Goal: Task Accomplishment & Management: Manage account settings

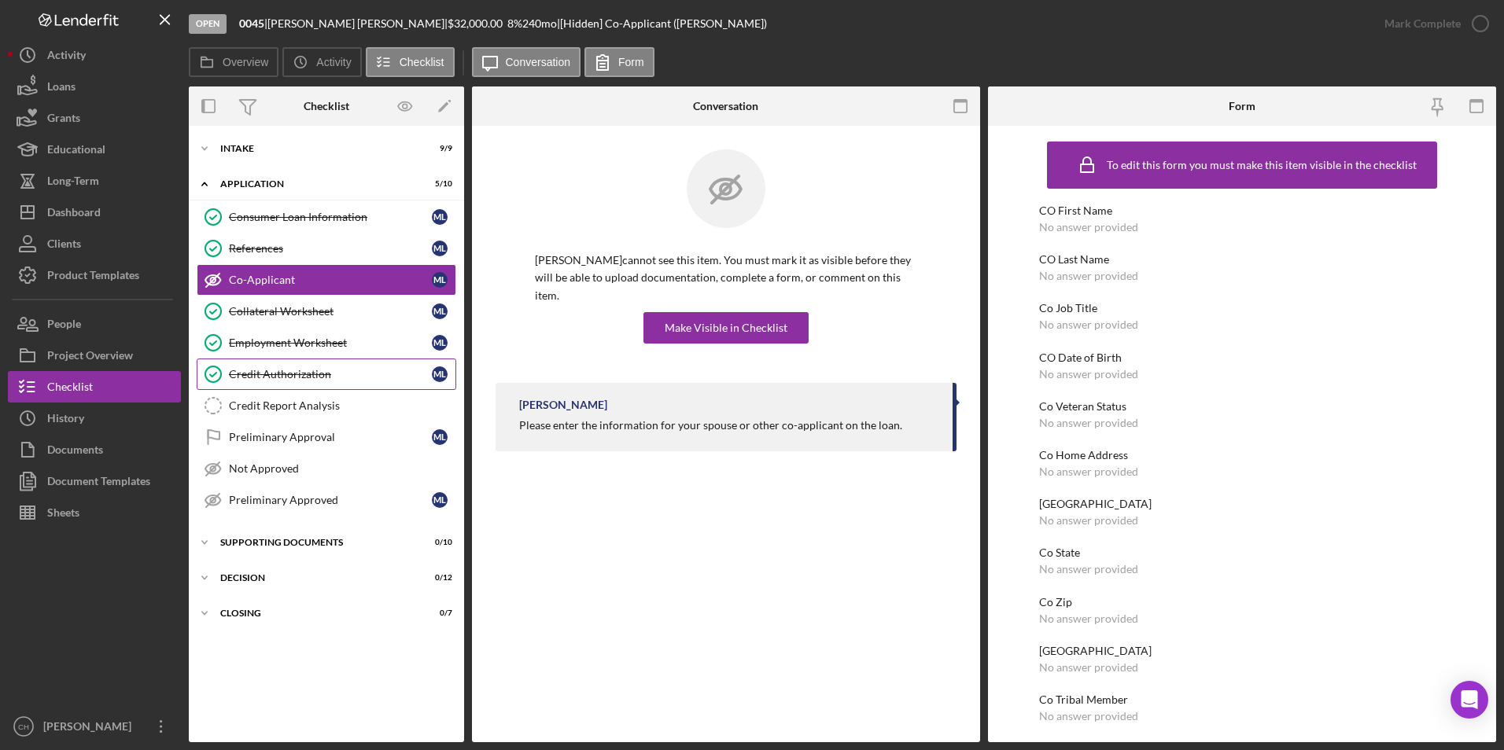
click at [258, 377] on div "Credit Authorization" at bounding box center [330, 374] width 203 height 13
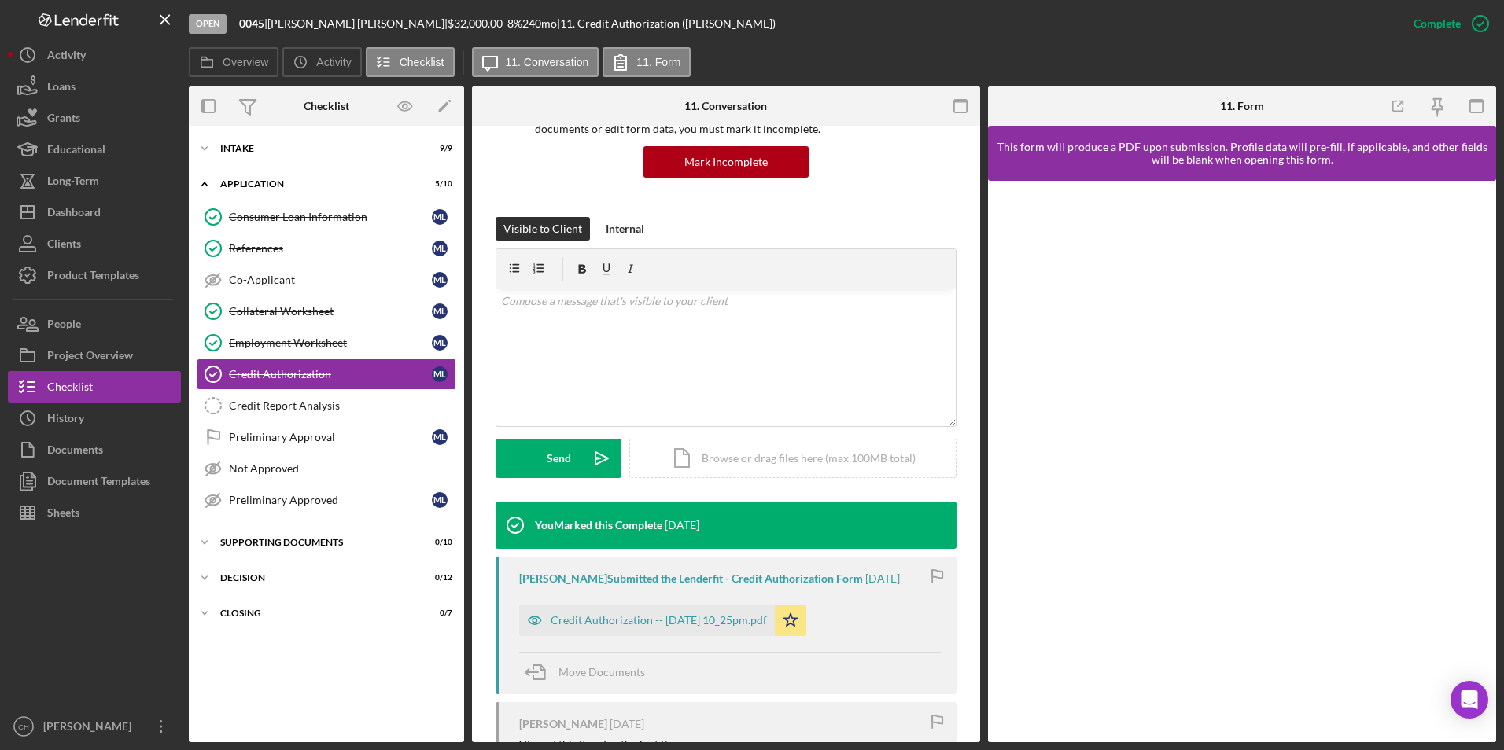
scroll to position [236, 0]
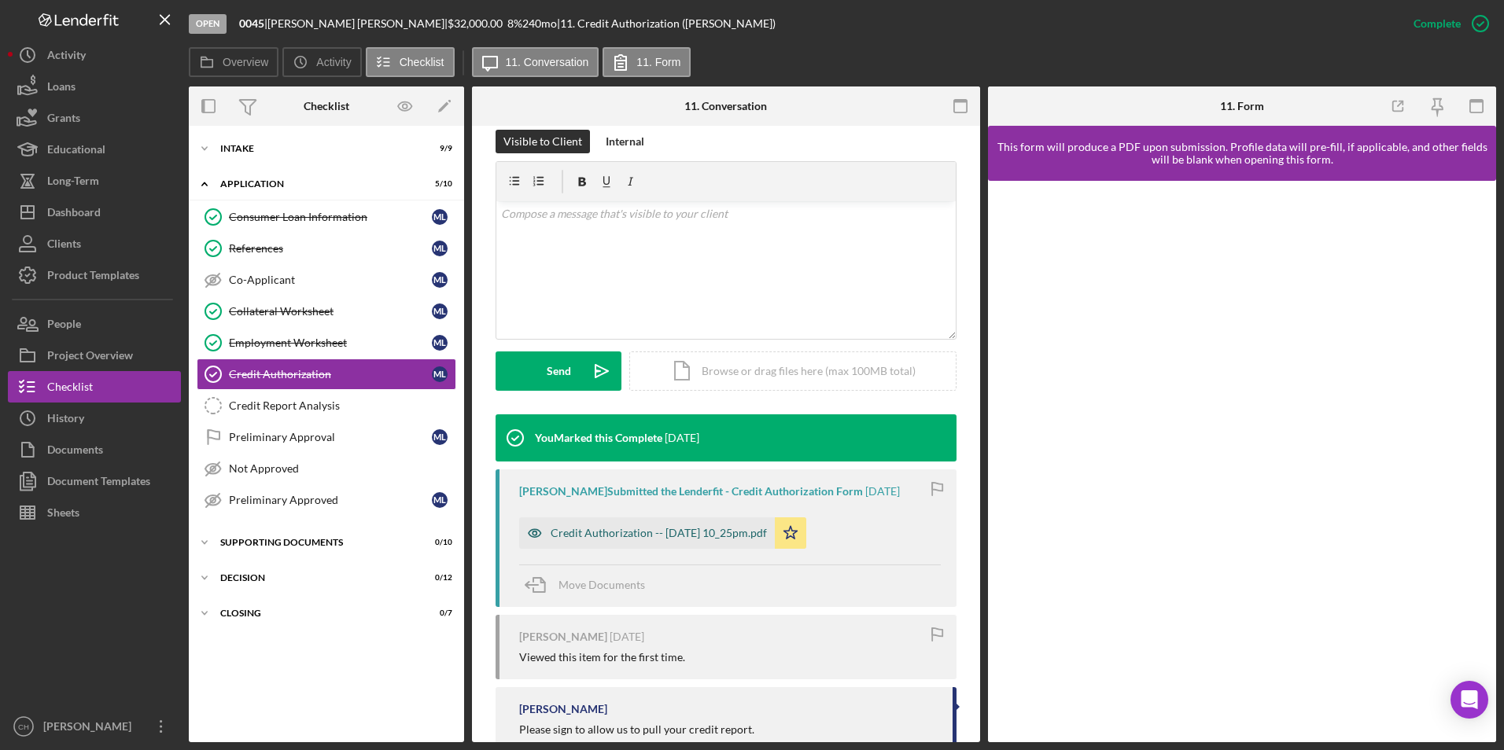
click at [667, 538] on div "Credit Authorization -- [DATE] 10_25pm.pdf" at bounding box center [659, 533] width 216 height 13
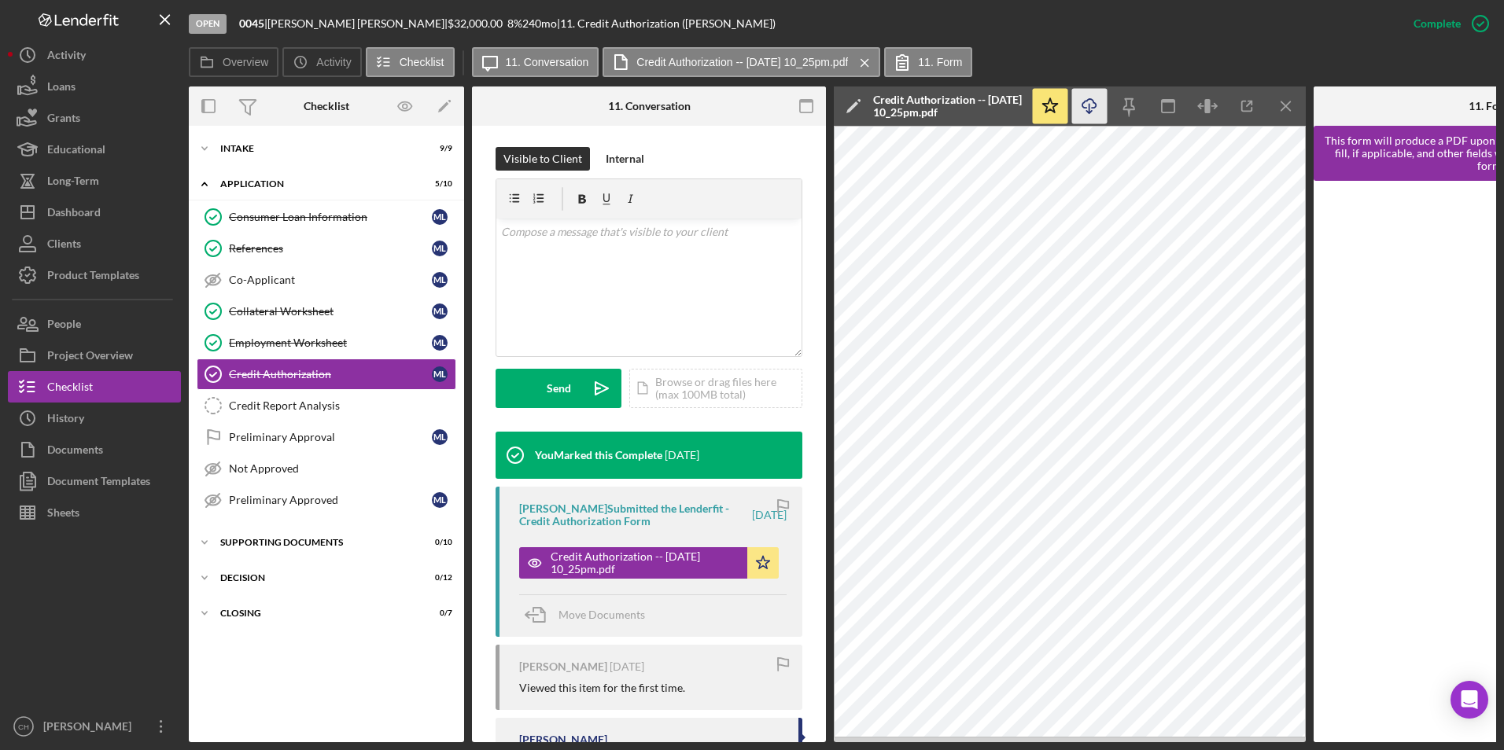
click at [1098, 114] on icon "Icon/Download" at bounding box center [1089, 106] width 35 height 35
click at [248, 402] on div "Credit Report Analysis" at bounding box center [342, 406] width 226 height 13
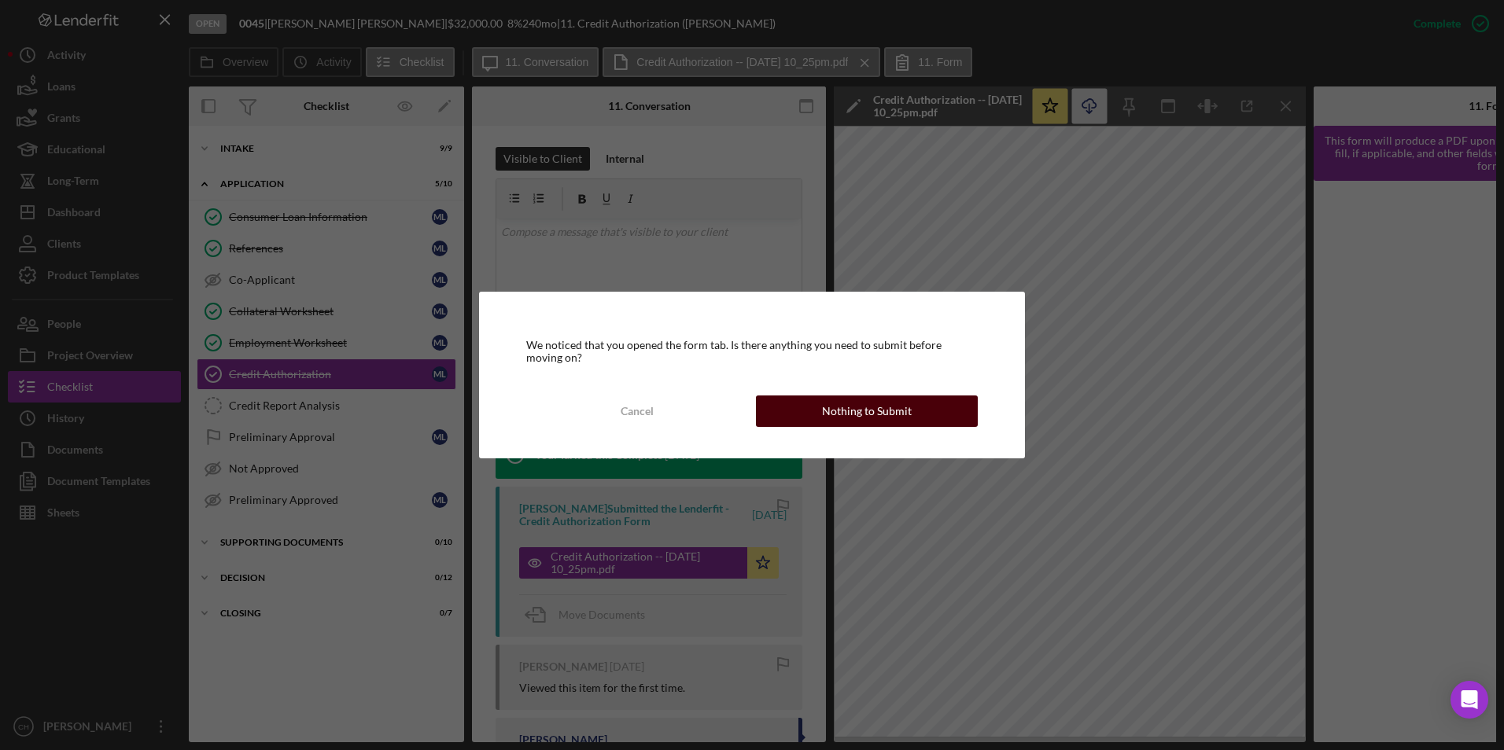
click at [823, 420] on button "Nothing to Submit" at bounding box center [867, 411] width 222 height 31
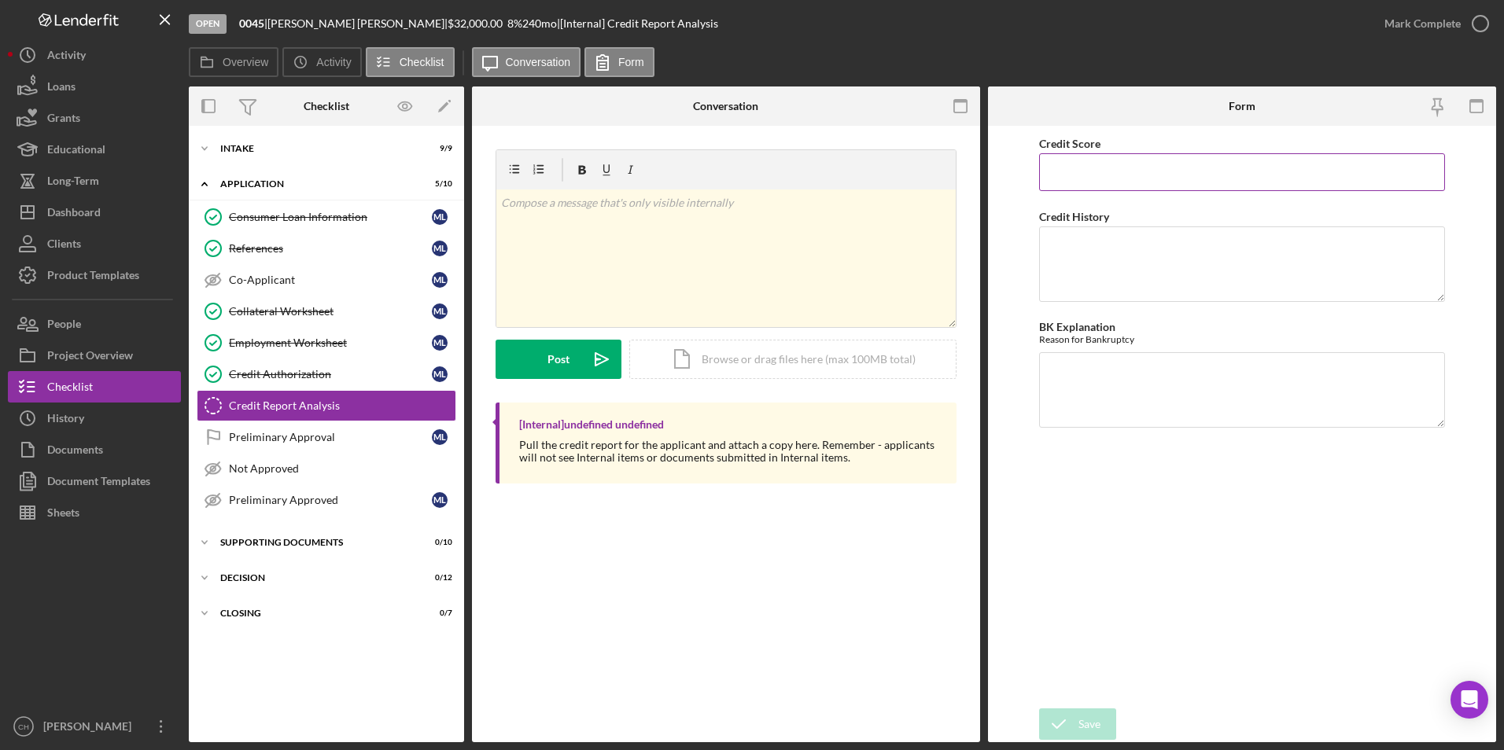
click at [1048, 179] on input "Credit Score" at bounding box center [1242, 172] width 407 height 38
type input "547"
type textarea "One that has a past due on it, other than that, everything is good."
type textarea "NA"
click at [1094, 718] on div "Save" at bounding box center [1089, 724] width 22 height 31
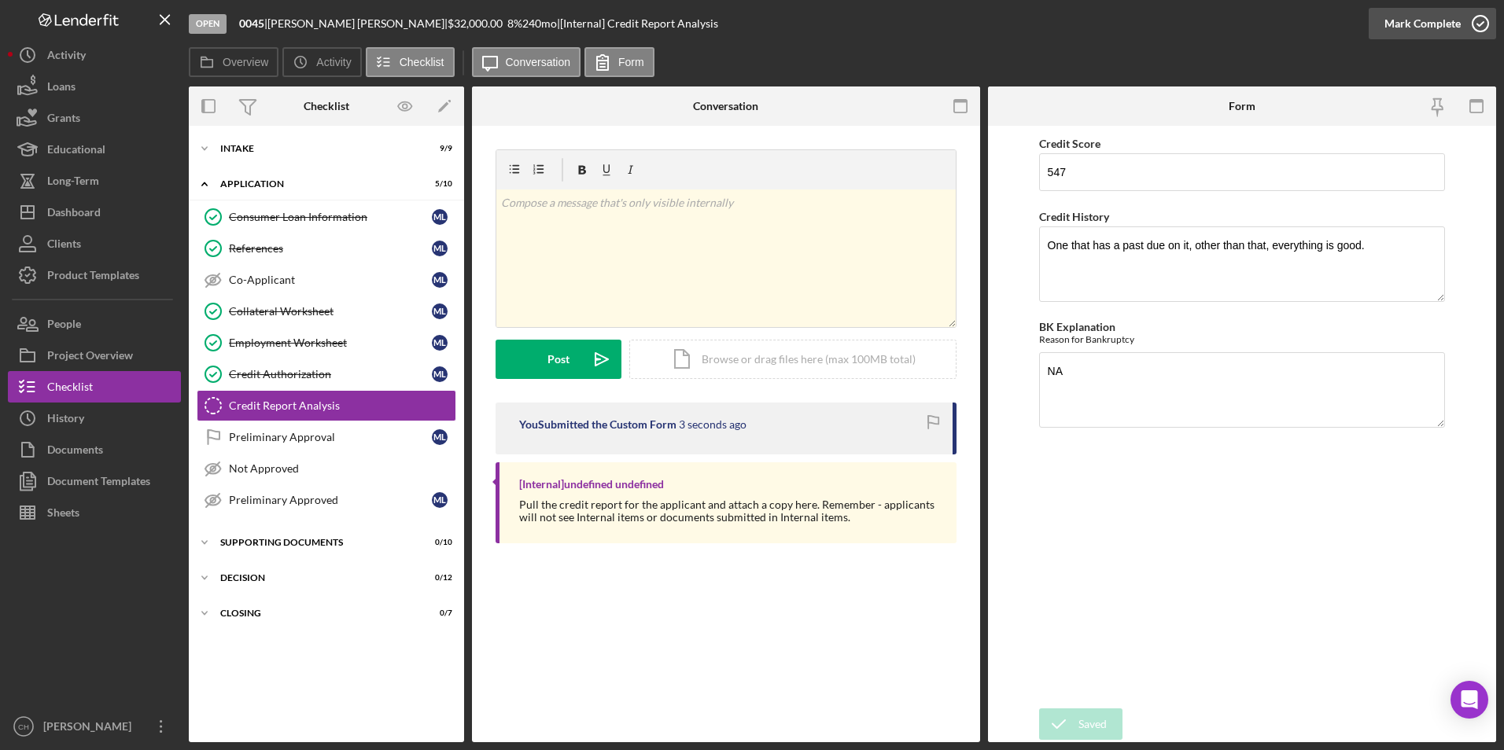
click at [1416, 21] on div "Mark Complete" at bounding box center [1422, 23] width 76 height 31
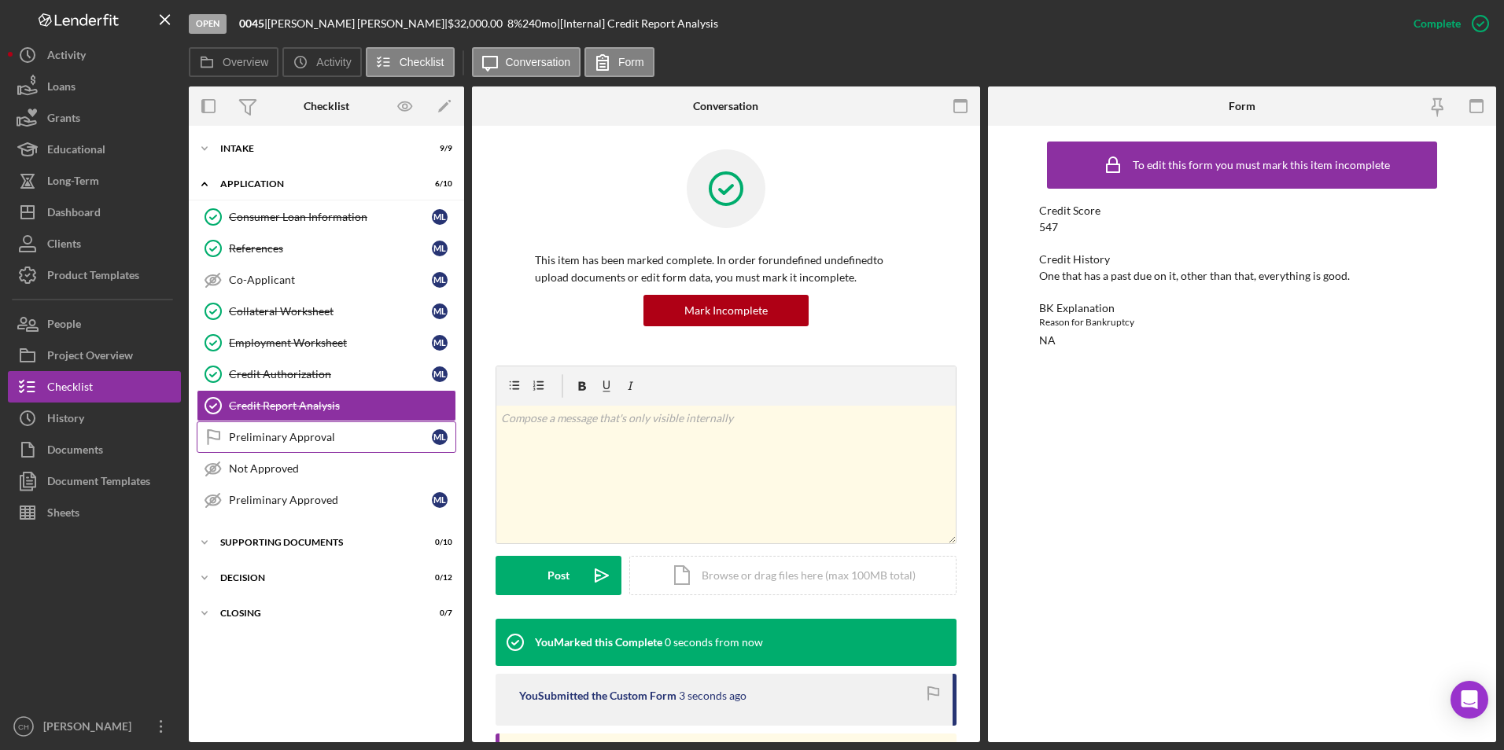
click at [297, 429] on link "Preliminary Approval Preliminary Approval m l" at bounding box center [327, 437] width 260 height 31
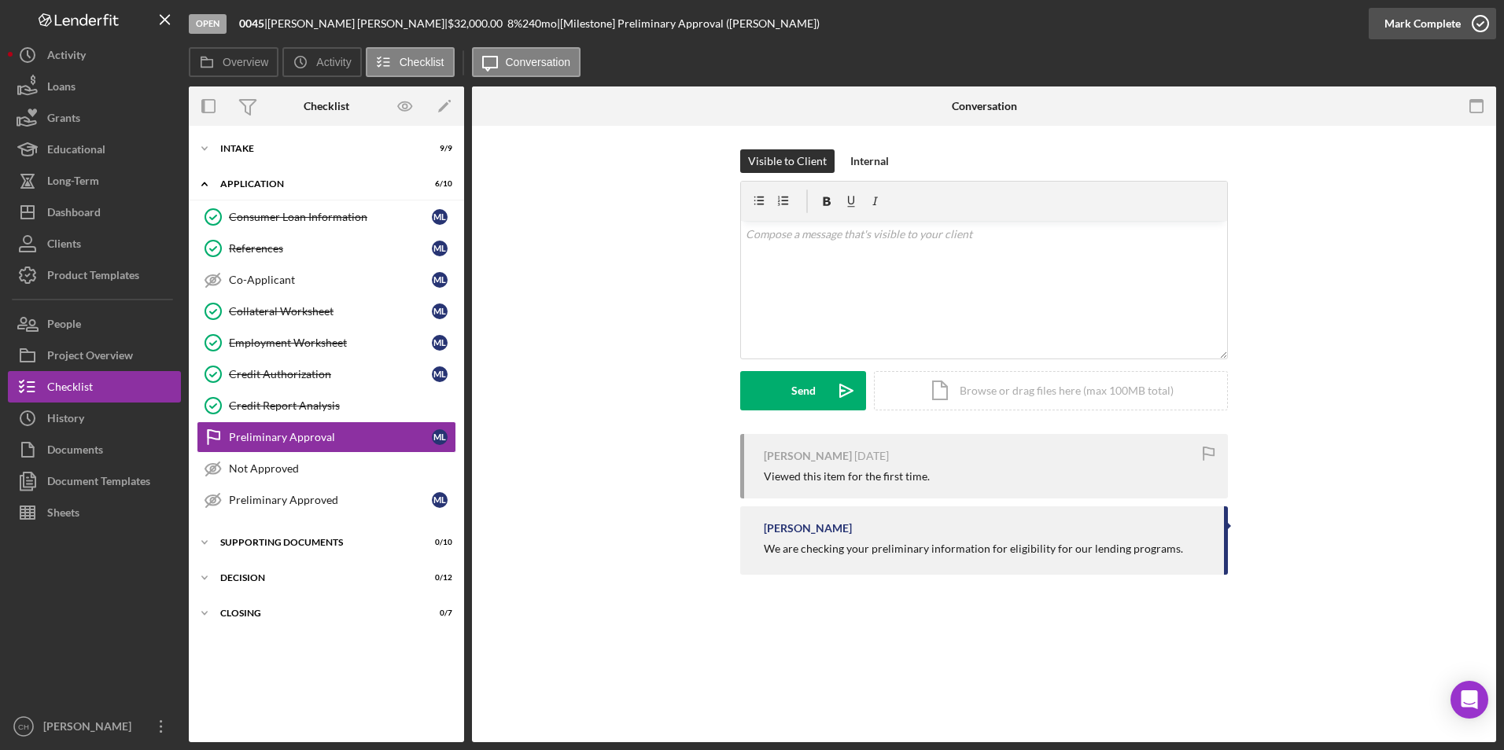
click at [1398, 24] on div "Mark Complete" at bounding box center [1422, 23] width 76 height 31
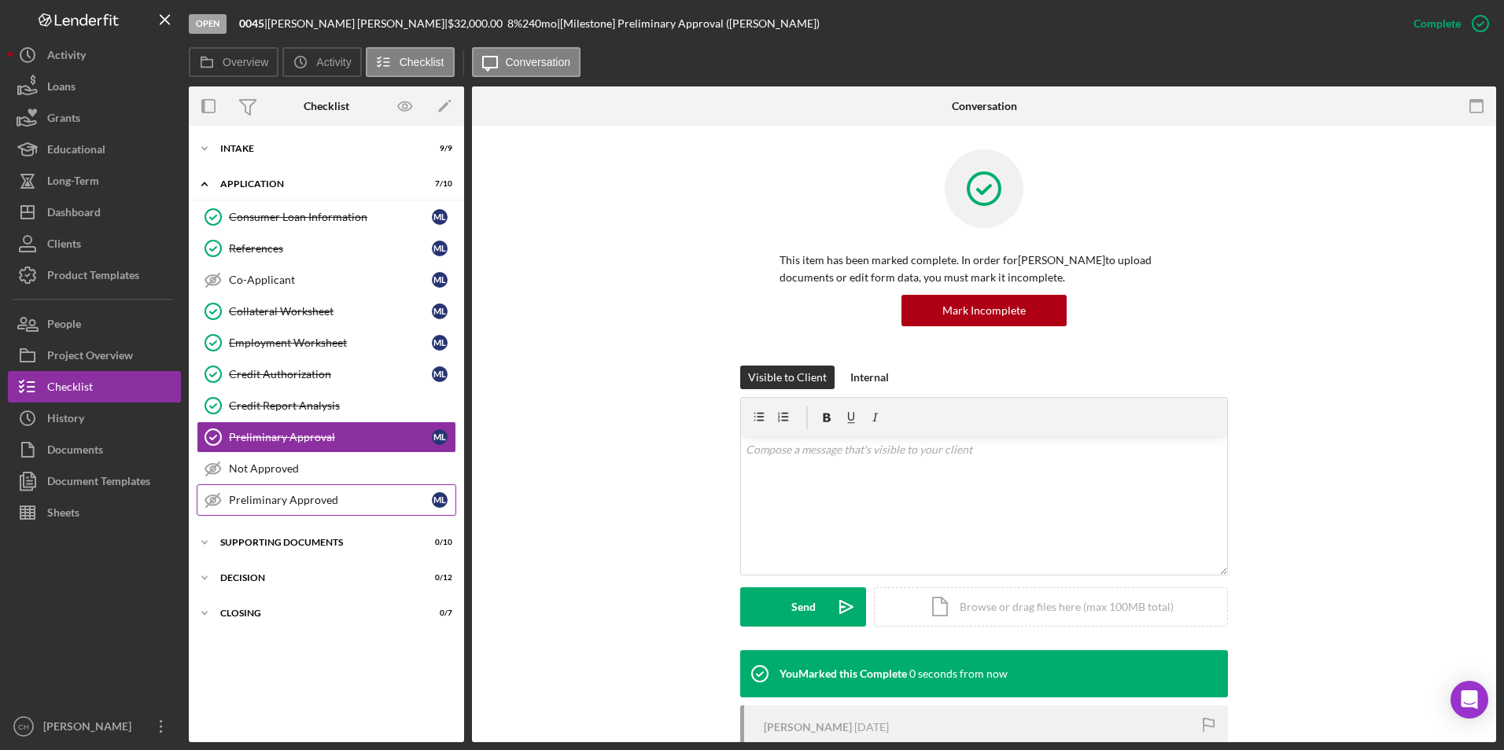
click at [274, 497] on div "Preliminary Approved" at bounding box center [330, 500] width 203 height 13
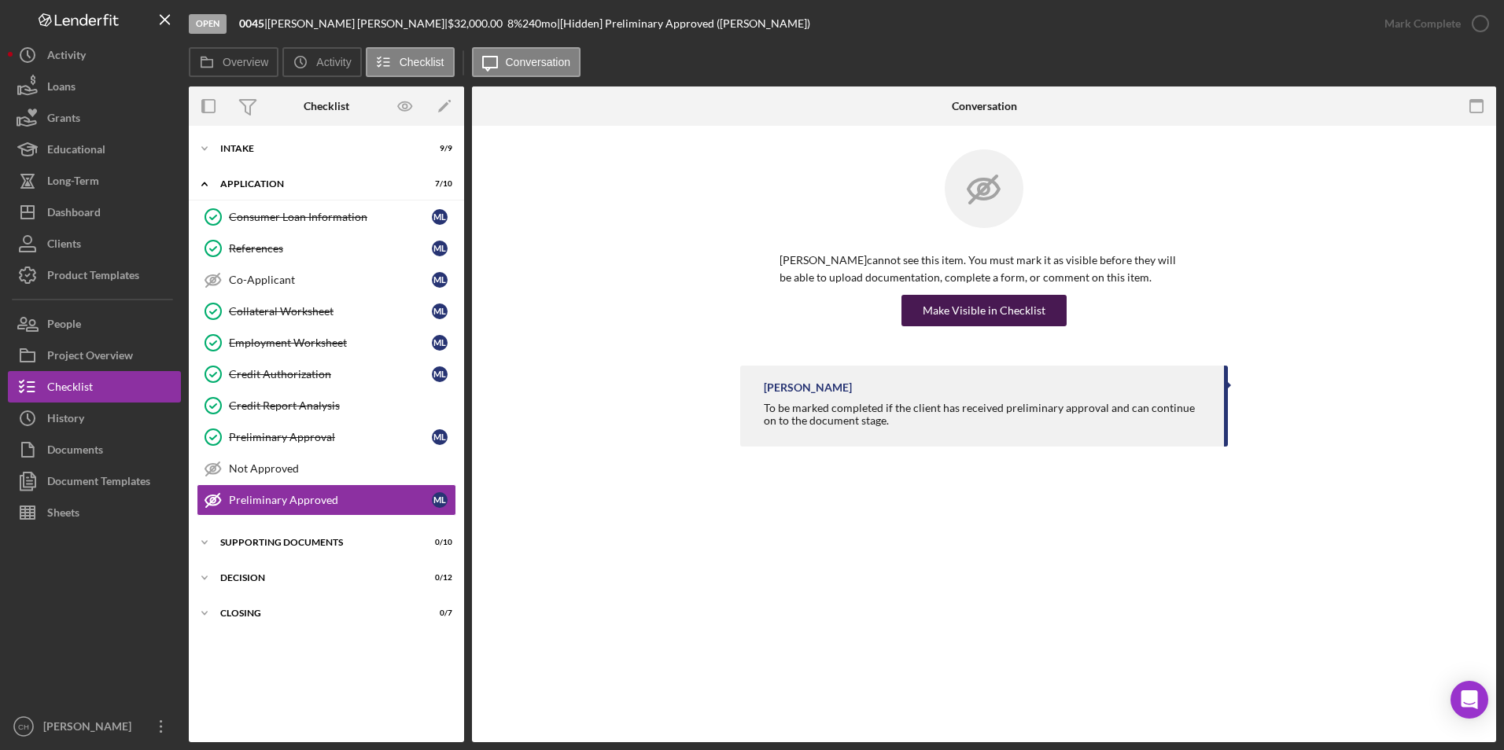
click at [1025, 304] on div "Make Visible in Checklist" at bounding box center [983, 310] width 123 height 31
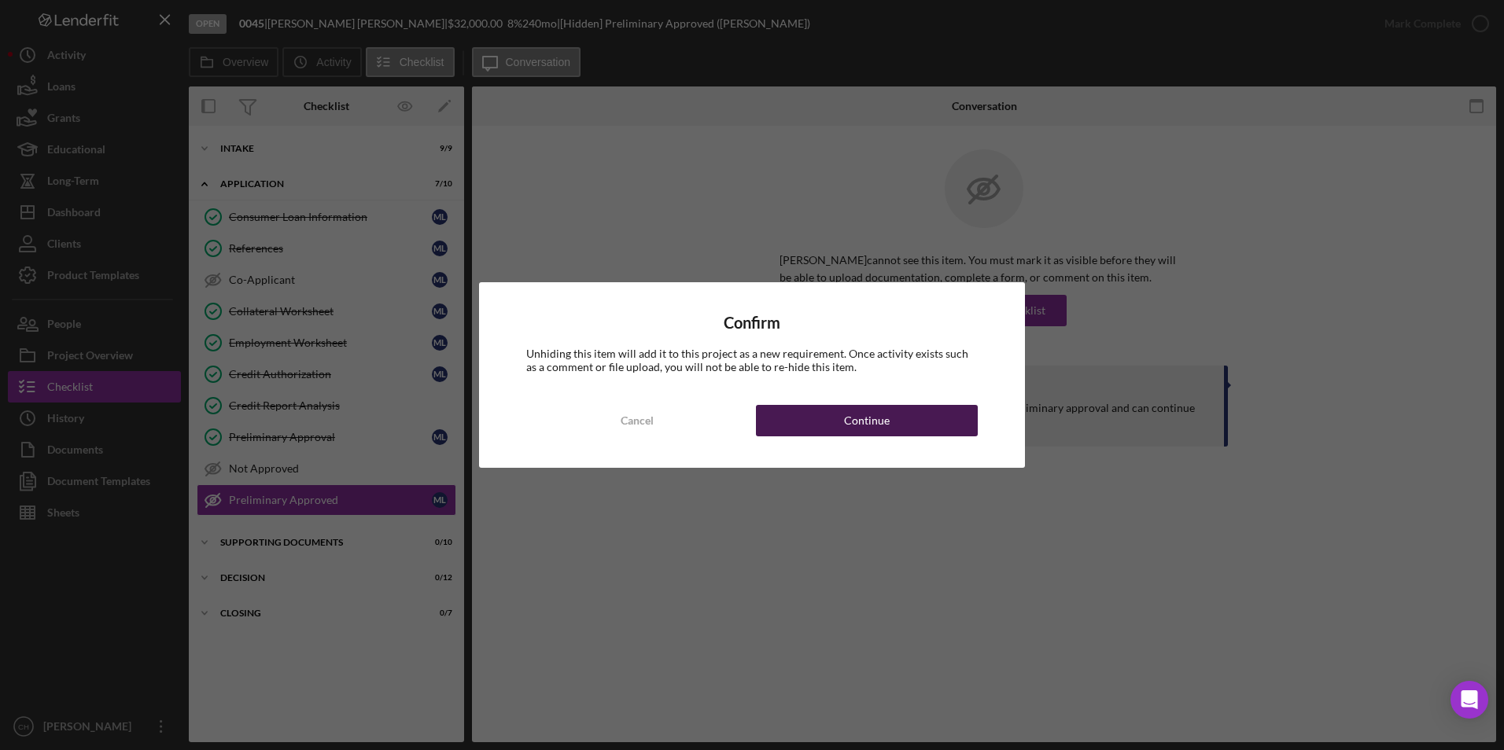
click at [922, 414] on button "Continue" at bounding box center [867, 420] width 222 height 31
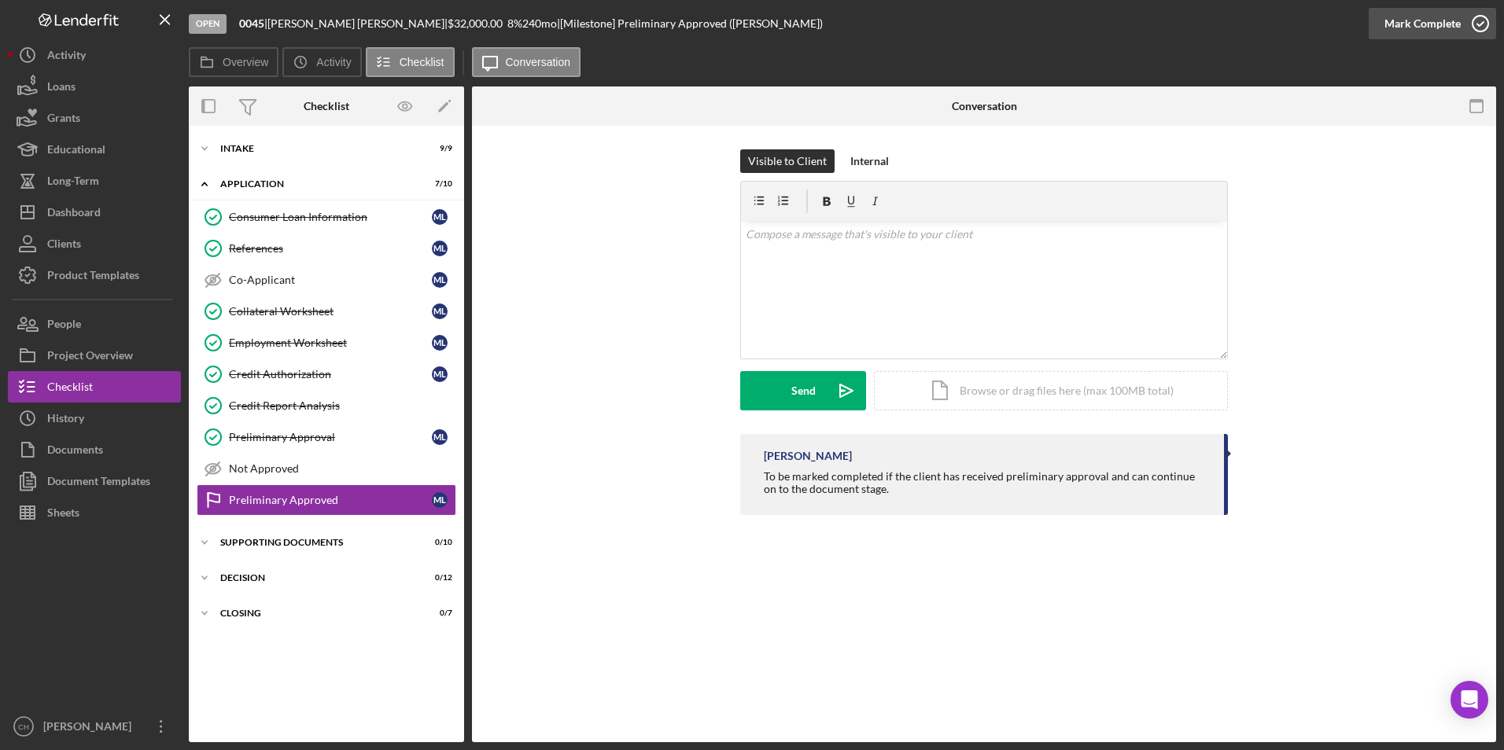
click at [1405, 24] on div "Mark Complete" at bounding box center [1422, 23] width 76 height 31
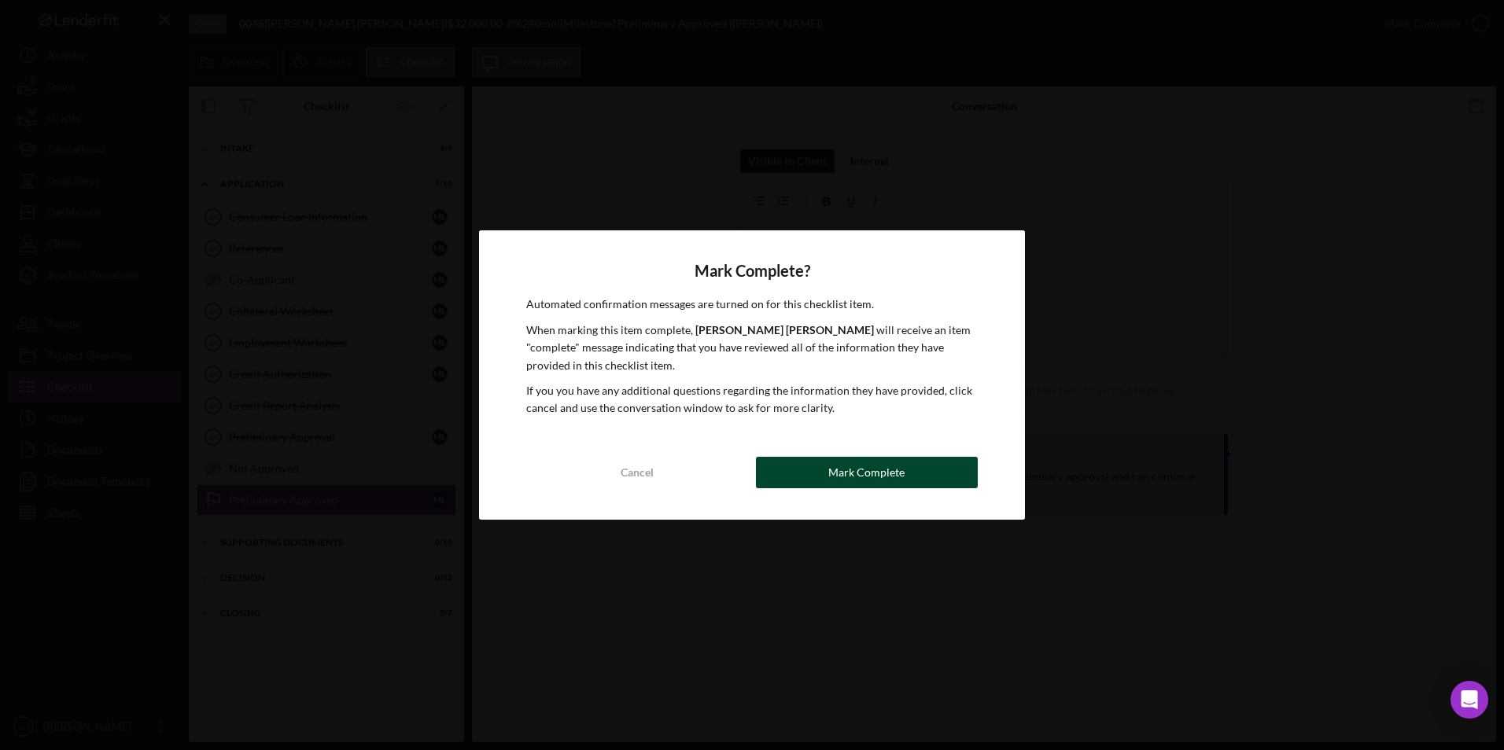
click at [800, 467] on button "Mark Complete" at bounding box center [867, 472] width 222 height 31
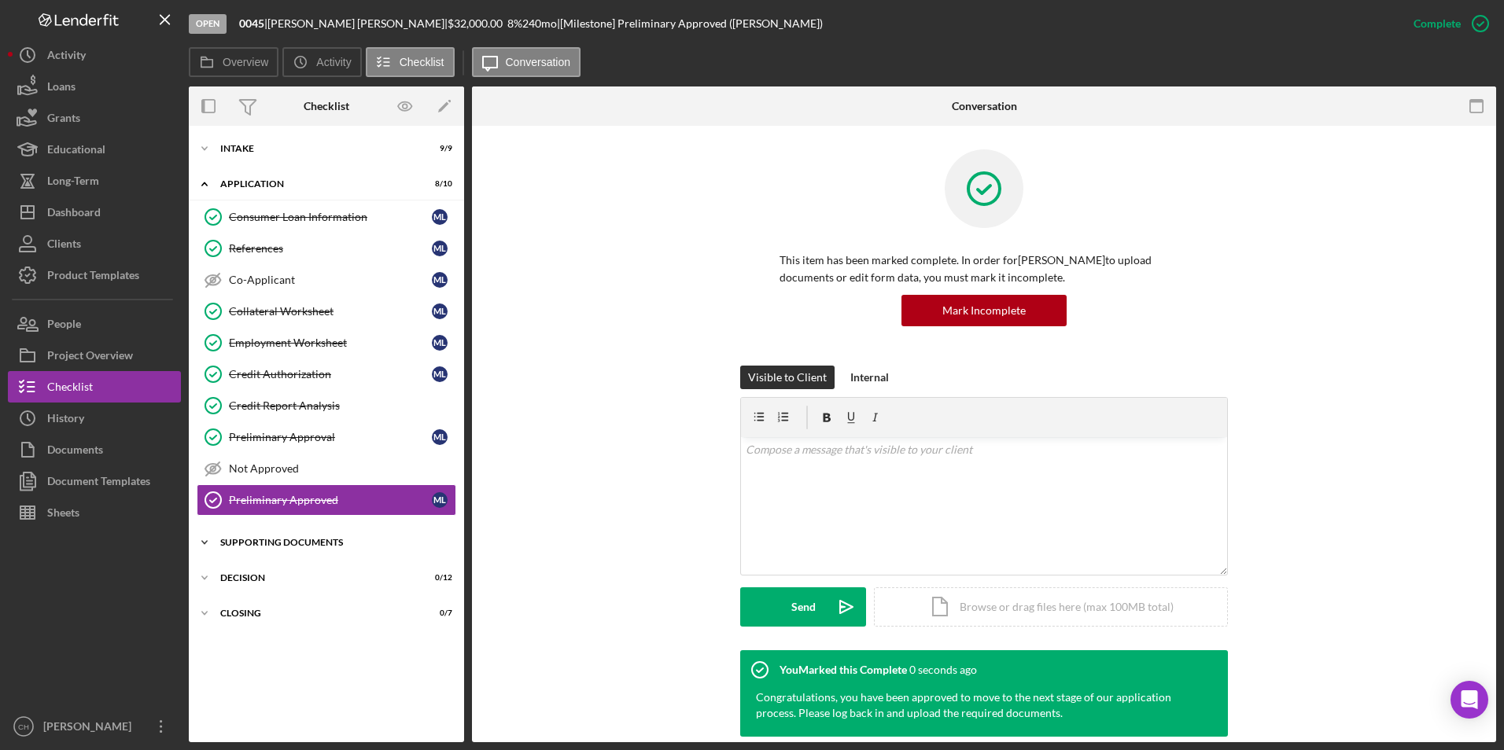
click at [326, 545] on div "Supporting Documents" at bounding box center [332, 542] width 224 height 9
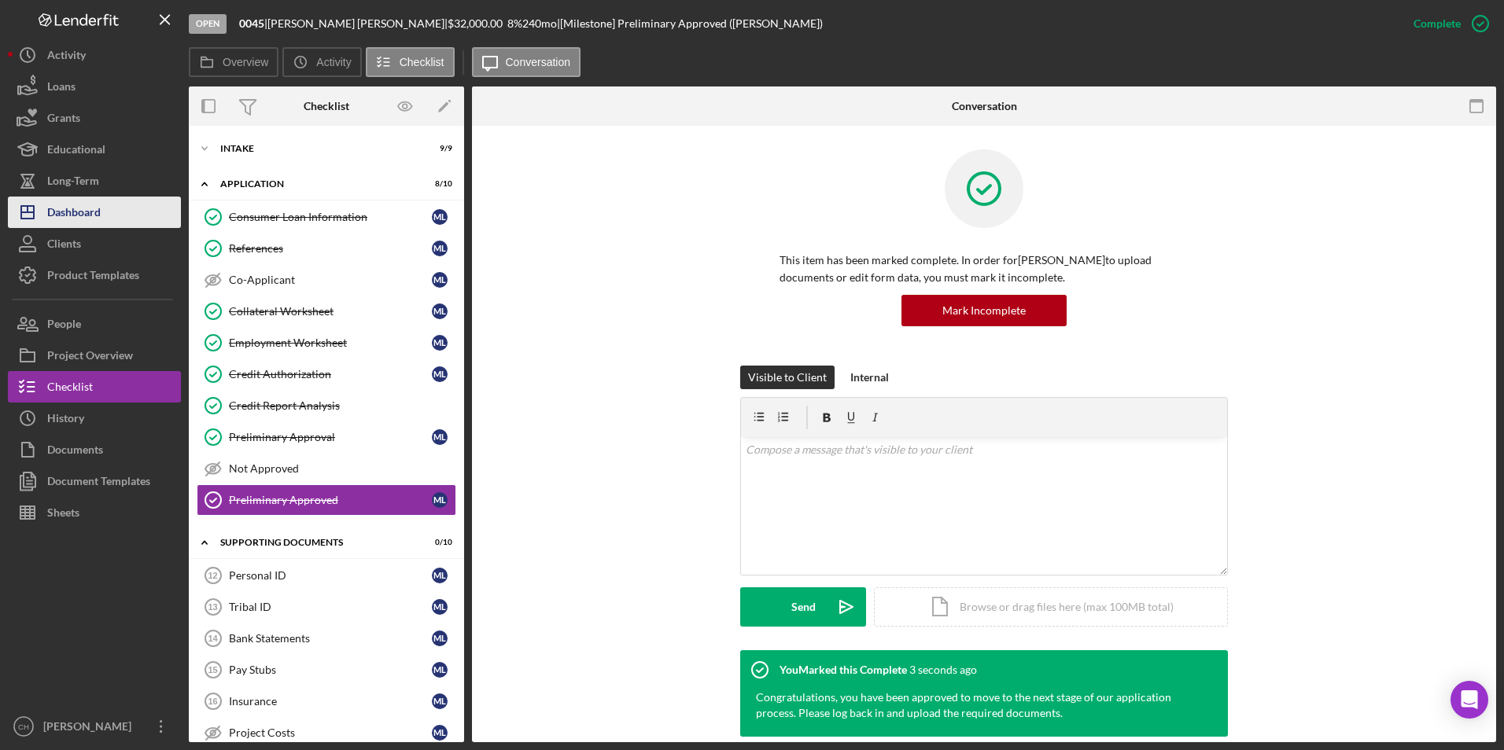
click at [90, 210] on div "Dashboard" at bounding box center [73, 214] width 53 height 35
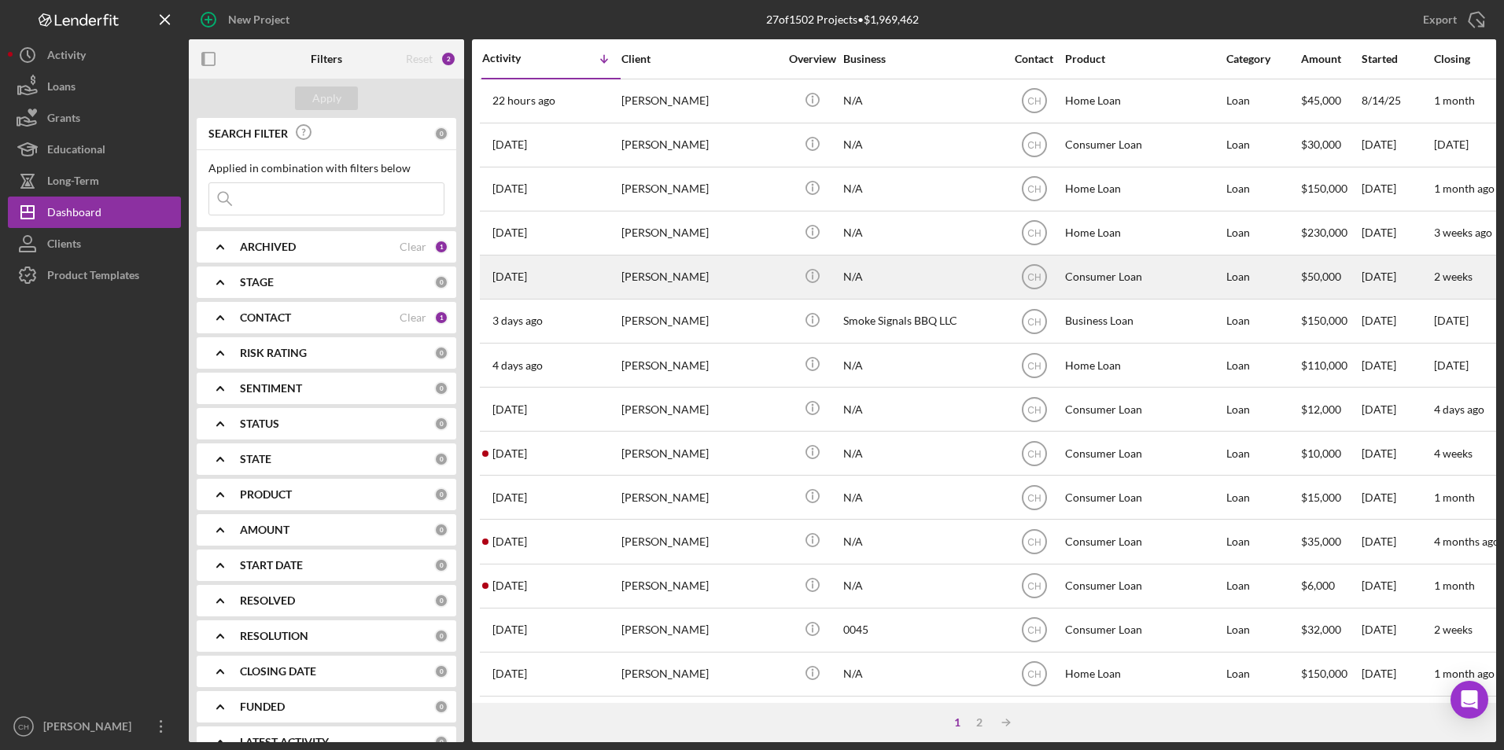
click at [628, 289] on div "[PERSON_NAME]" at bounding box center [699, 277] width 157 height 42
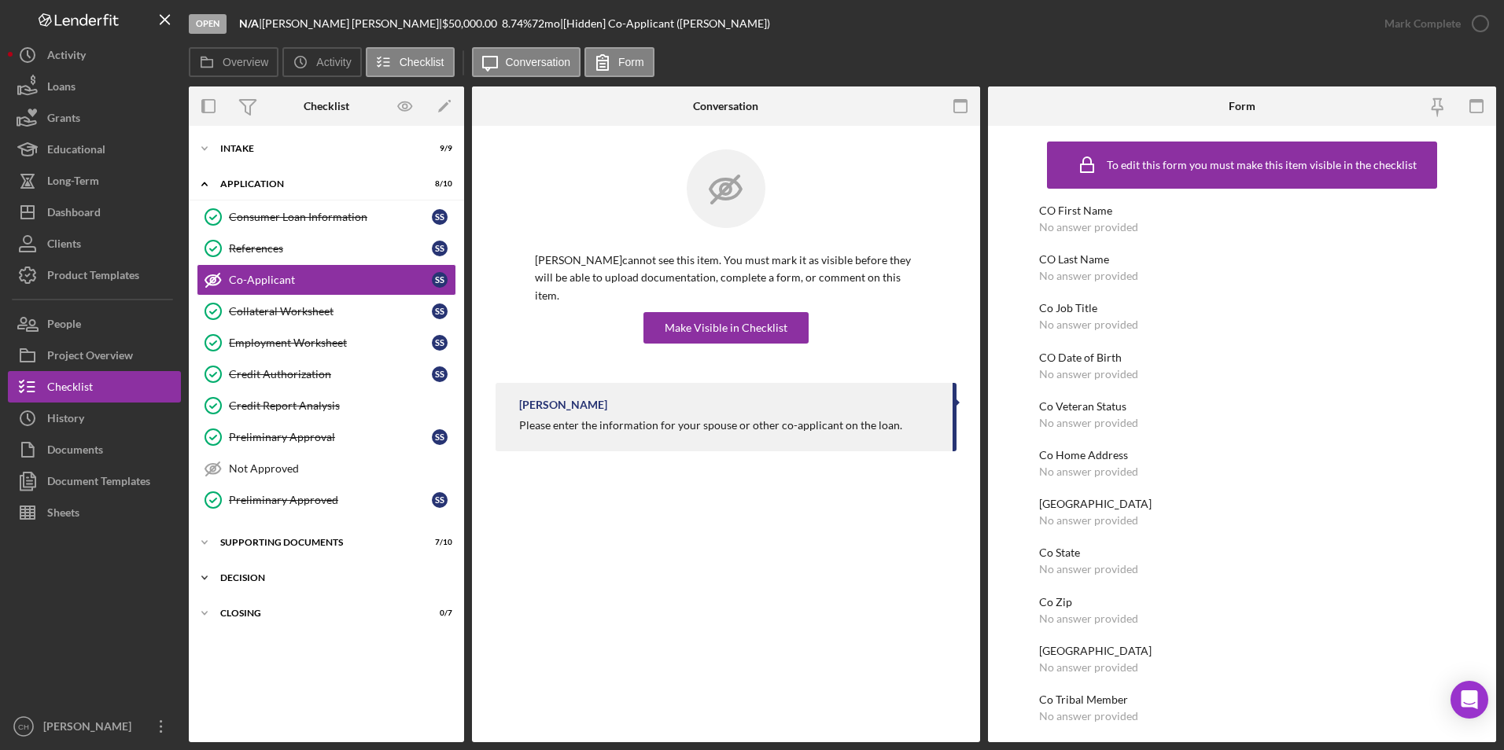
click at [251, 573] on div "Decision" at bounding box center [332, 577] width 224 height 9
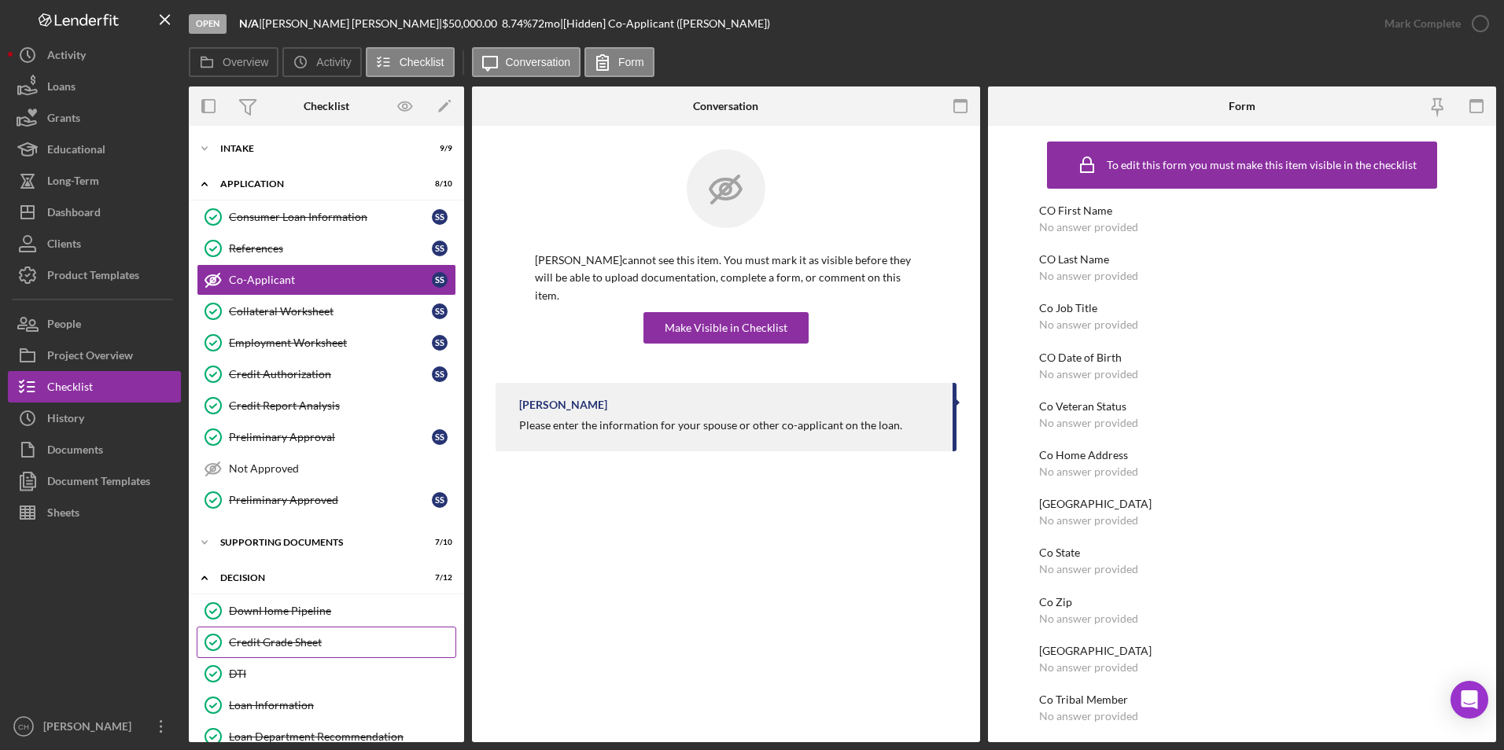
click at [267, 639] on div "Credit Grade Sheet" at bounding box center [342, 642] width 226 height 13
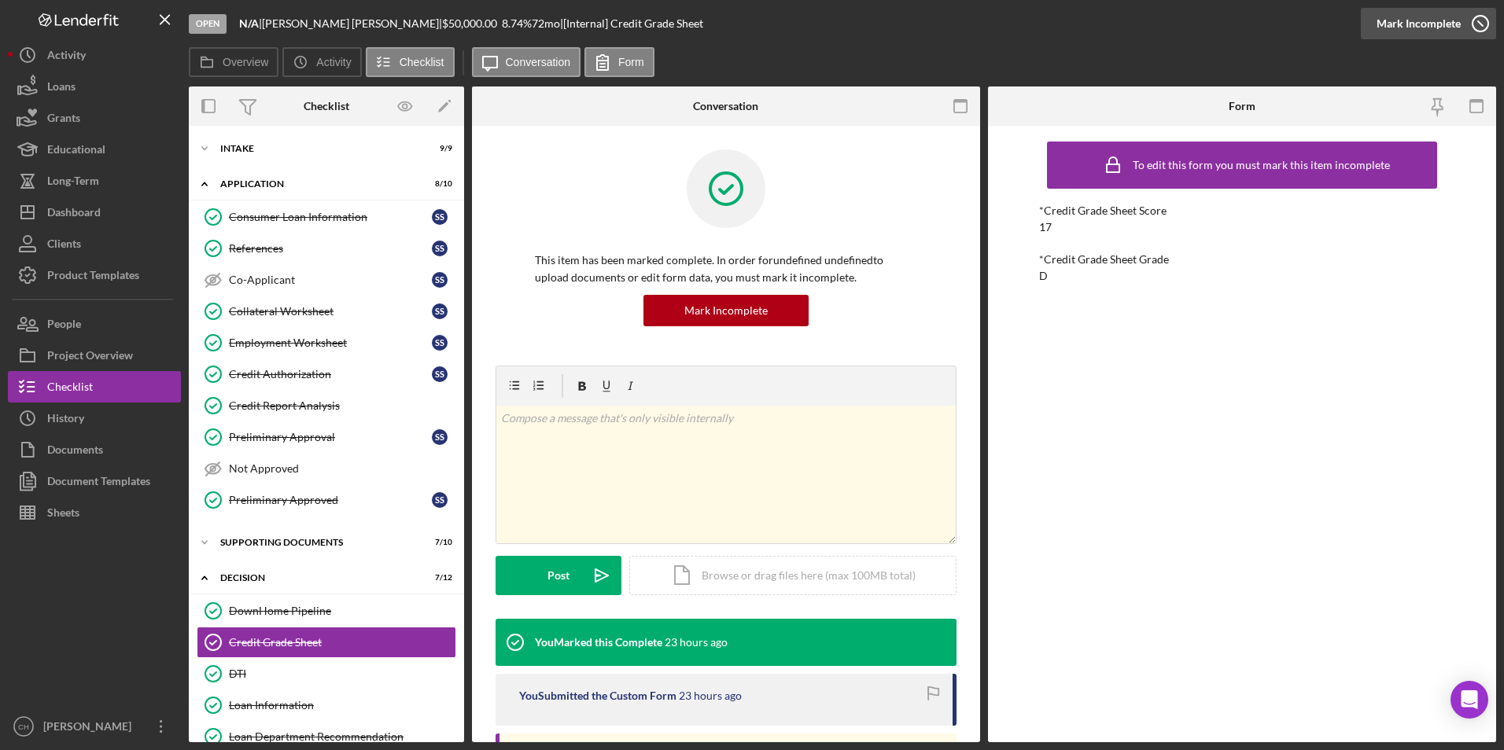
click at [1436, 23] on div "Mark Incomplete" at bounding box center [1418, 23] width 84 height 31
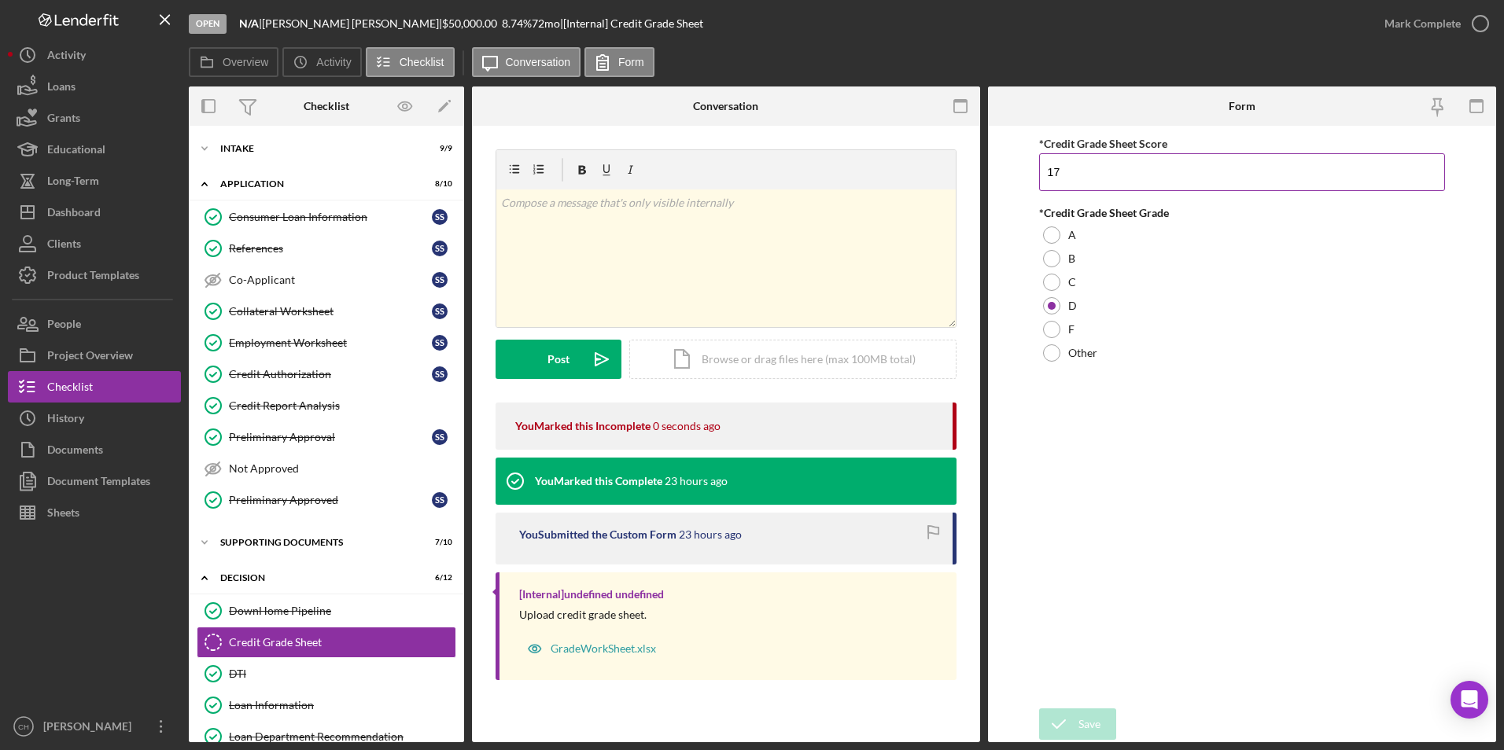
drag, startPoint x: 1077, startPoint y: 164, endPoint x: 1044, endPoint y: 168, distance: 33.2
click at [1044, 168] on input "17" at bounding box center [1242, 172] width 407 height 38
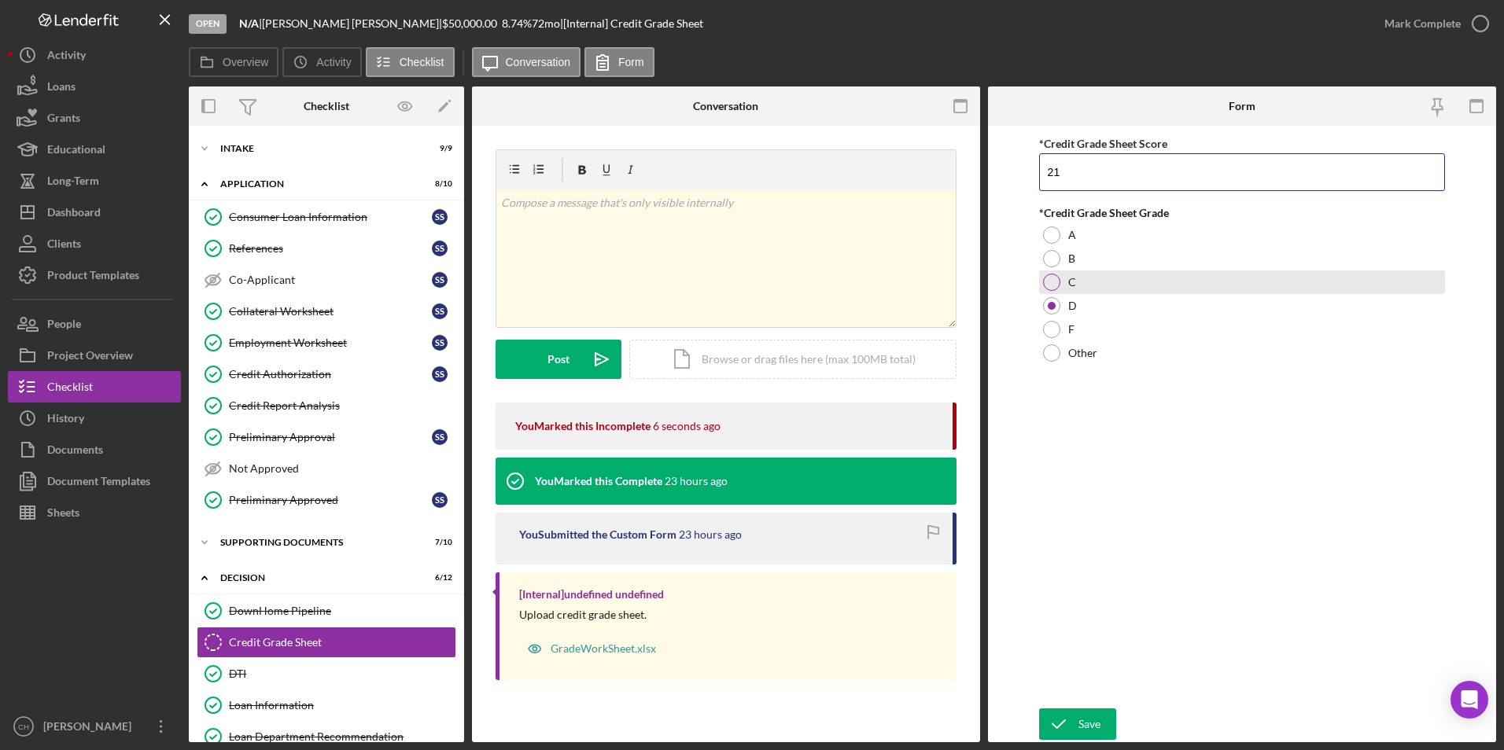
type input "21"
click at [1048, 282] on div at bounding box center [1051, 282] width 17 height 17
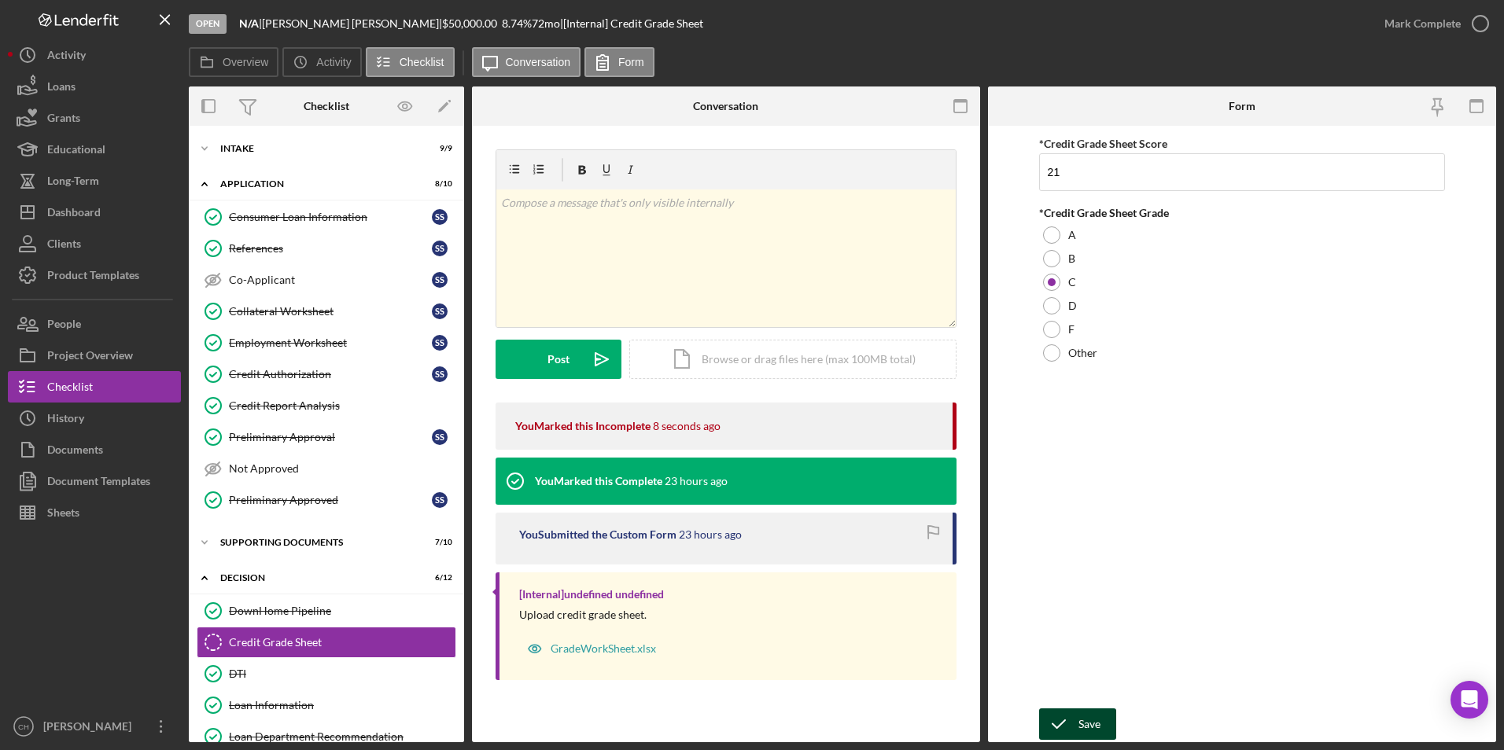
click at [1066, 723] on icon "submit" at bounding box center [1058, 724] width 39 height 39
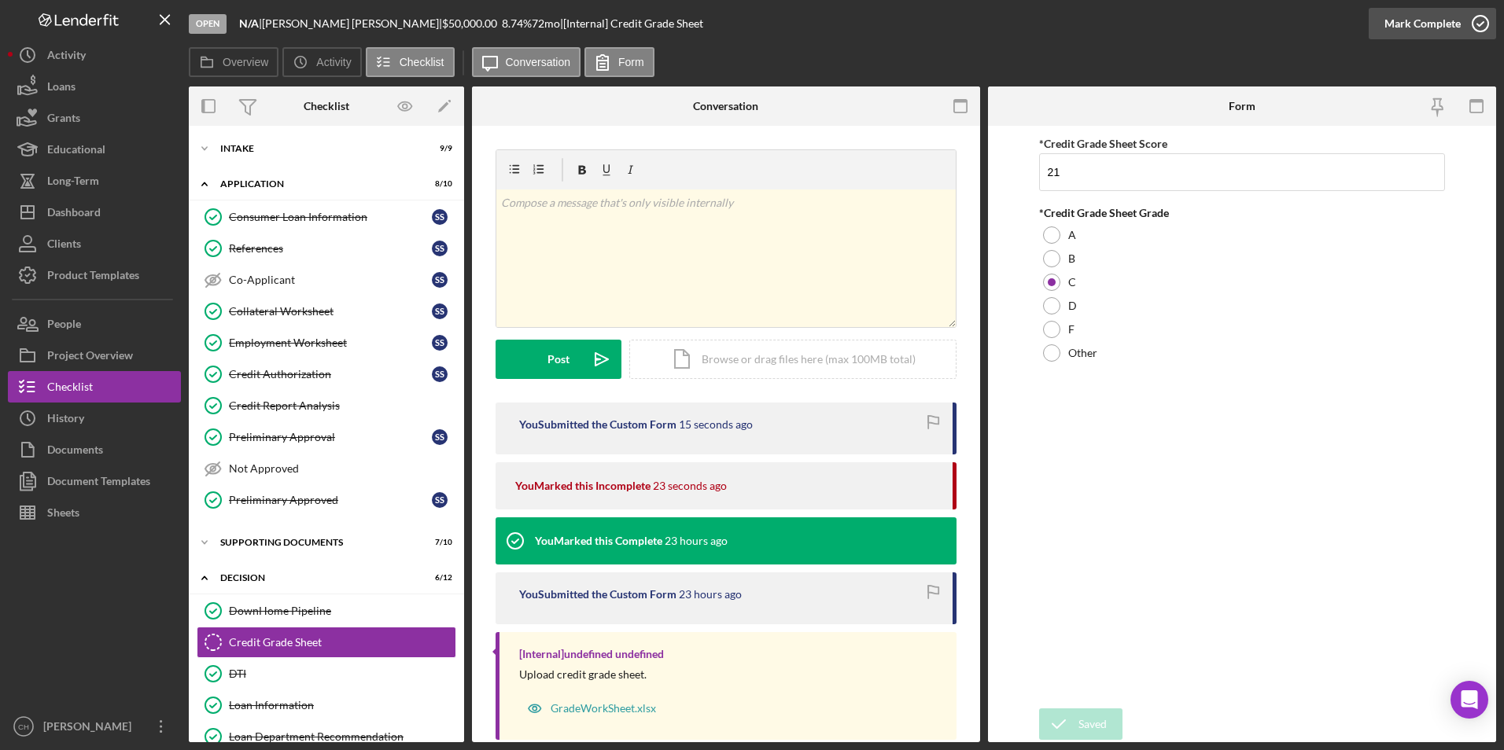
click at [1427, 21] on div "Mark Complete" at bounding box center [1422, 23] width 76 height 31
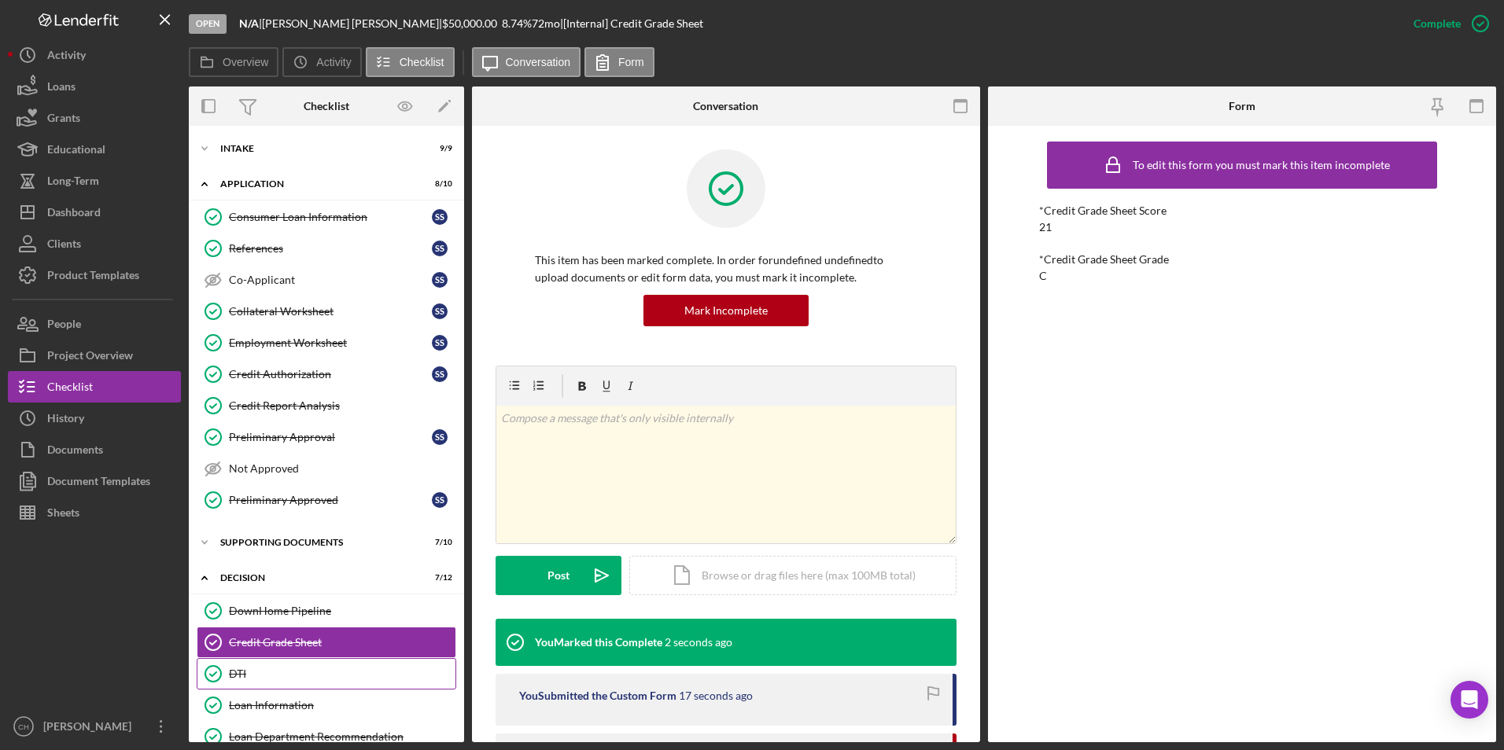
click at [247, 676] on div "DTI" at bounding box center [342, 674] width 226 height 13
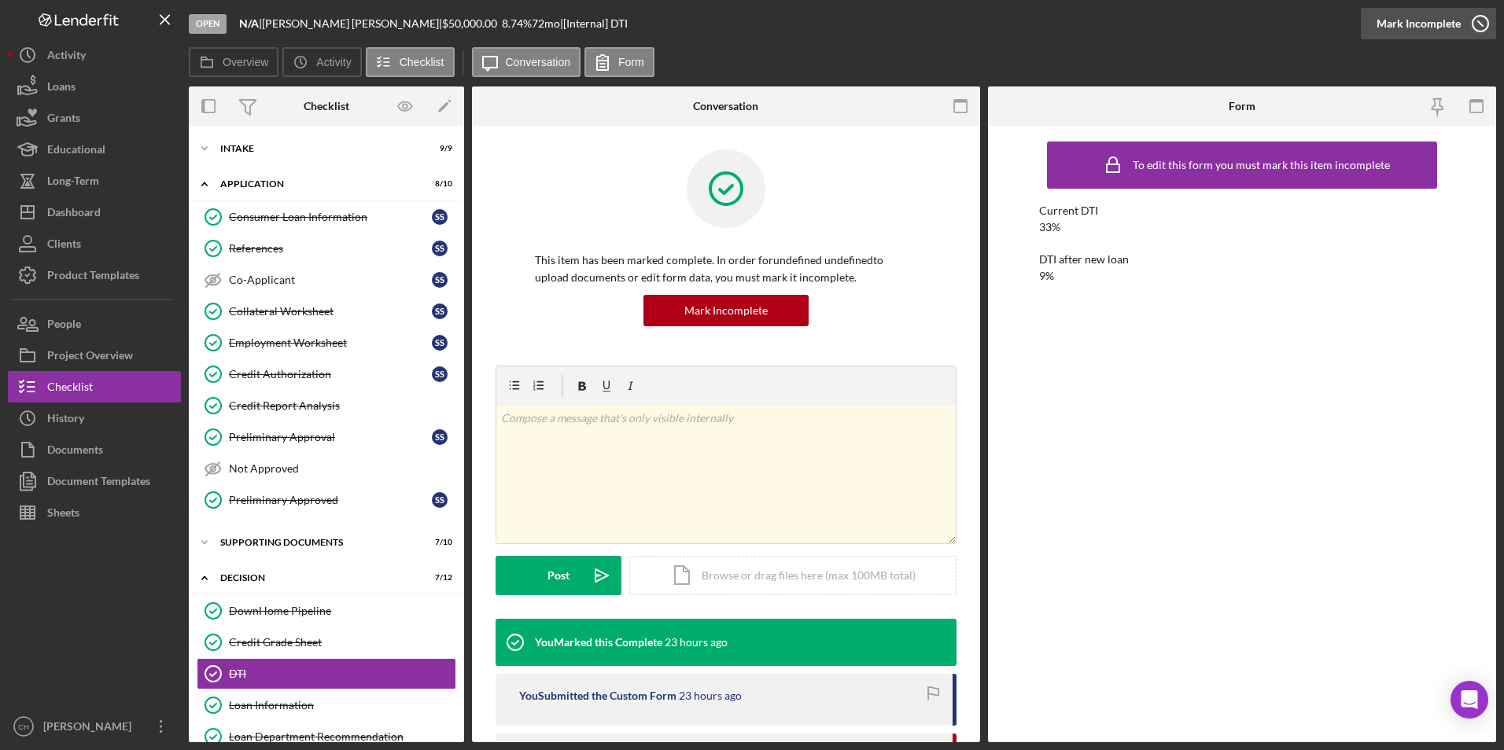
click at [1420, 26] on div "Mark Incomplete" at bounding box center [1418, 23] width 84 height 31
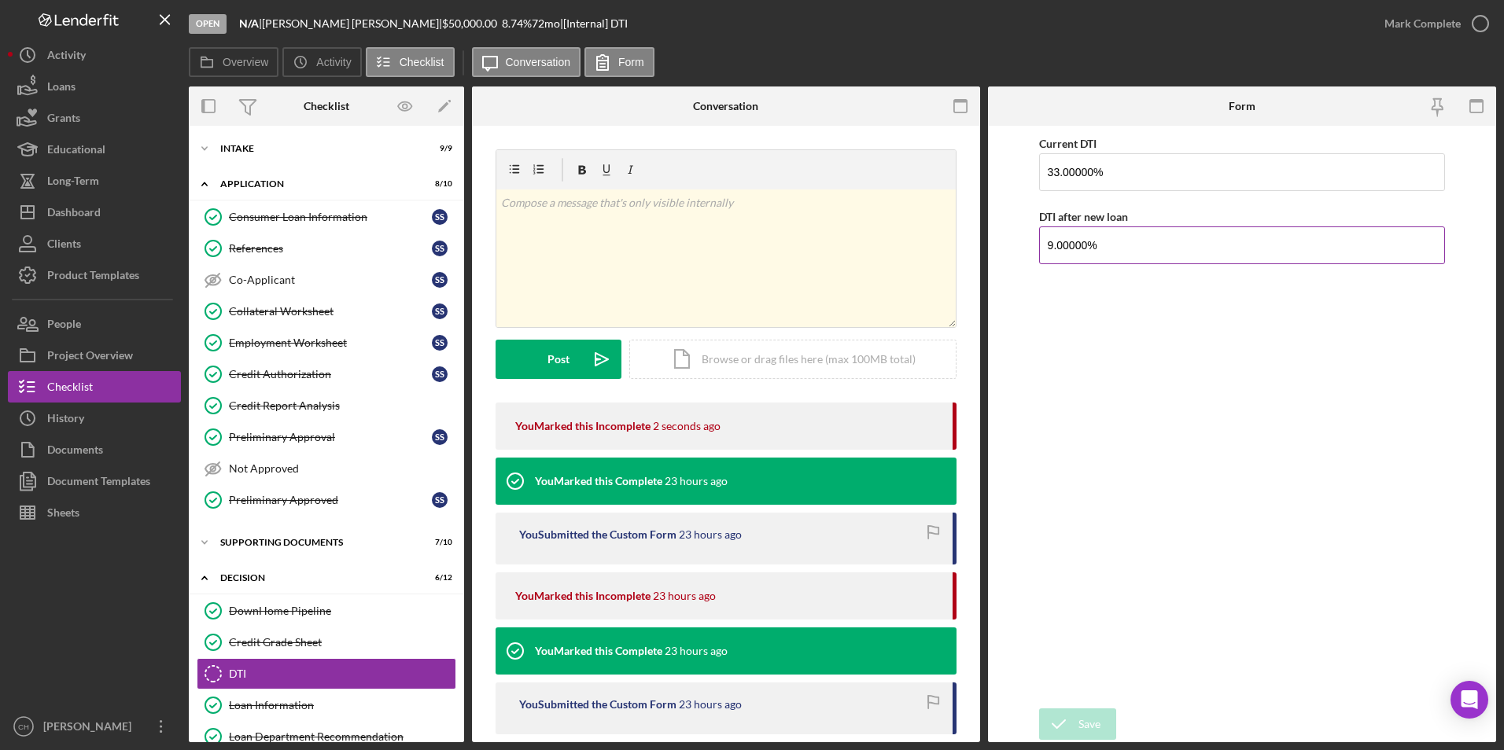
click at [1052, 242] on input "9.00000%" at bounding box center [1242, 245] width 407 height 38
type input "8.00000%"
click at [1088, 737] on div "Save" at bounding box center [1089, 724] width 22 height 31
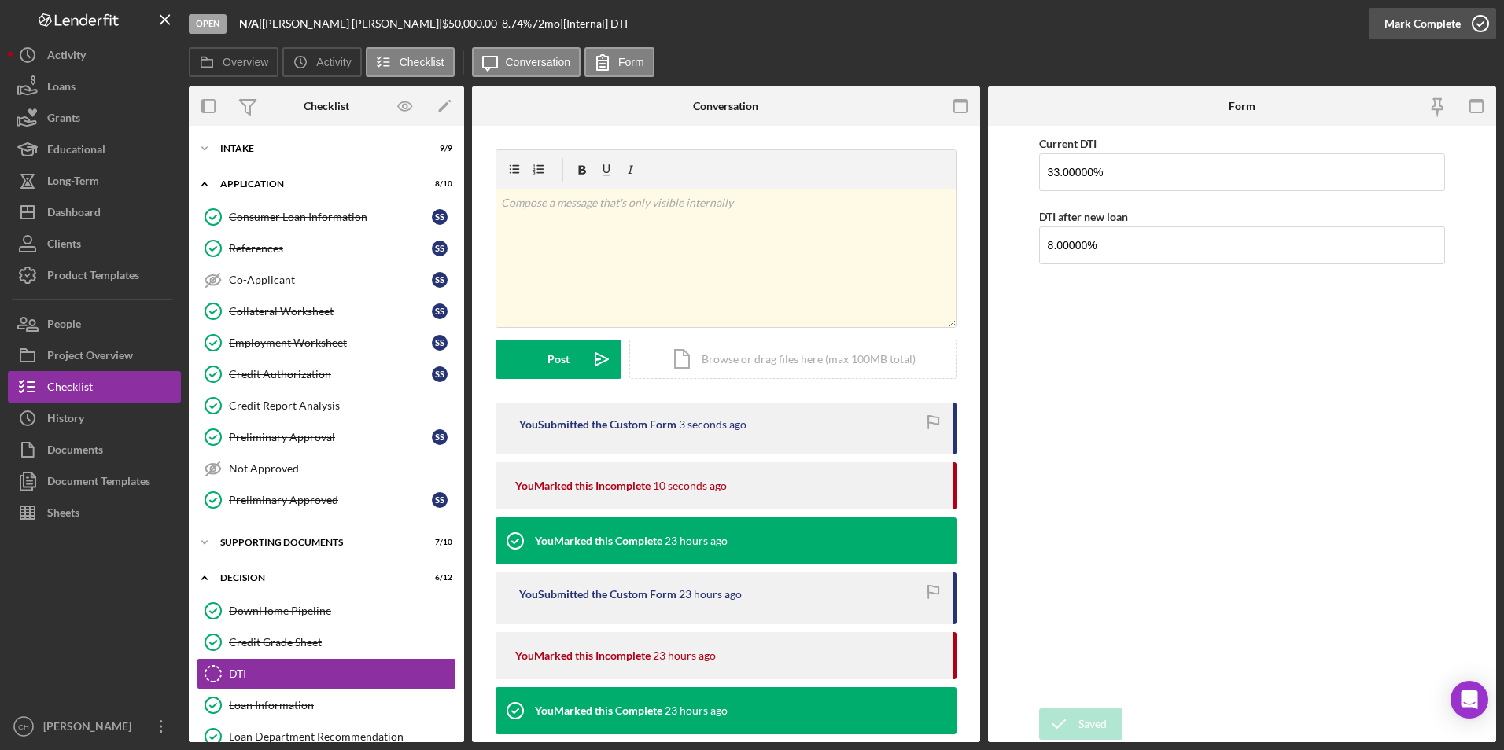
click at [1415, 20] on div "Mark Complete" at bounding box center [1422, 23] width 76 height 31
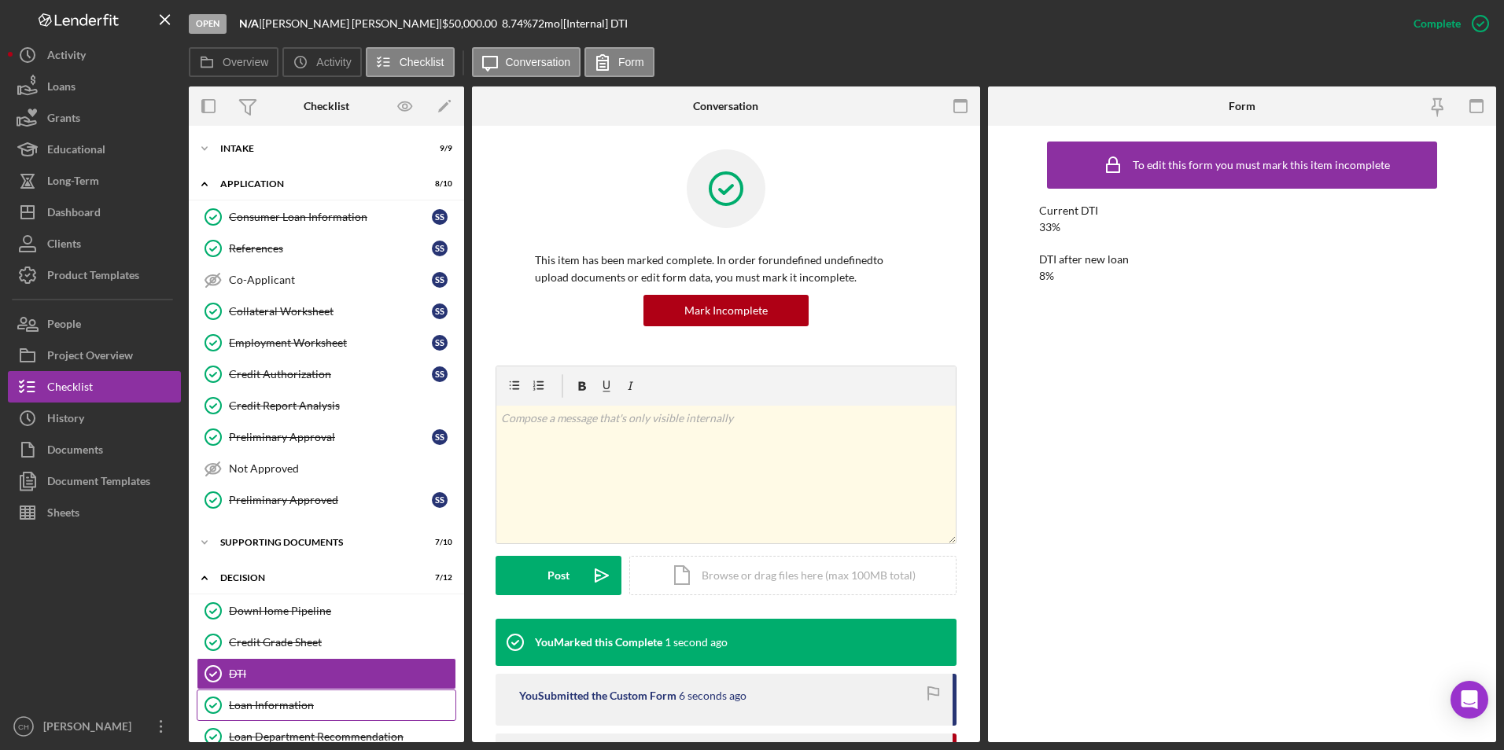
click at [266, 698] on link "Loan Information Loan Information" at bounding box center [327, 705] width 260 height 31
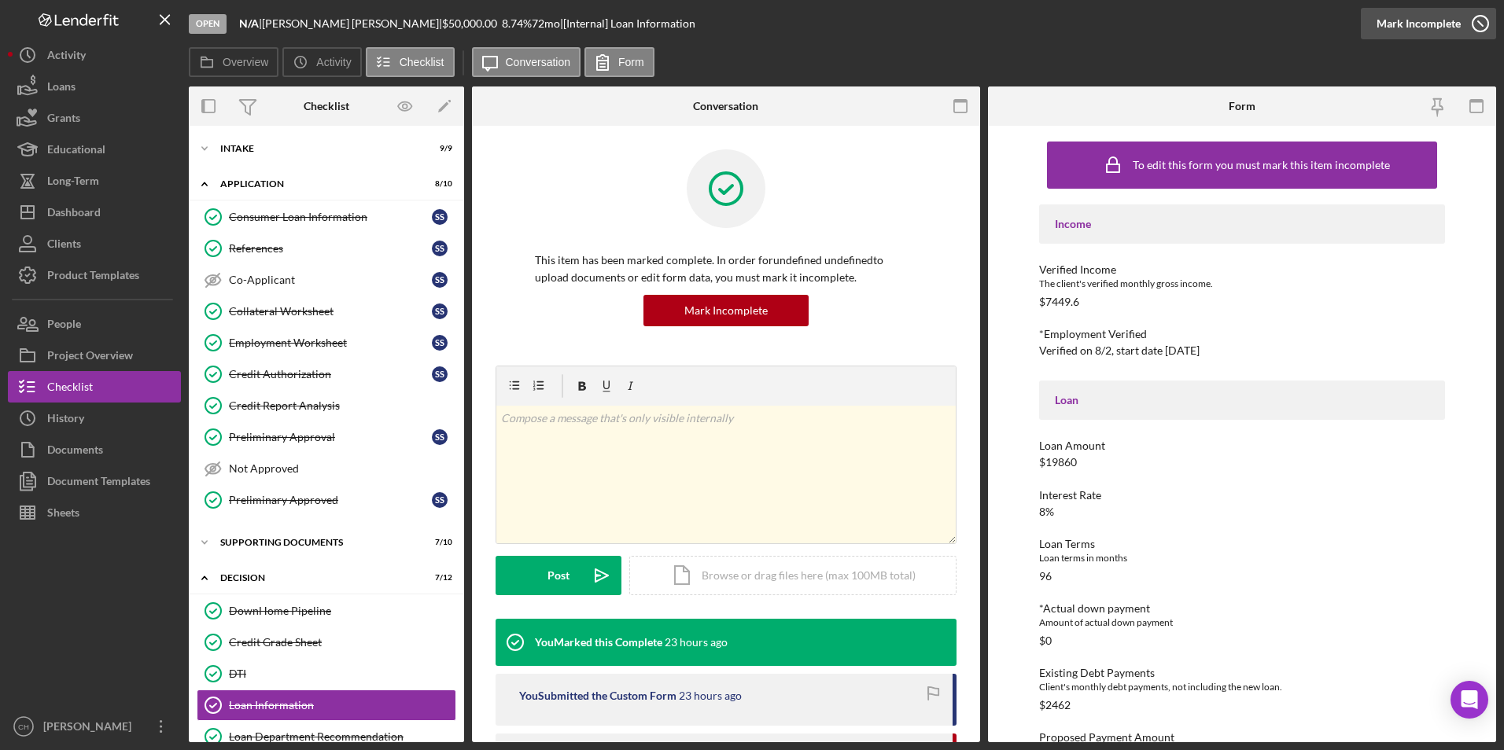
click at [1419, 24] on div "Mark Incomplete" at bounding box center [1418, 23] width 84 height 31
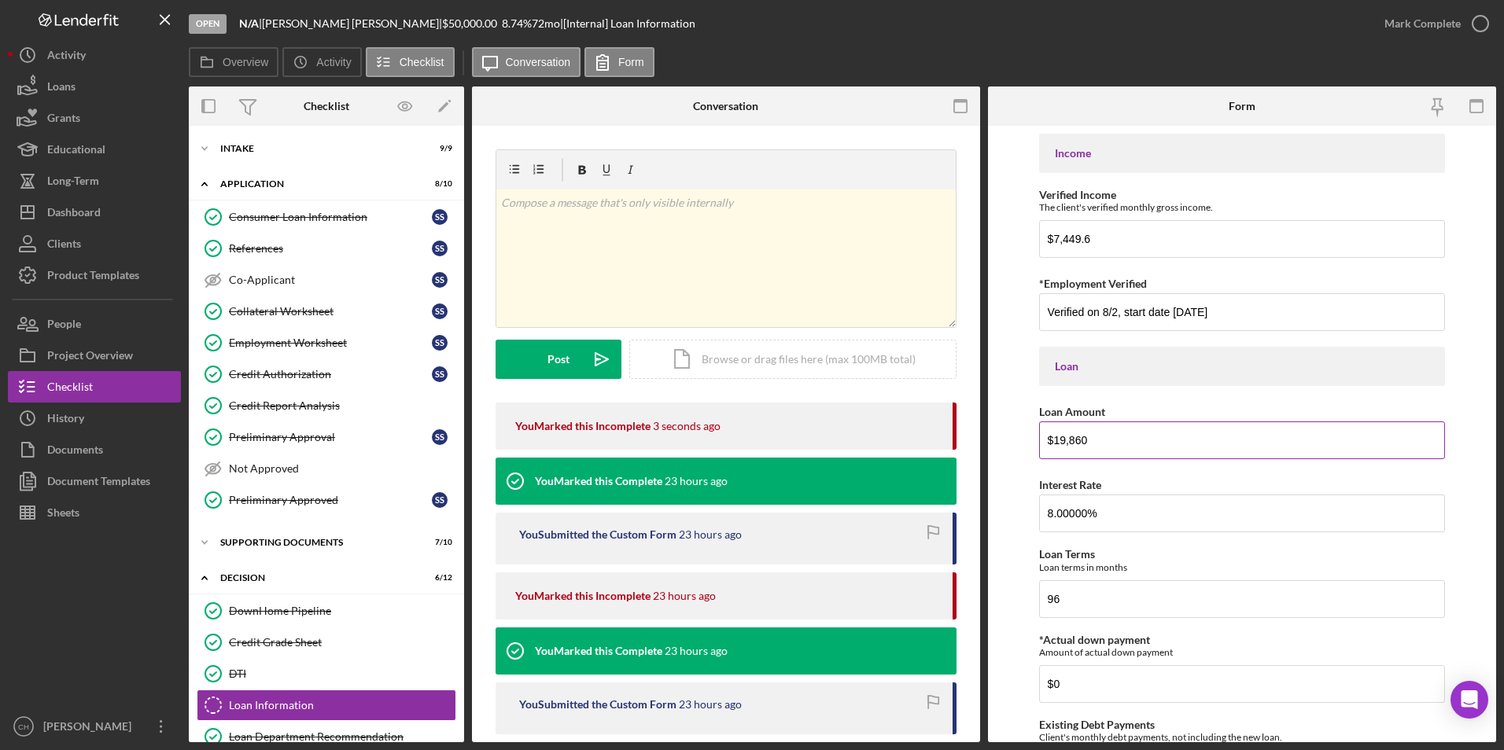
drag, startPoint x: 1090, startPoint y: 438, endPoint x: 1053, endPoint y: 441, distance: 37.1
click at [1053, 441] on input "$19,860" at bounding box center [1242, 441] width 407 height 38
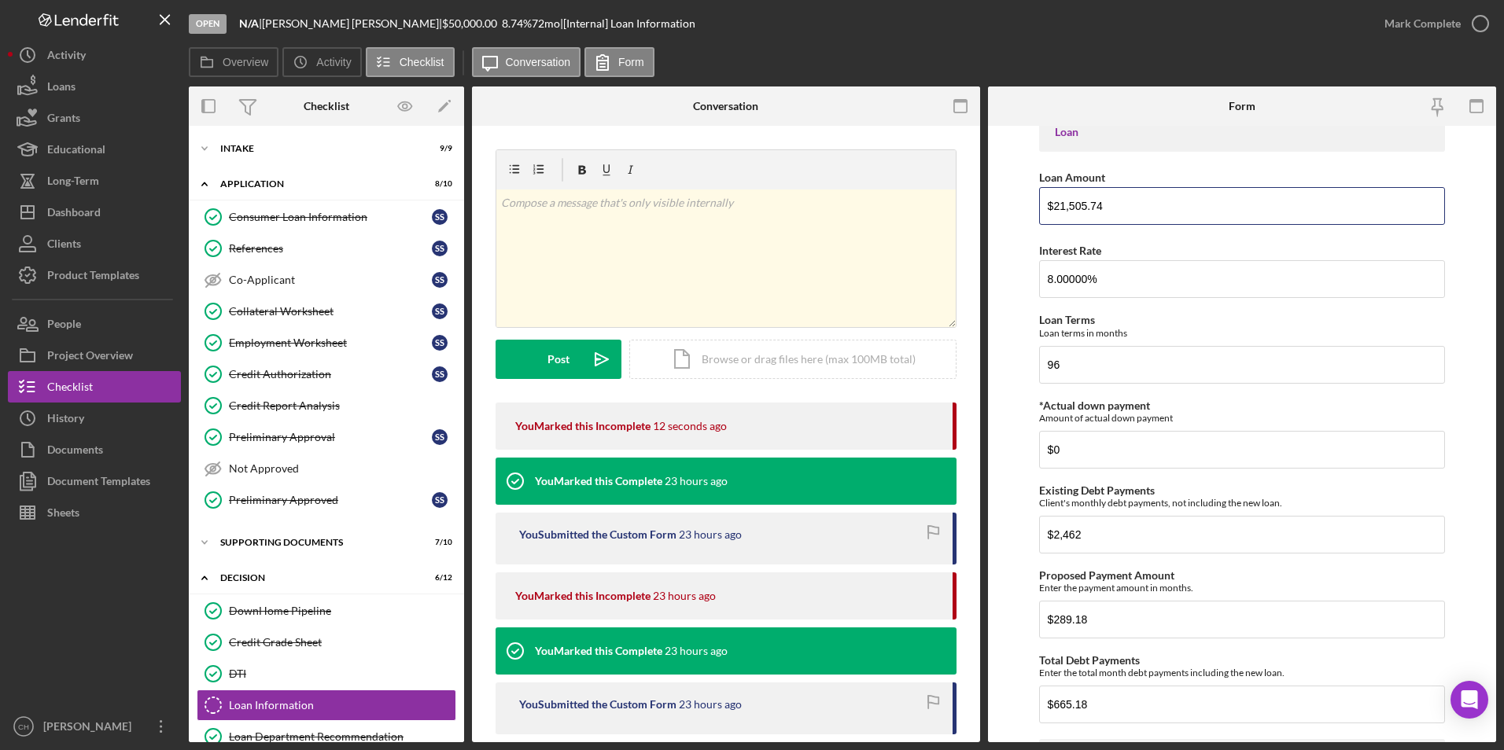
scroll to position [236, 0]
type input "$21,505.74"
drag, startPoint x: 1092, startPoint y: 617, endPoint x: 1050, endPoint y: 626, distance: 43.5
click at [1050, 626] on input "$289.18" at bounding box center [1242, 618] width 407 height 38
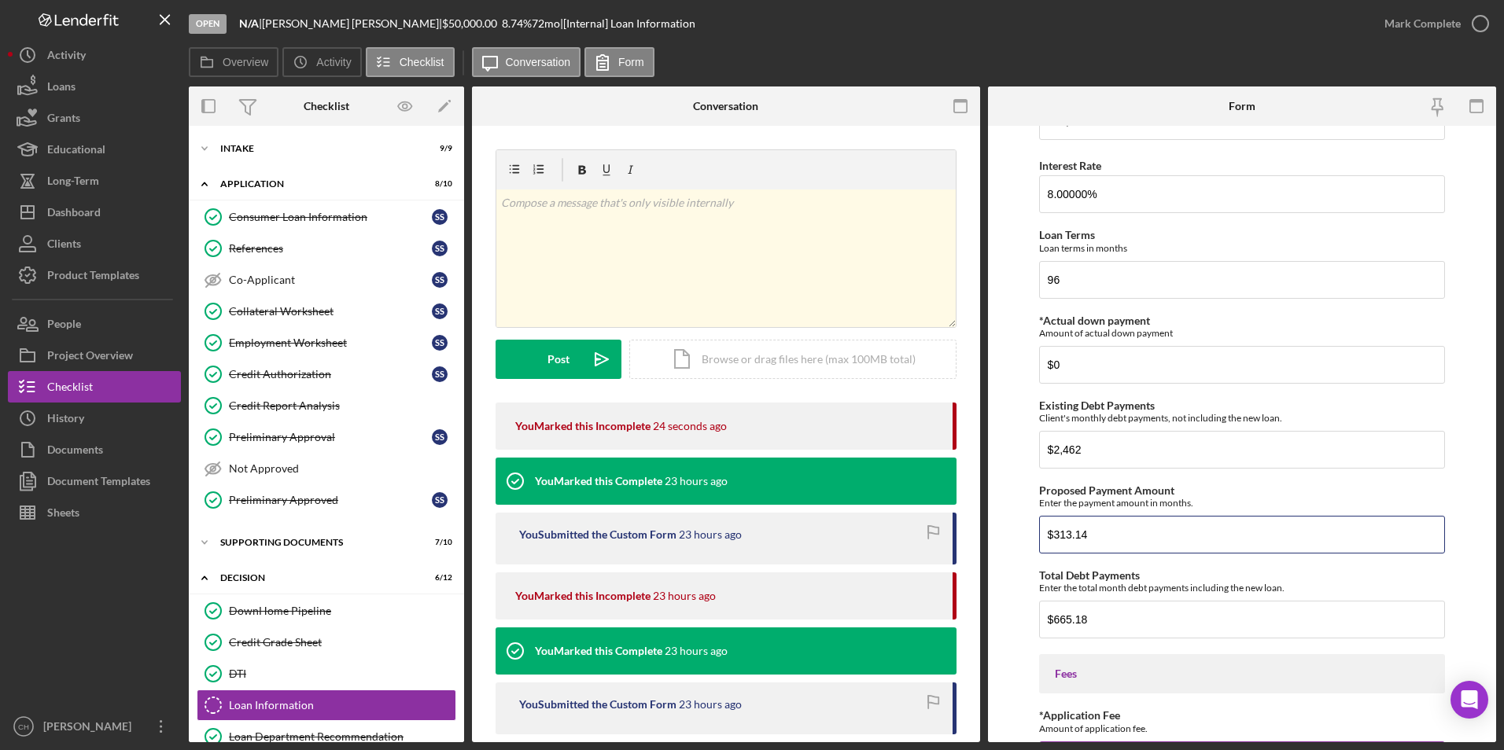
scroll to position [472, 0]
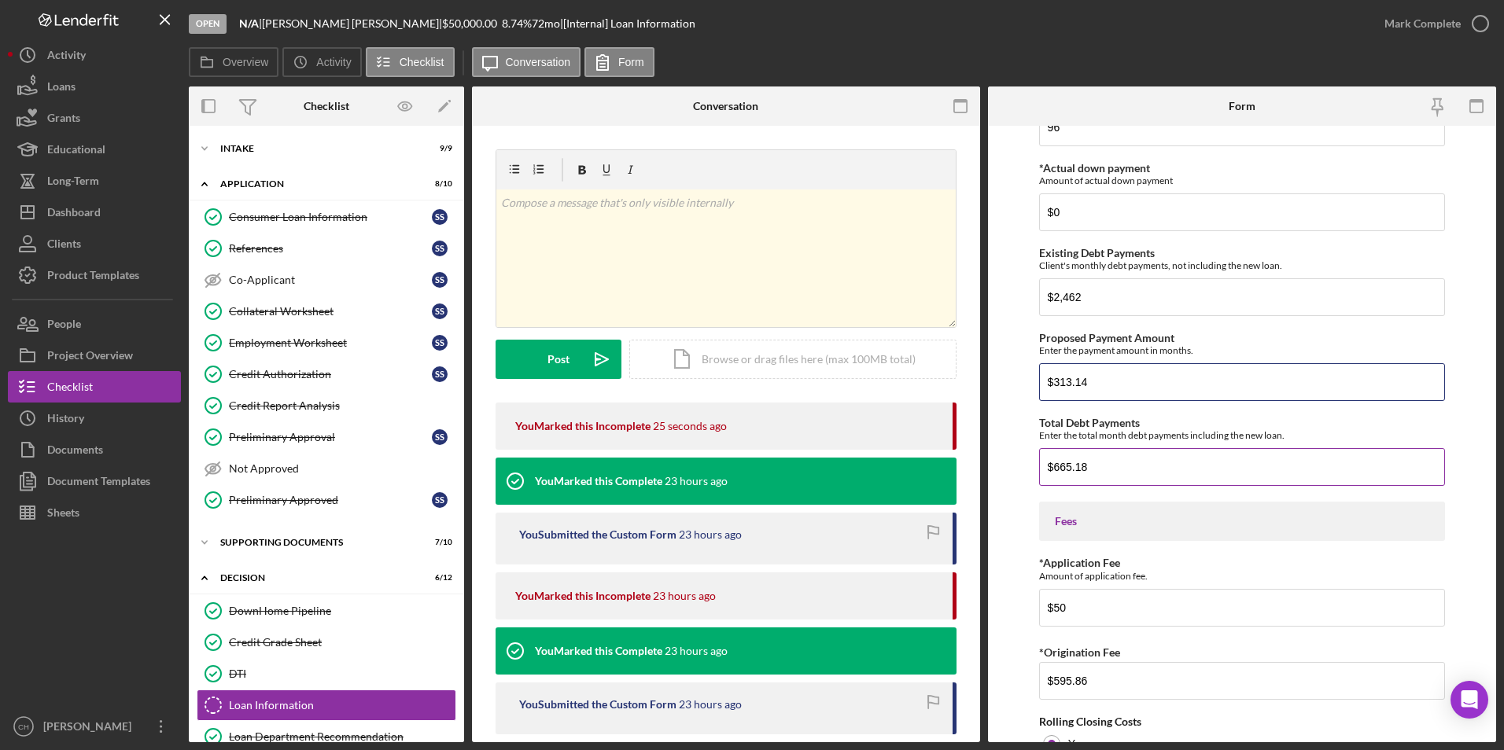
type input "$313.14"
drag, startPoint x: 1101, startPoint y: 468, endPoint x: 1055, endPoint y: 468, distance: 45.6
click at [1055, 468] on input "$665.18" at bounding box center [1242, 467] width 407 height 38
type input "$554.14"
drag, startPoint x: 1100, startPoint y: 680, endPoint x: 1055, endPoint y: 688, distance: 45.5
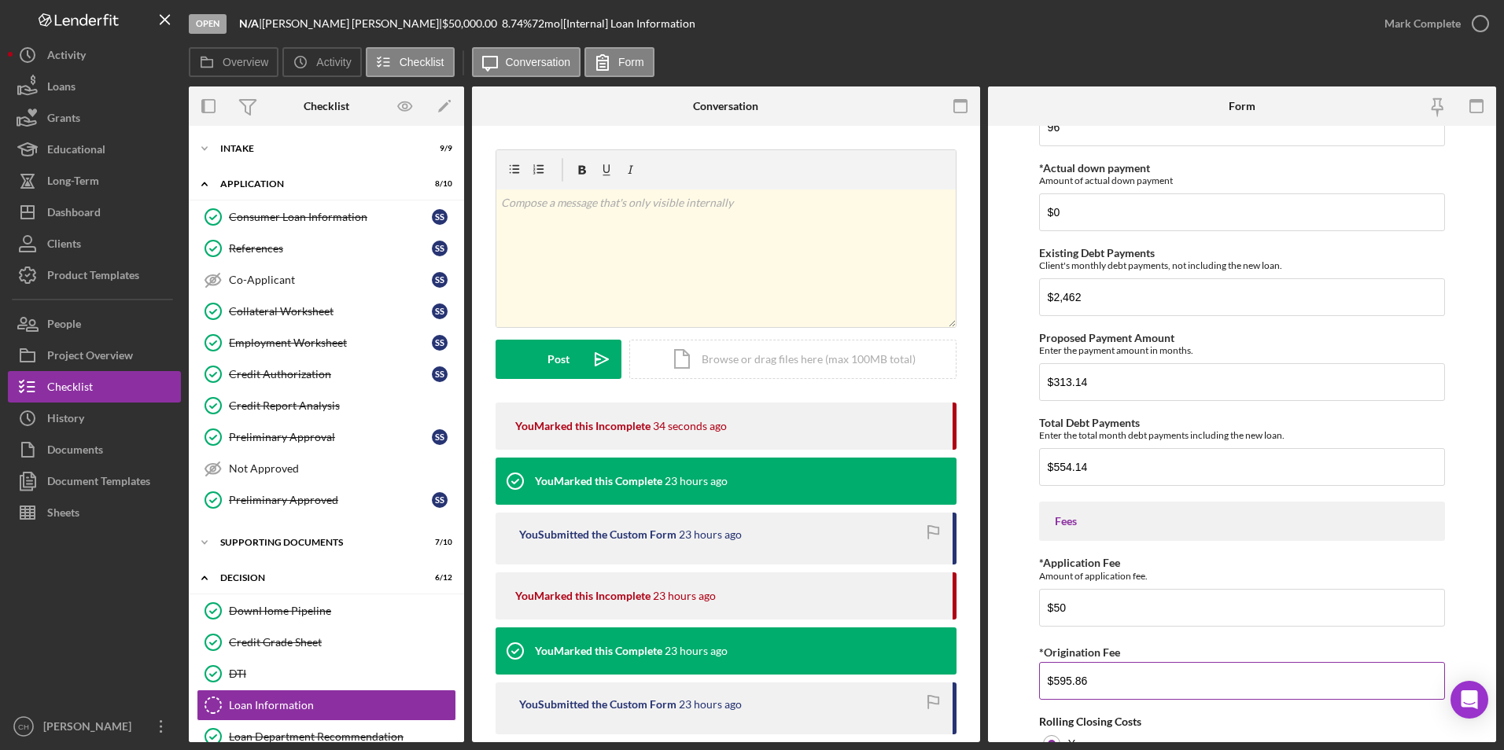
click at [1055, 688] on input "$595.86" at bounding box center [1242, 681] width 407 height 38
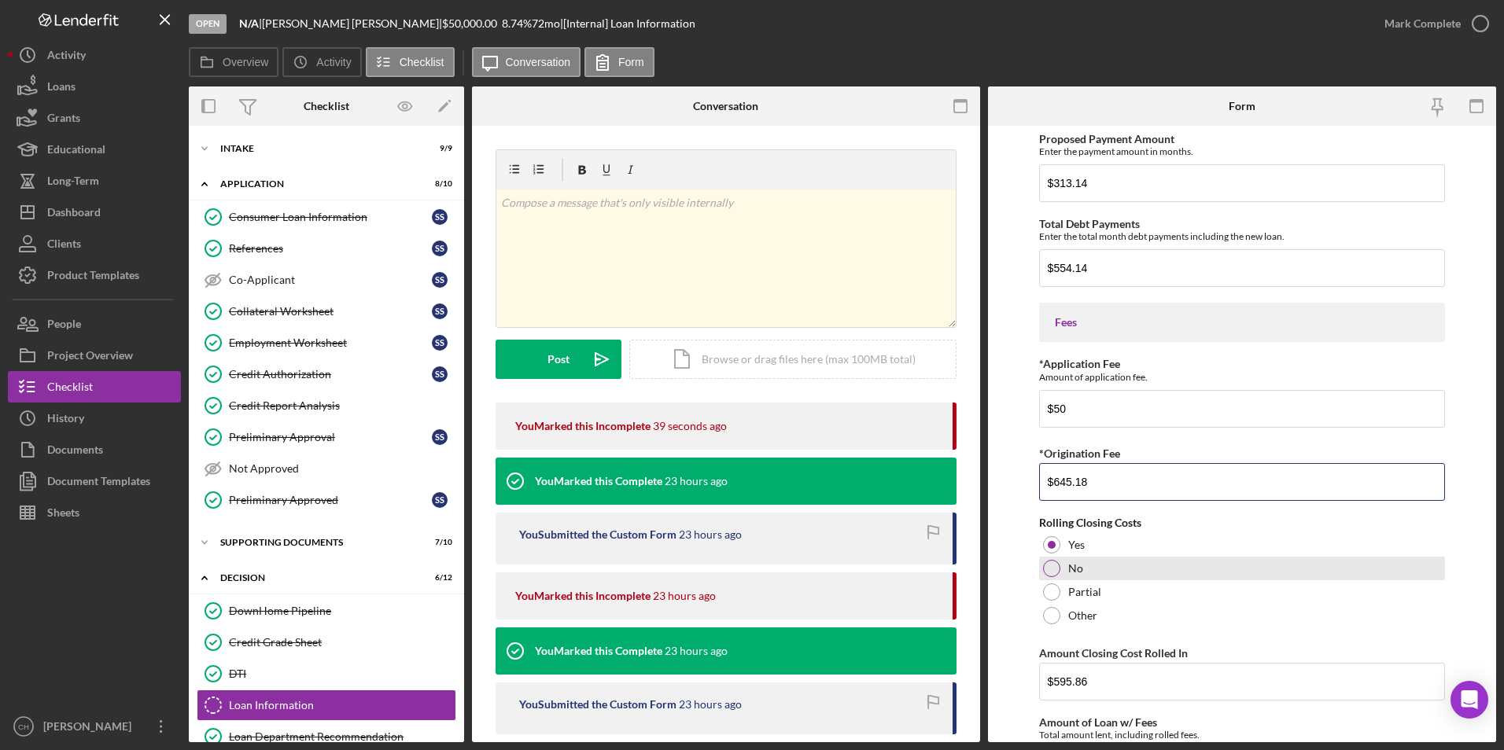
scroll to position [708, 0]
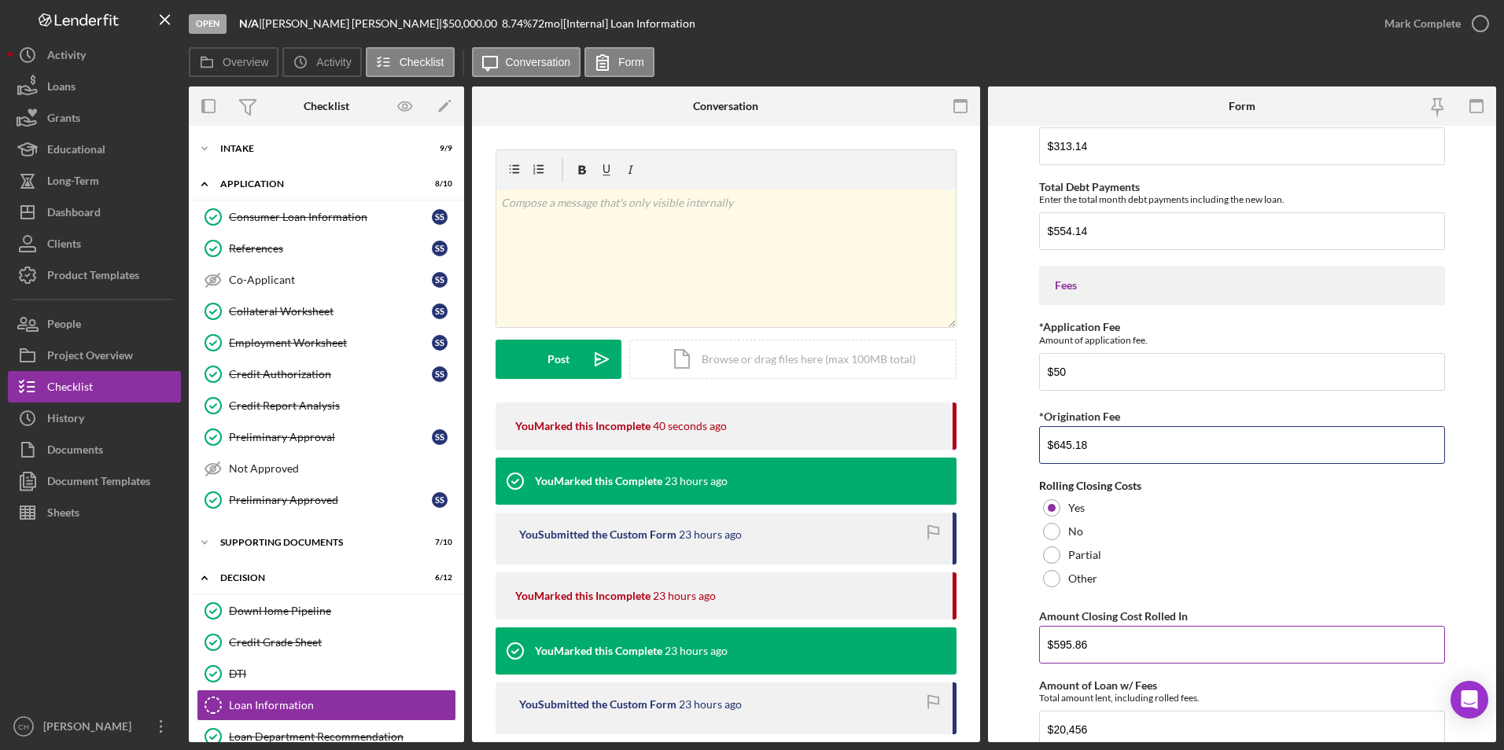
type input "$645.18"
drag, startPoint x: 1093, startPoint y: 645, endPoint x: 1055, endPoint y: 646, distance: 38.6
click at [1055, 646] on input "$595.86" at bounding box center [1242, 645] width 407 height 38
type input "$645.18"
drag, startPoint x: 1091, startPoint y: 724, endPoint x: 1055, endPoint y: 727, distance: 35.5
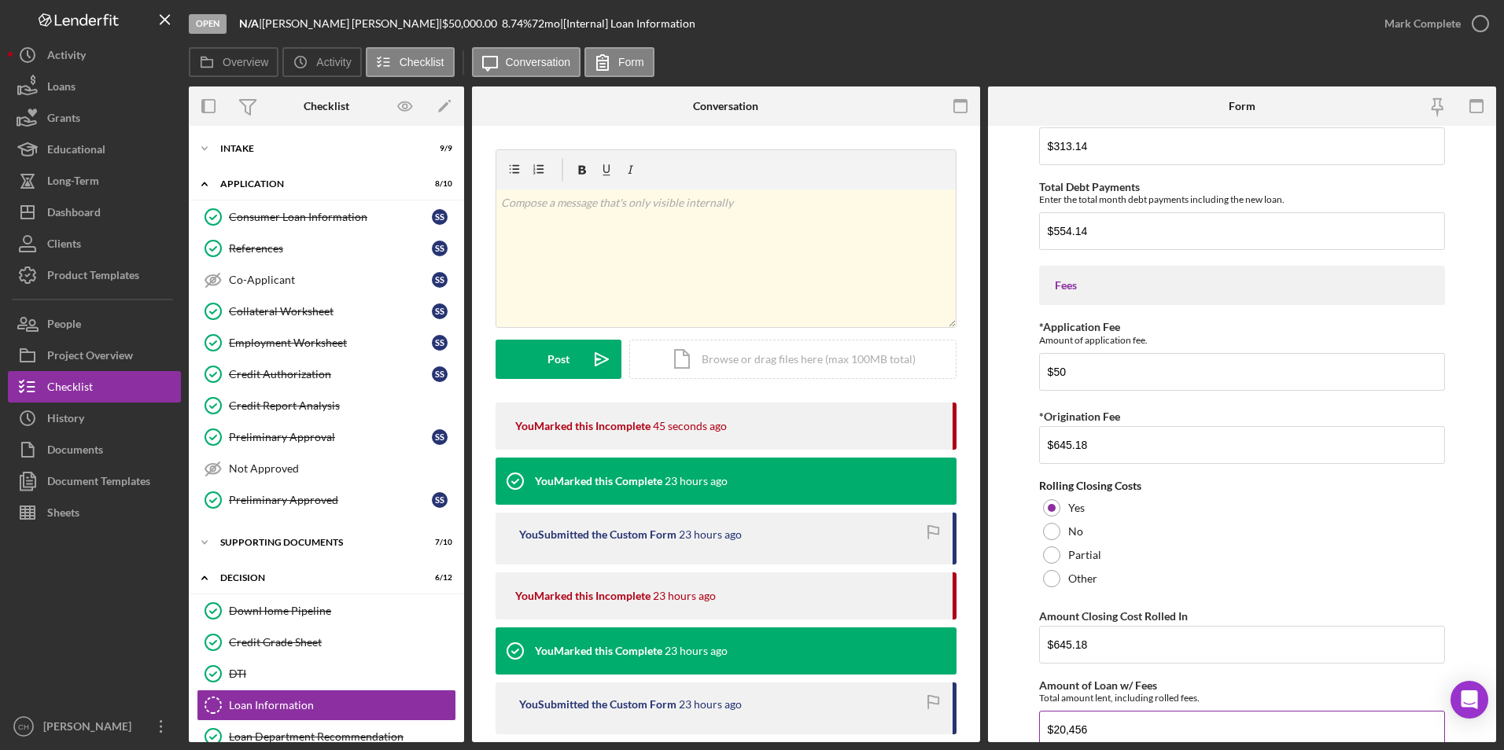
click at [1055, 727] on input "$20,456" at bounding box center [1242, 730] width 407 height 38
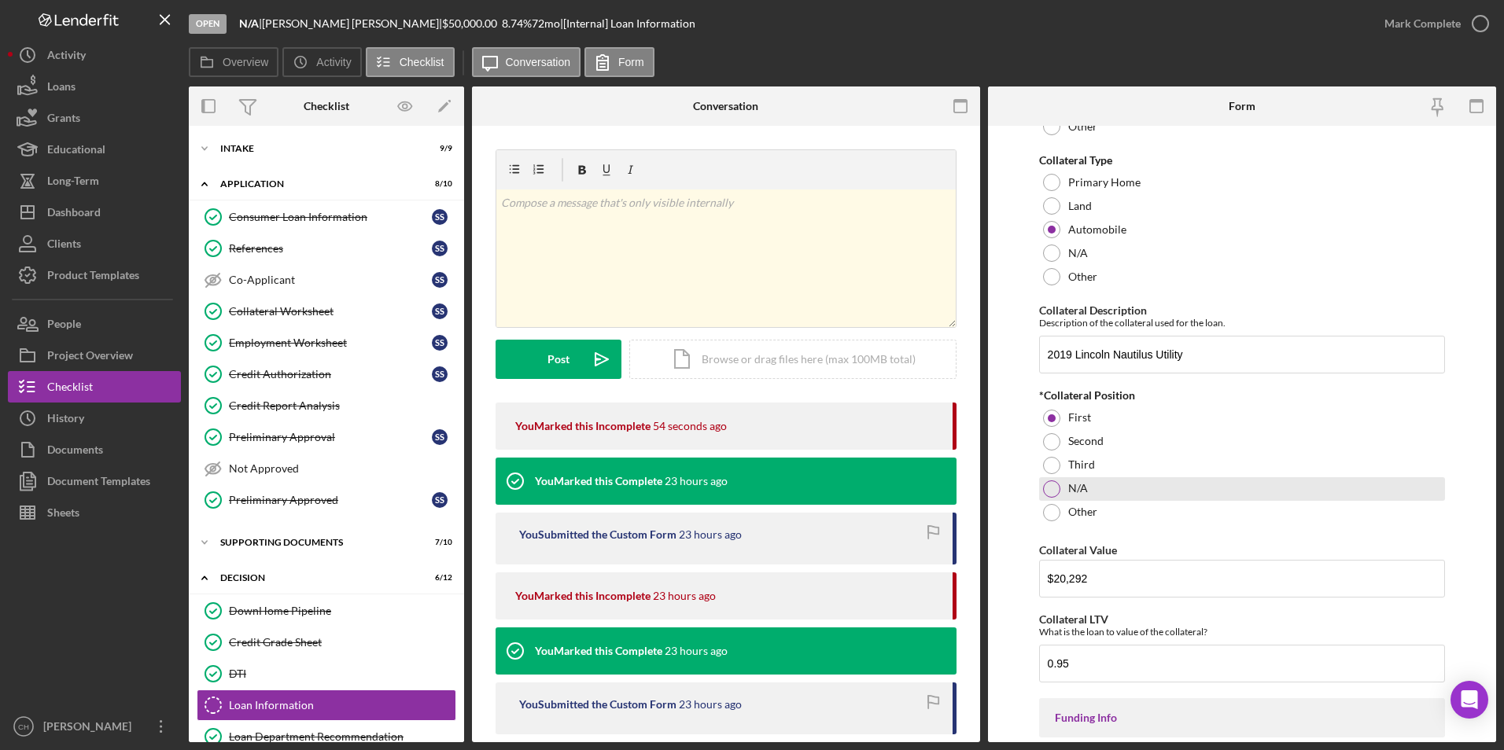
scroll to position [1573, 0]
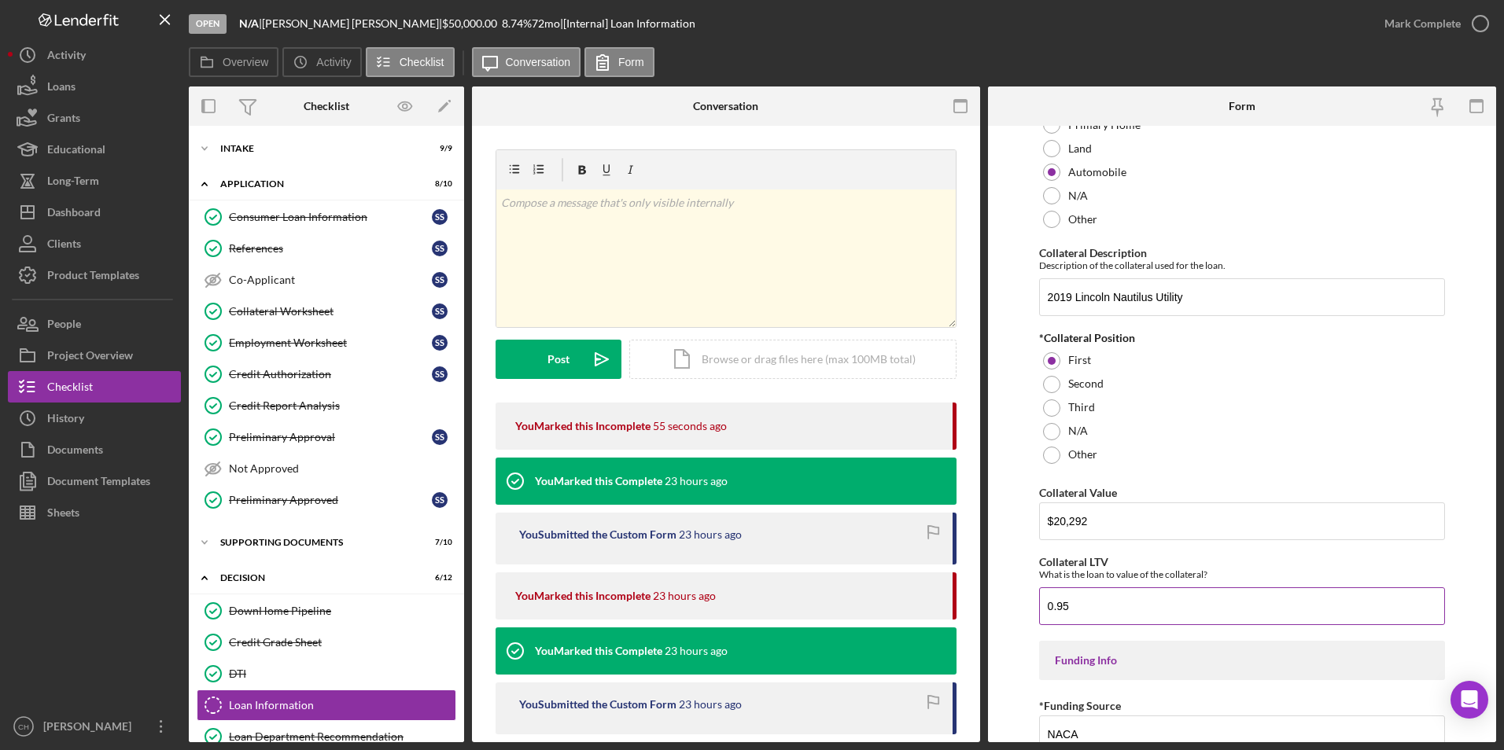
type input "$22,150.92"
drag, startPoint x: 1086, startPoint y: 598, endPoint x: 1048, endPoint y: 603, distance: 38.8
click at [1048, 603] on input "0.95" at bounding box center [1242, 606] width 407 height 38
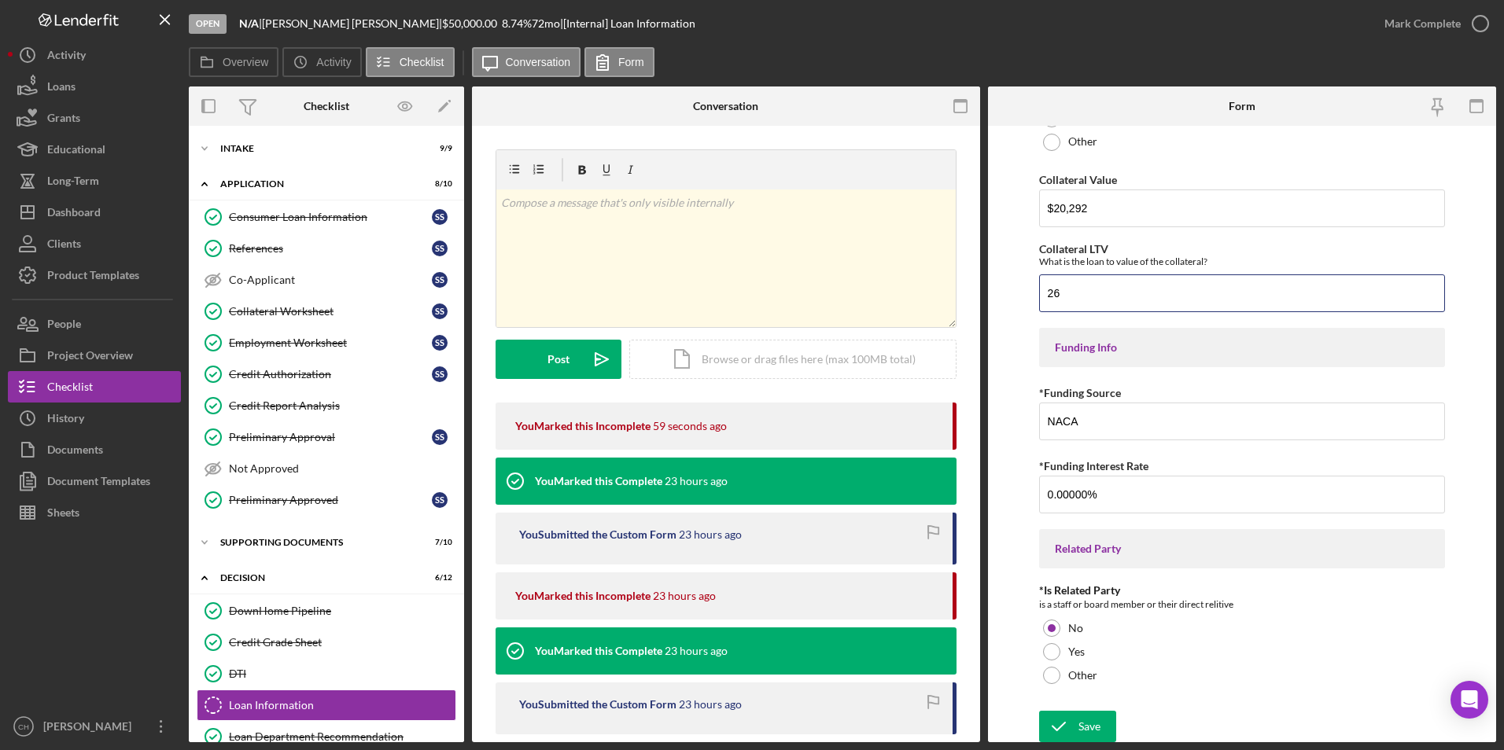
scroll to position [1888, 0]
click at [1076, 713] on icon "submit" at bounding box center [1058, 724] width 39 height 39
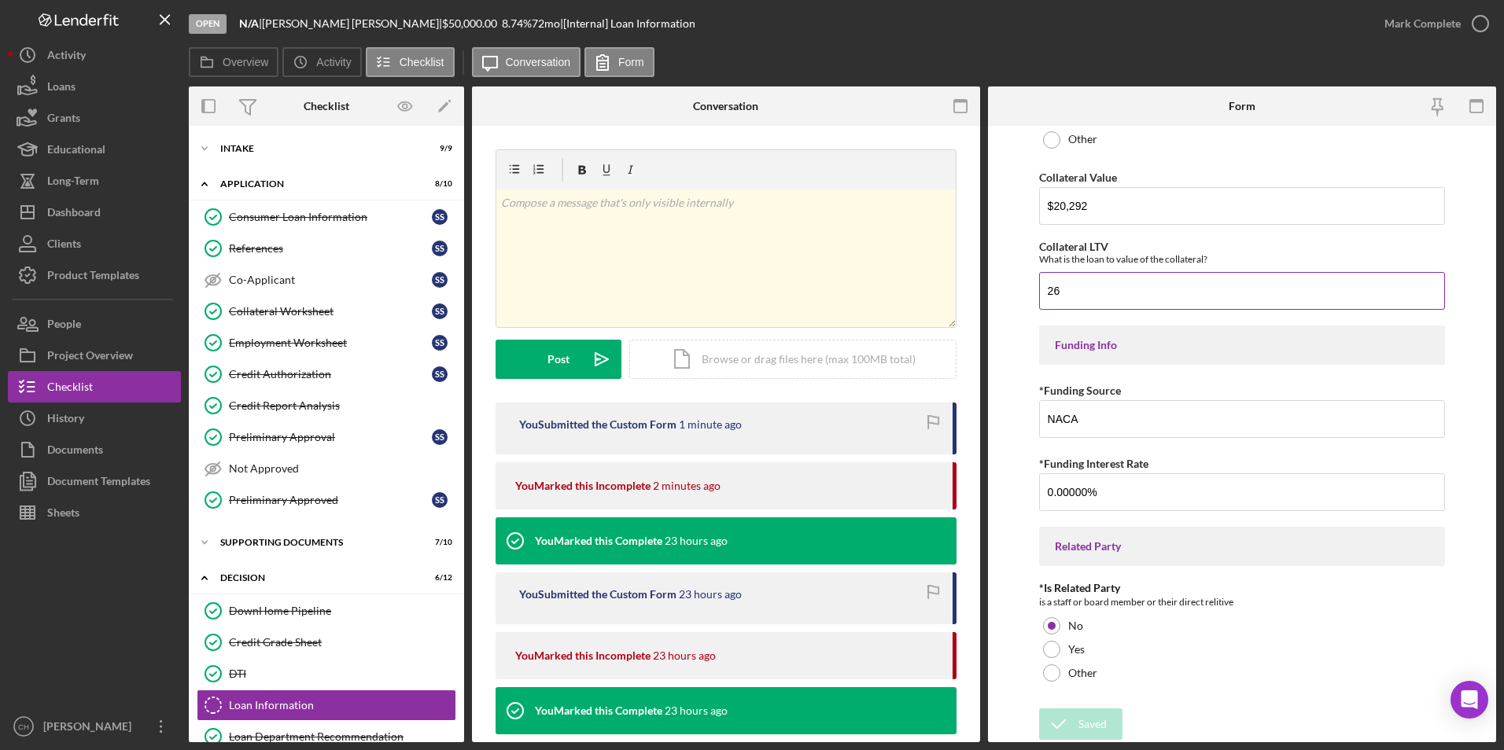
drag, startPoint x: 1059, startPoint y: 296, endPoint x: 1040, endPoint y: 296, distance: 18.9
click at [1040, 296] on input "26" at bounding box center [1242, 291] width 407 height 38
type input "1.25"
click at [1073, 722] on icon "submit" at bounding box center [1058, 724] width 39 height 39
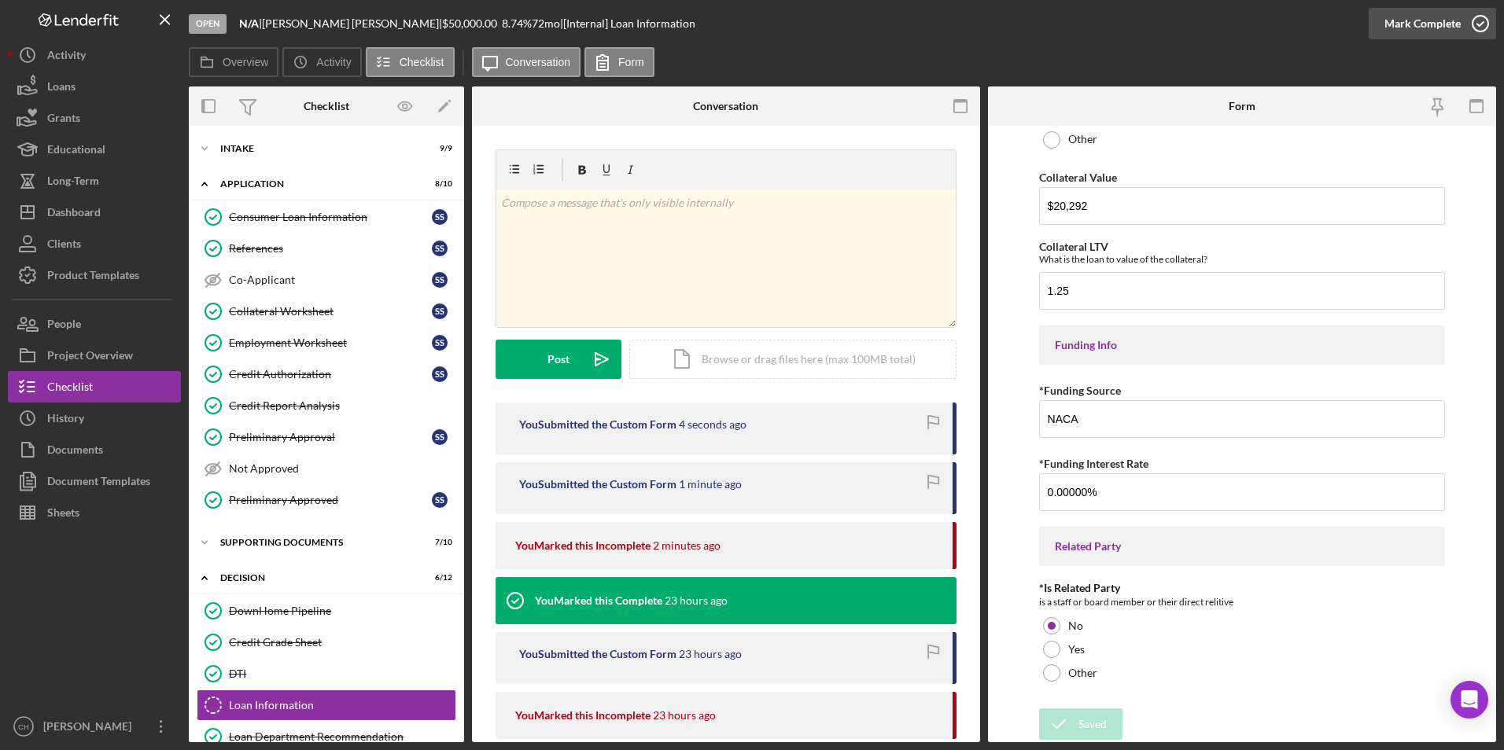
click at [1411, 17] on div "Mark Complete" at bounding box center [1422, 23] width 76 height 31
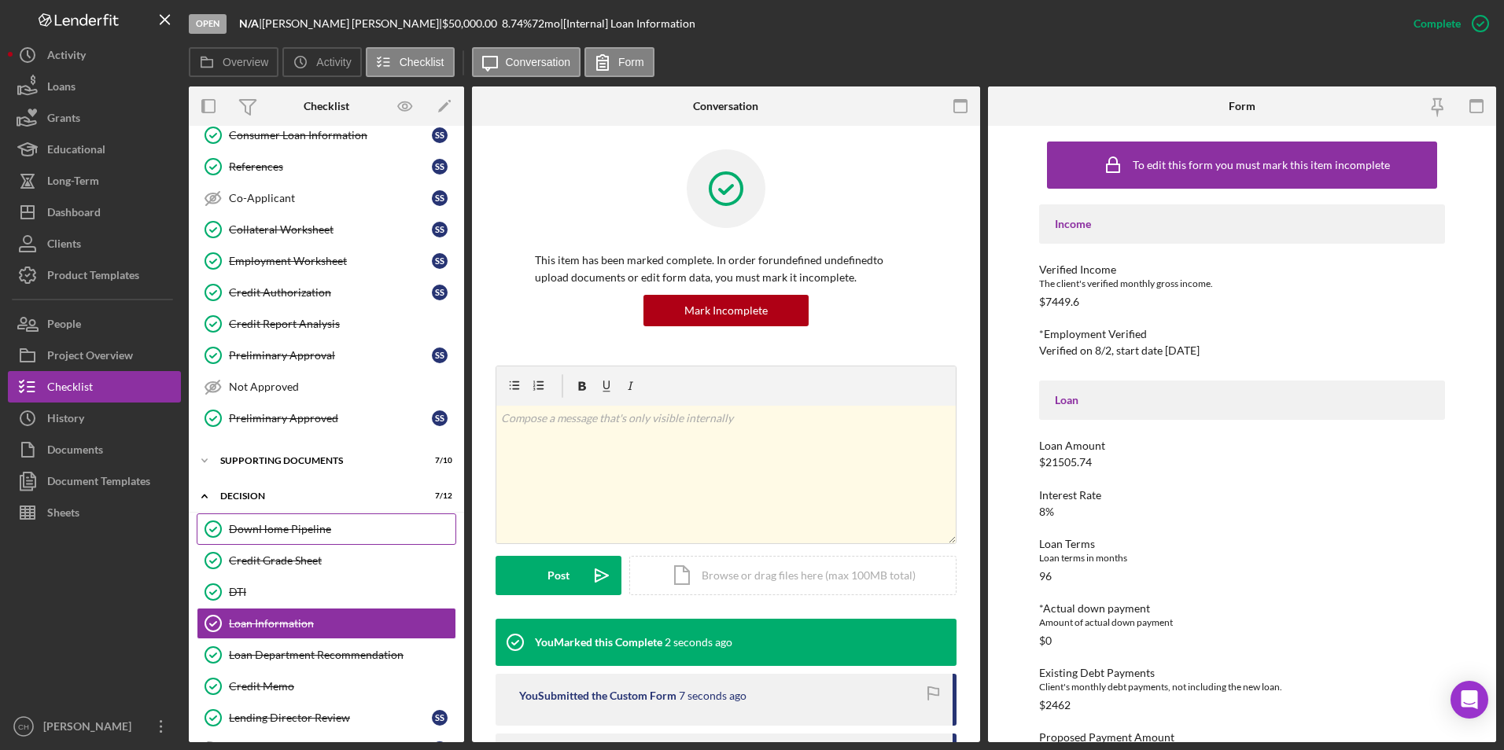
scroll to position [157, 0]
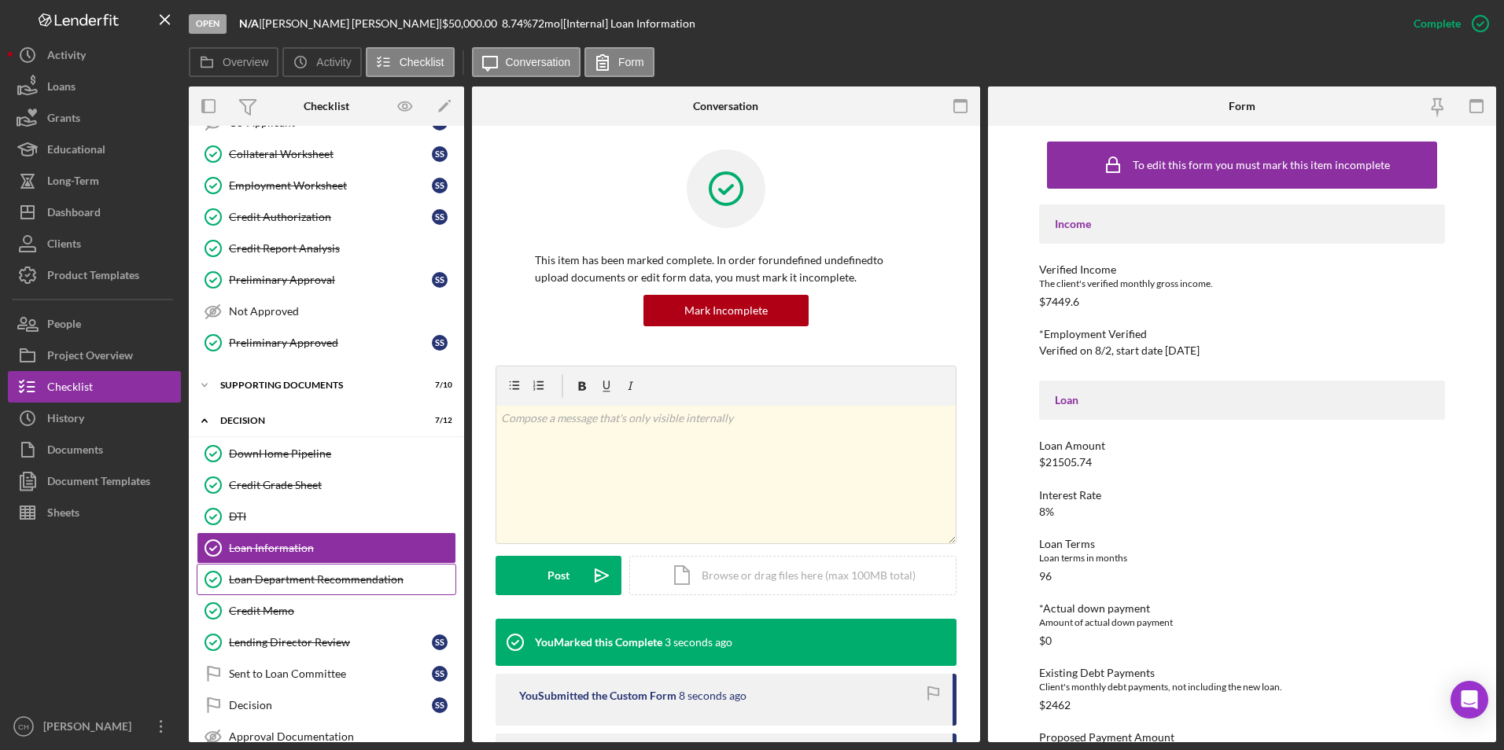
click at [310, 582] on div "Loan Department Recommendation" at bounding box center [342, 579] width 226 height 13
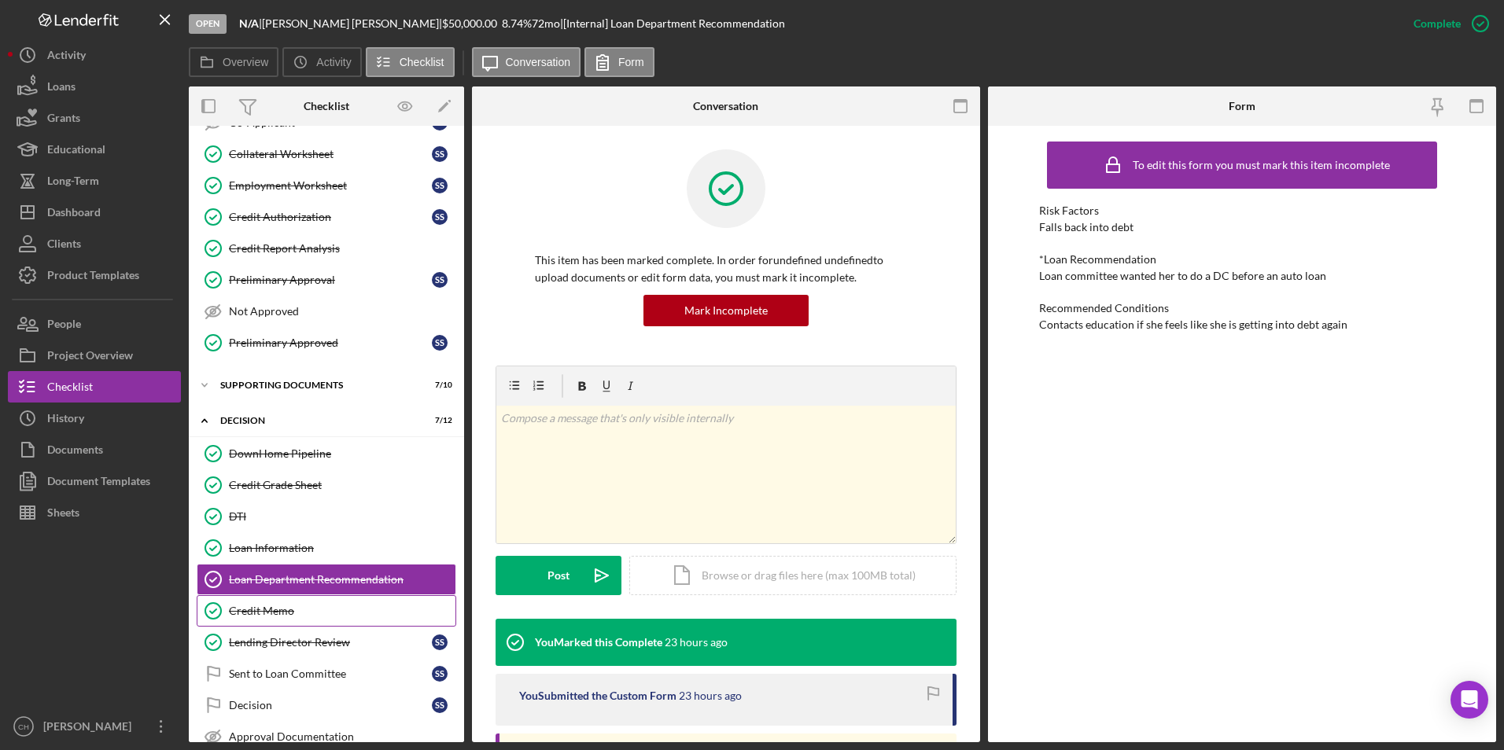
click at [264, 609] on div "Credit Memo" at bounding box center [342, 611] width 226 height 13
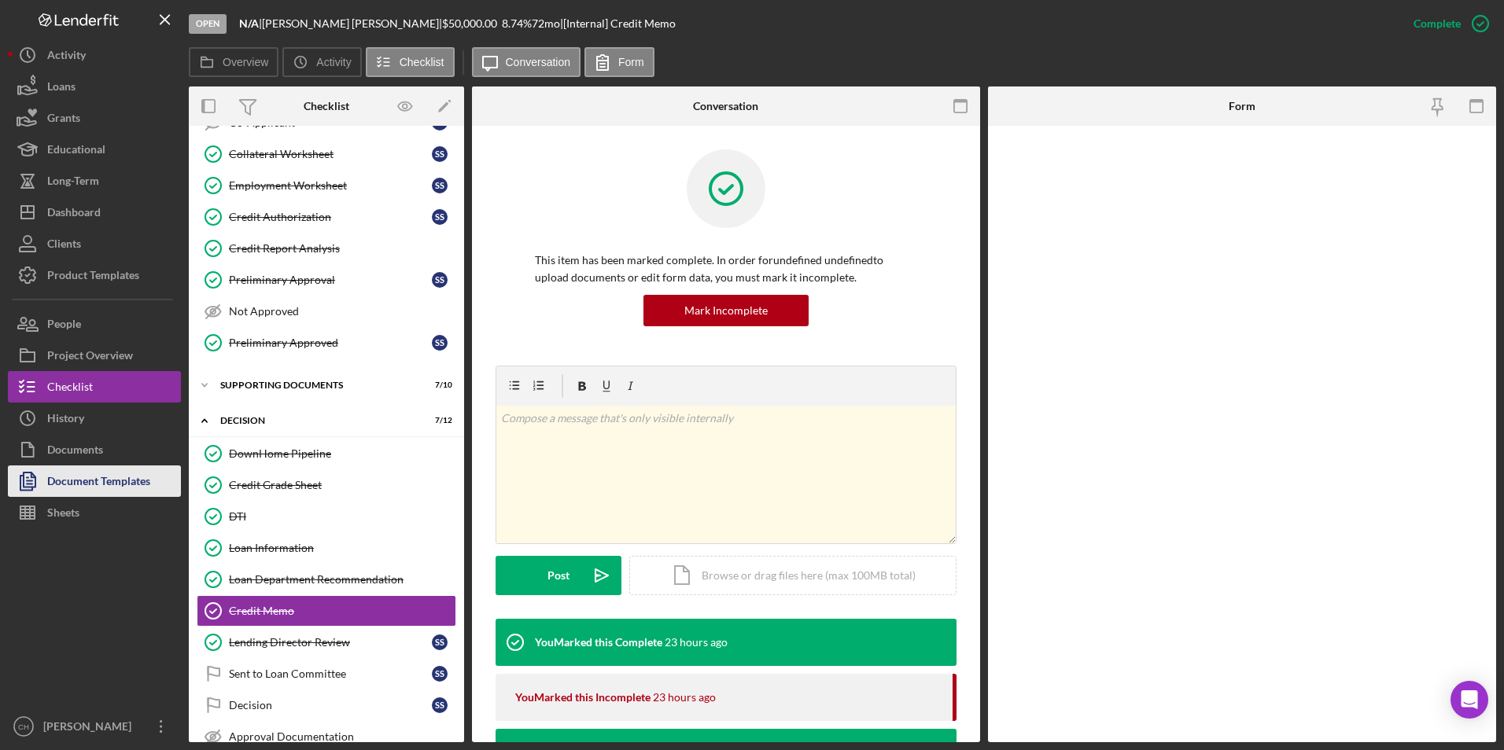
click at [110, 480] on div "Document Templates" at bounding box center [98, 483] width 103 height 35
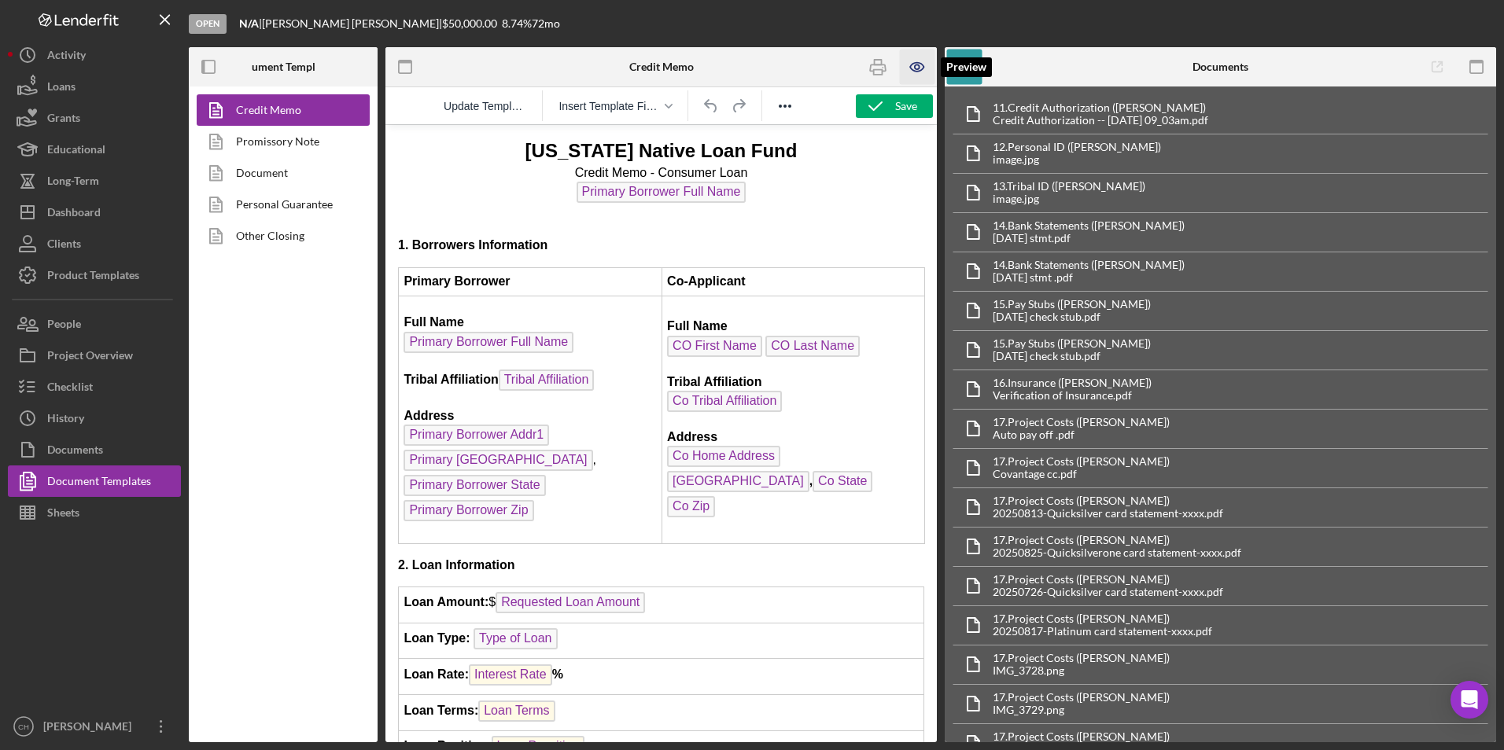
click at [905, 68] on icon "button" at bounding box center [917, 67] width 35 height 35
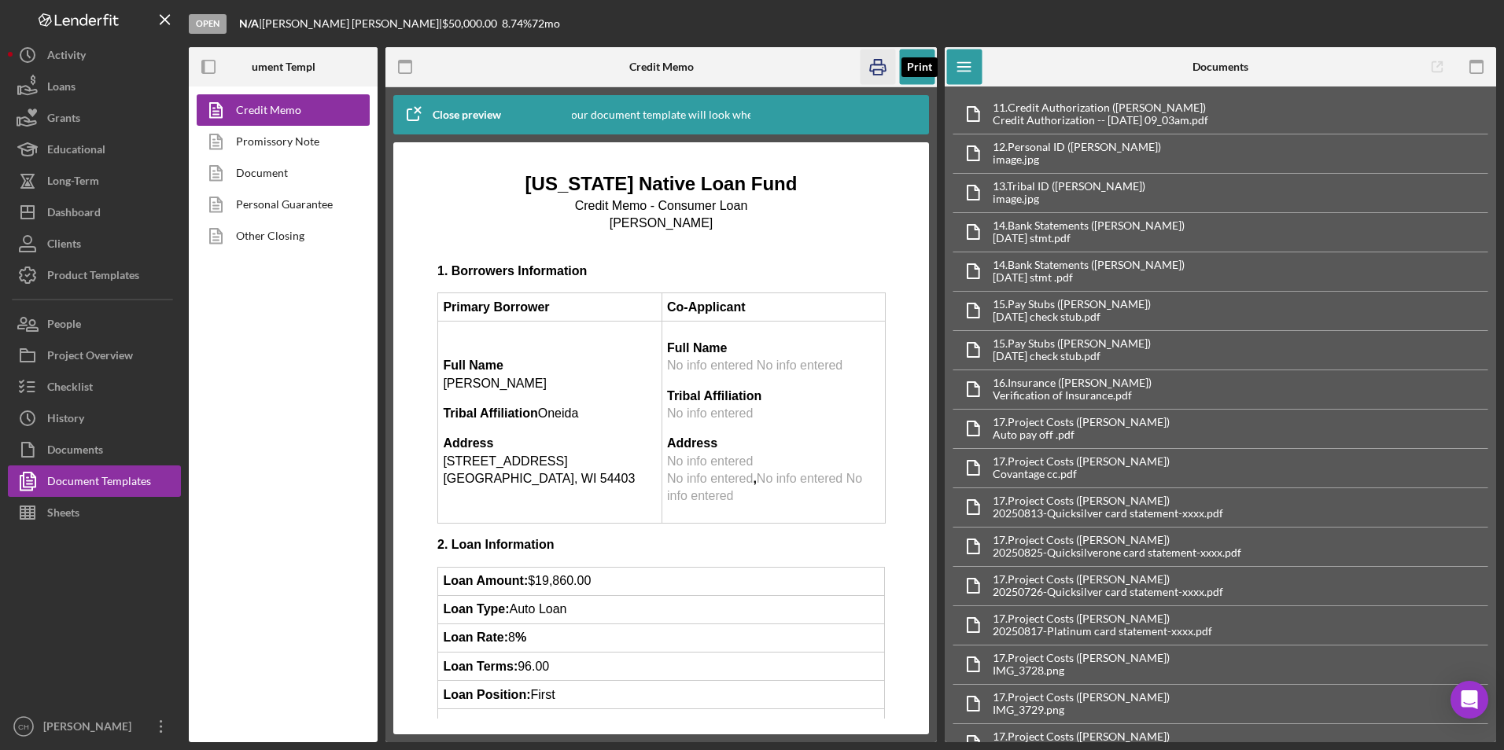
click at [882, 67] on icon "button" at bounding box center [877, 67] width 35 height 35
click at [104, 387] on button "Checklist" at bounding box center [94, 386] width 173 height 31
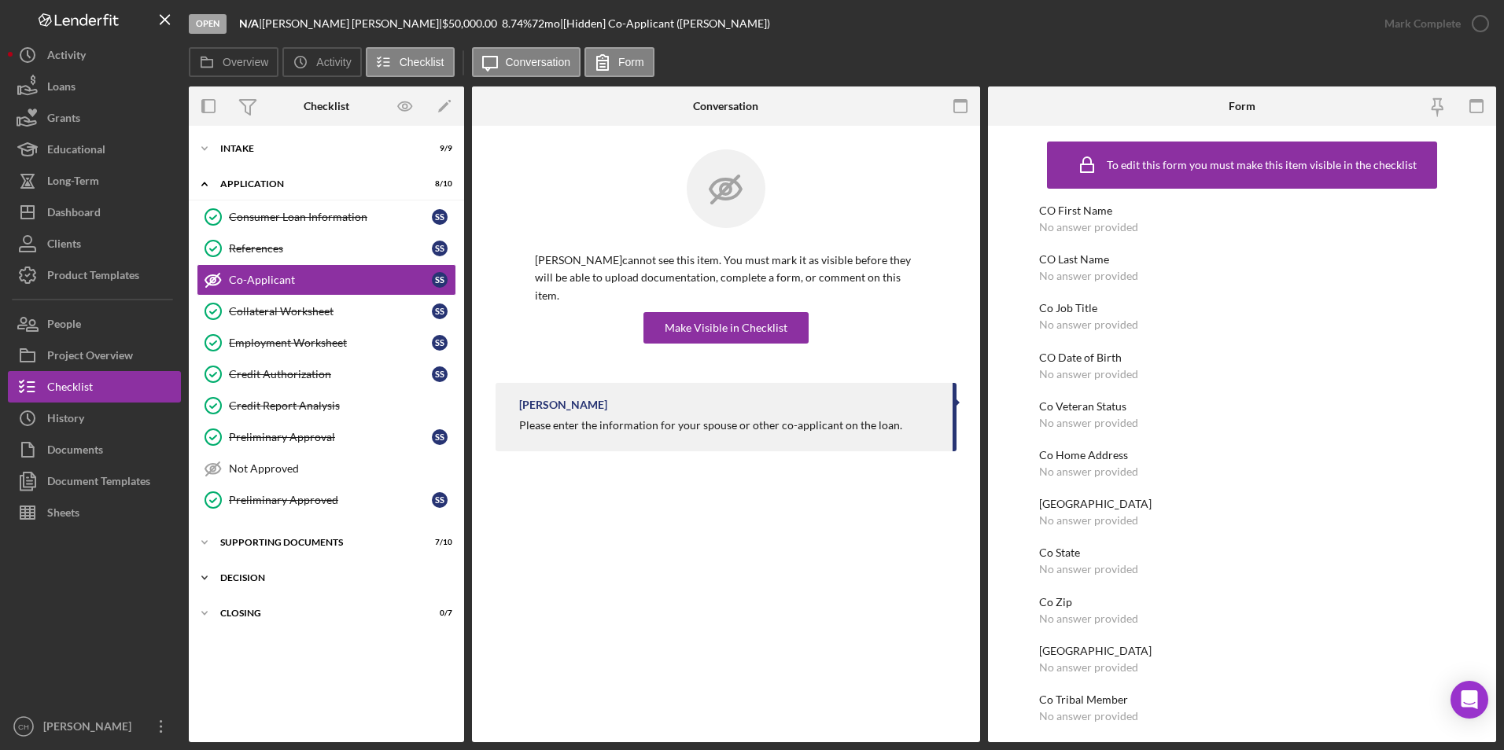
click at [241, 573] on div "Icon/Expander Decision 7 / 12" at bounding box center [326, 577] width 275 height 31
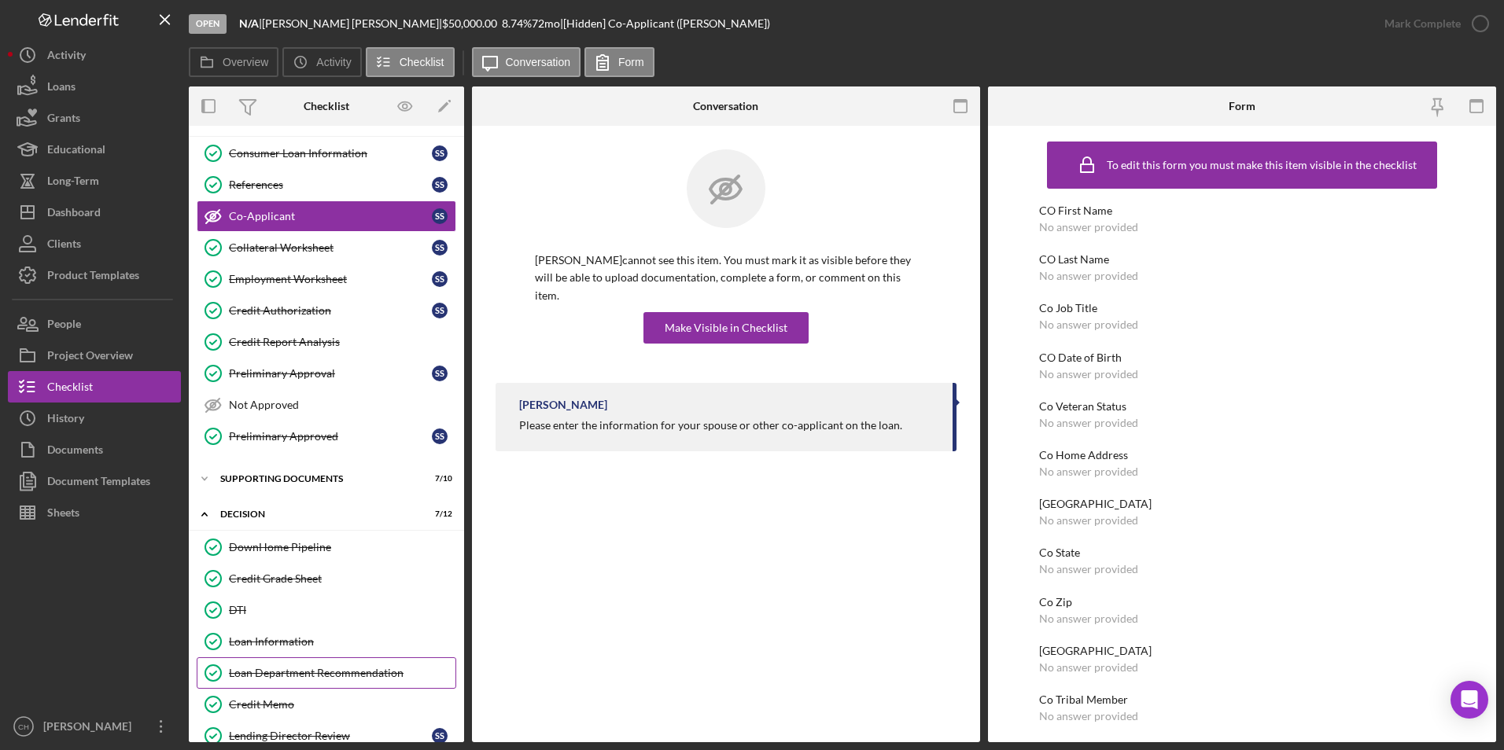
scroll to position [157, 0]
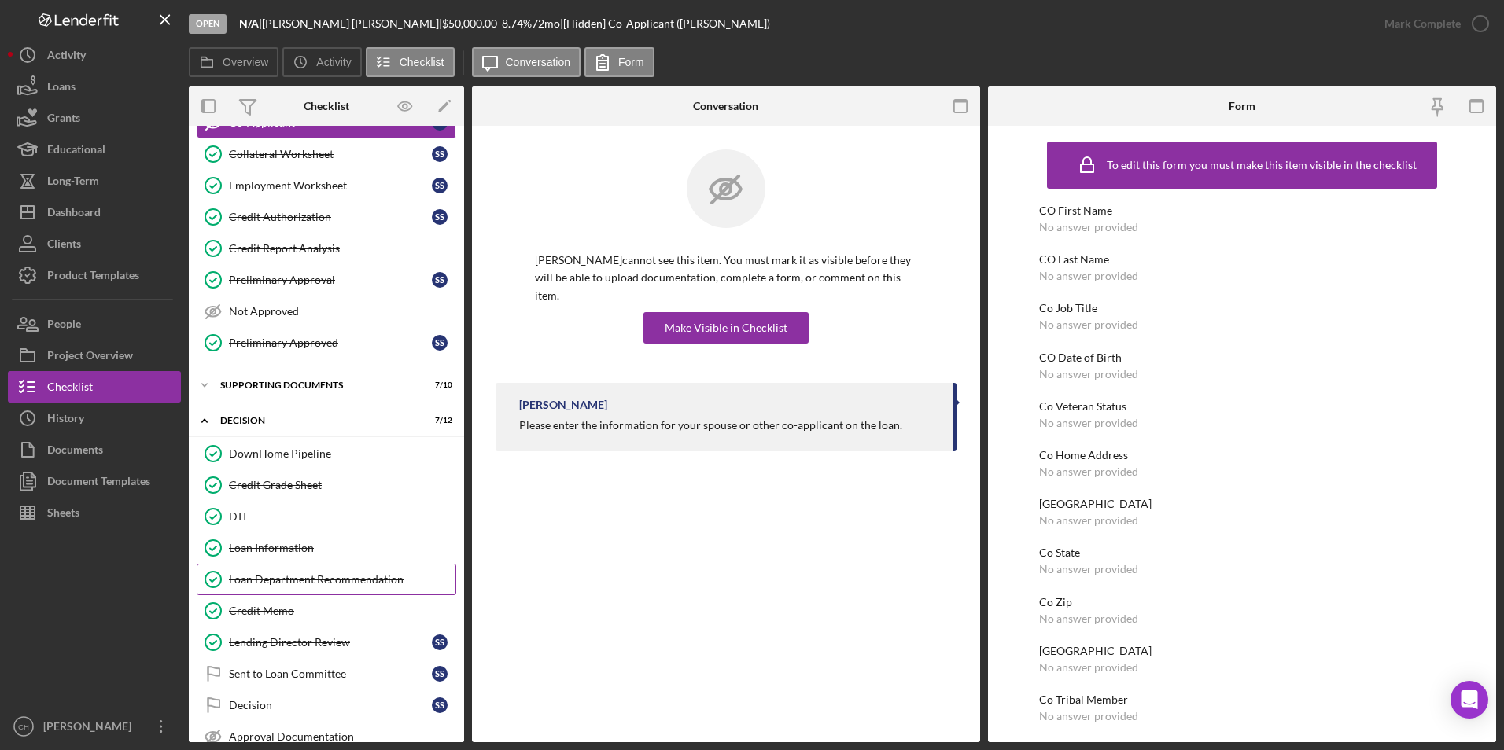
click at [285, 588] on link "Loan Department Recommendation Loan Department Recommendation" at bounding box center [327, 579] width 260 height 31
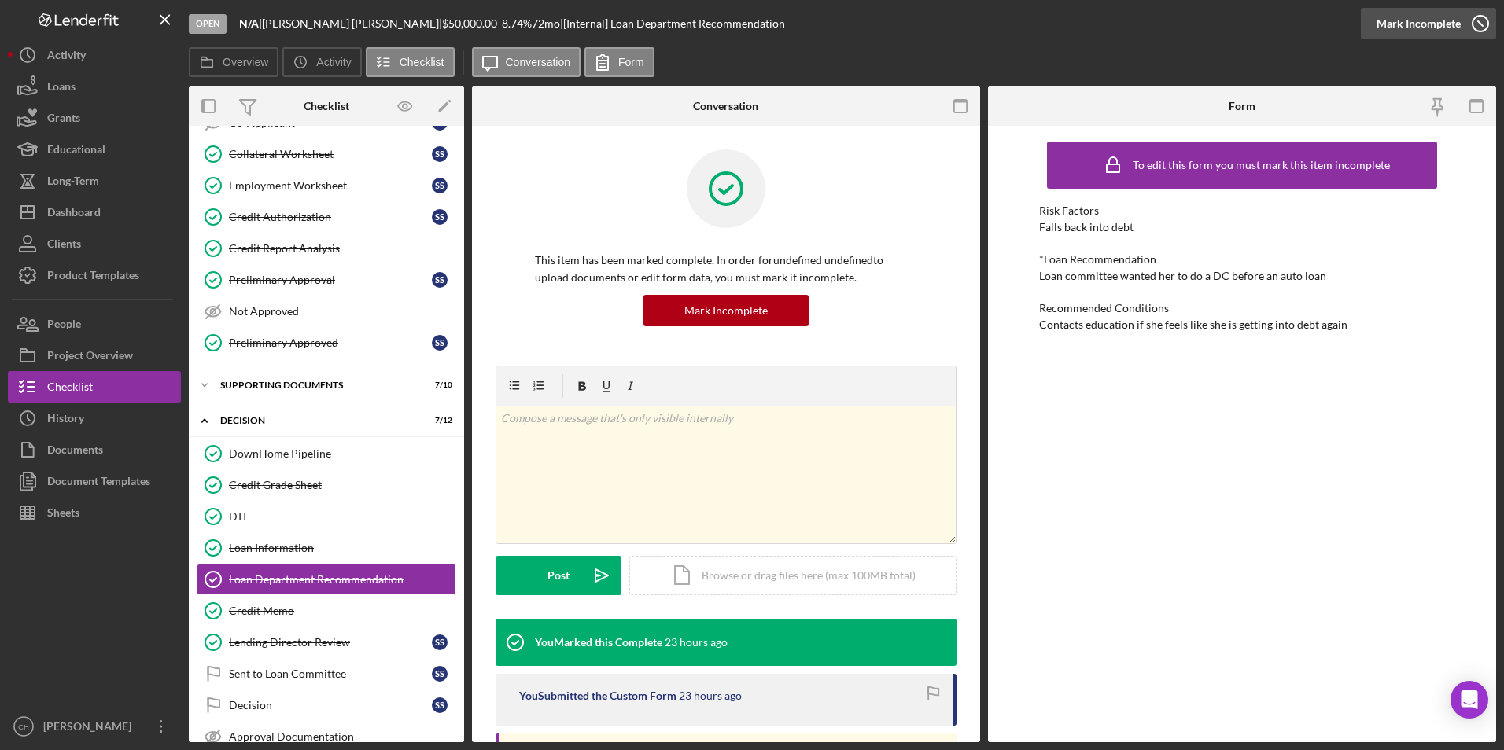
click at [1403, 27] on div "Mark Incomplete" at bounding box center [1418, 23] width 84 height 31
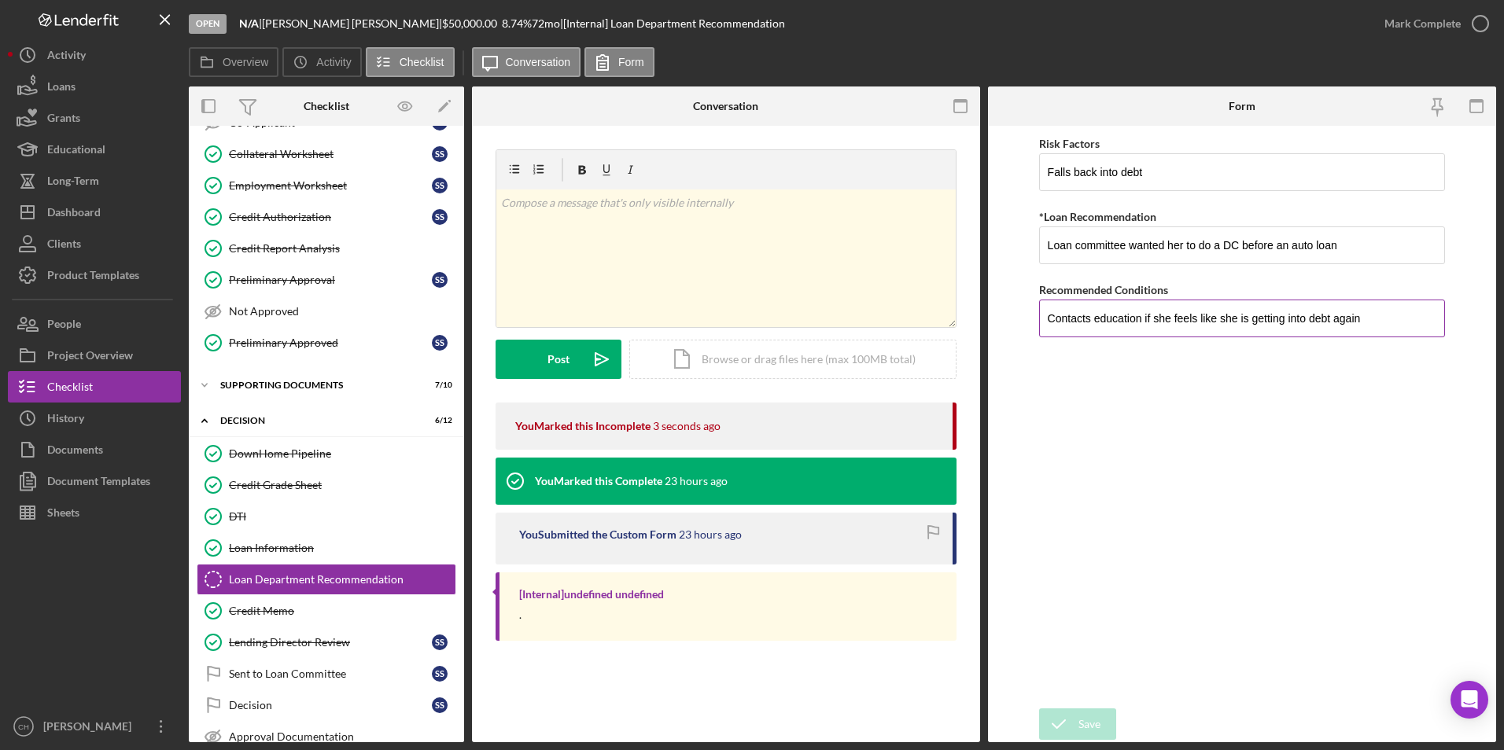
drag, startPoint x: 1382, startPoint y: 315, endPoint x: 1048, endPoint y: 315, distance: 334.2
click at [1048, 315] on input "Contacts education if she feels like she is getting into debt again" at bounding box center [1242, 319] width 407 height 38
type input "I"
type input "[PERSON_NAME] wanted to apply for an auto loan, I presented it to the loan comm…"
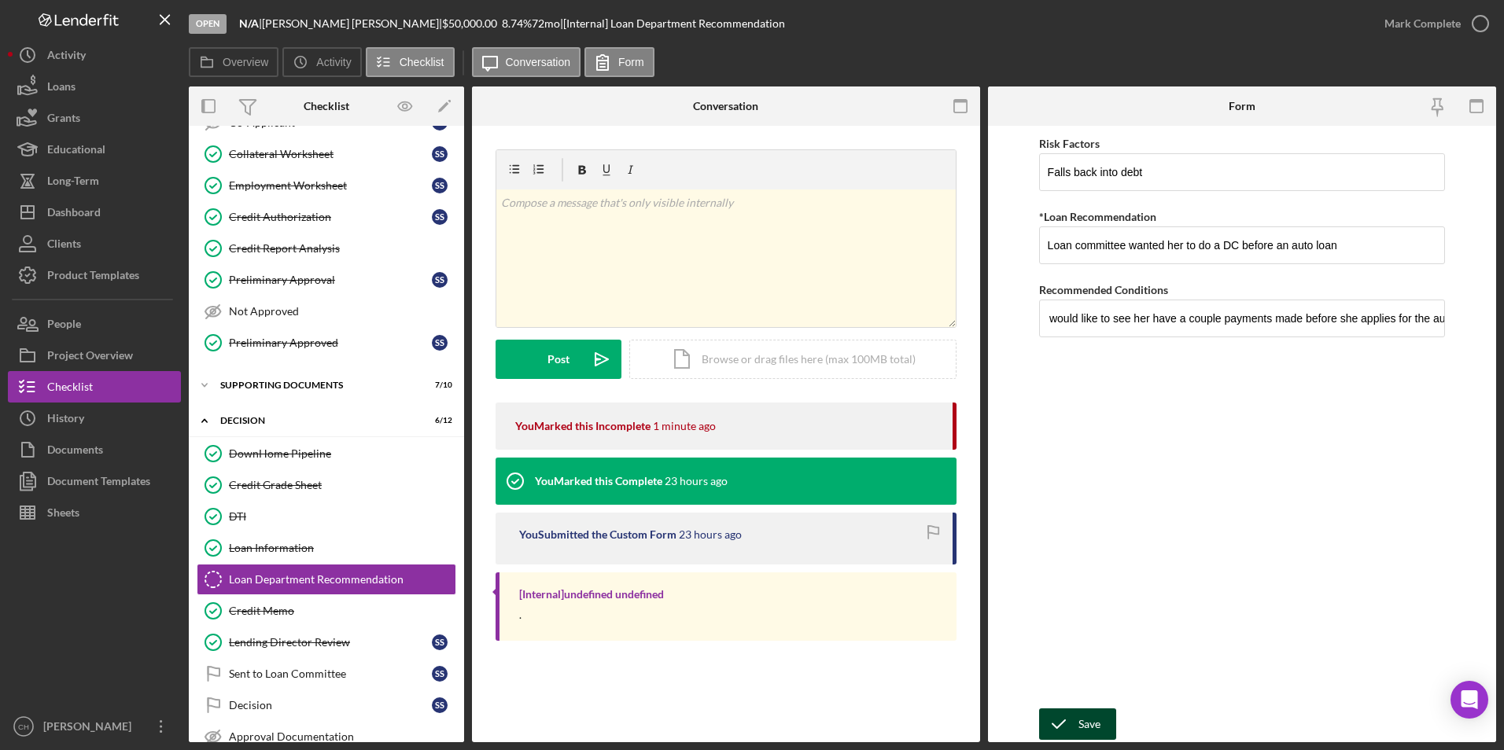
scroll to position [0, 0]
click at [1099, 717] on div "Save" at bounding box center [1089, 724] width 22 height 31
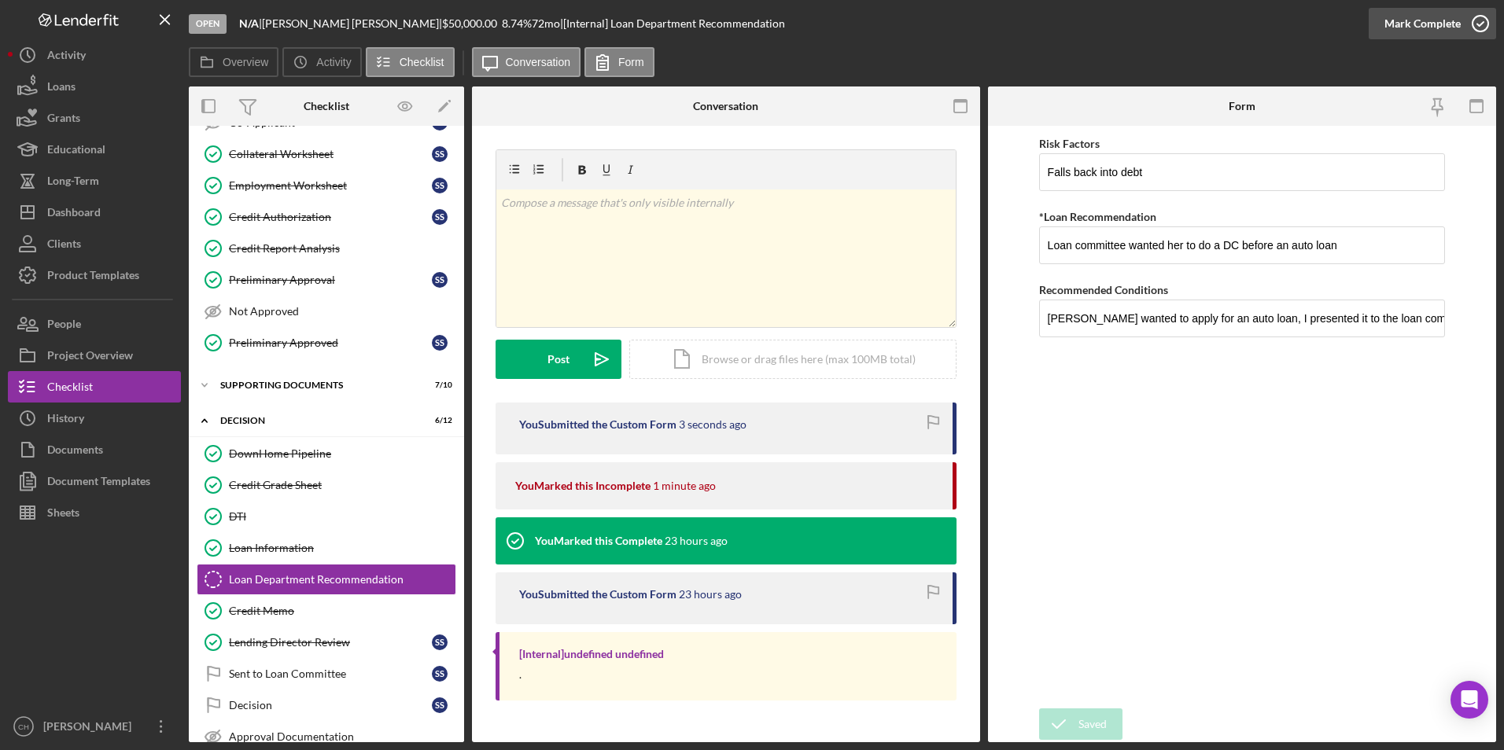
click at [1420, 22] on div "Mark Complete" at bounding box center [1422, 23] width 76 height 31
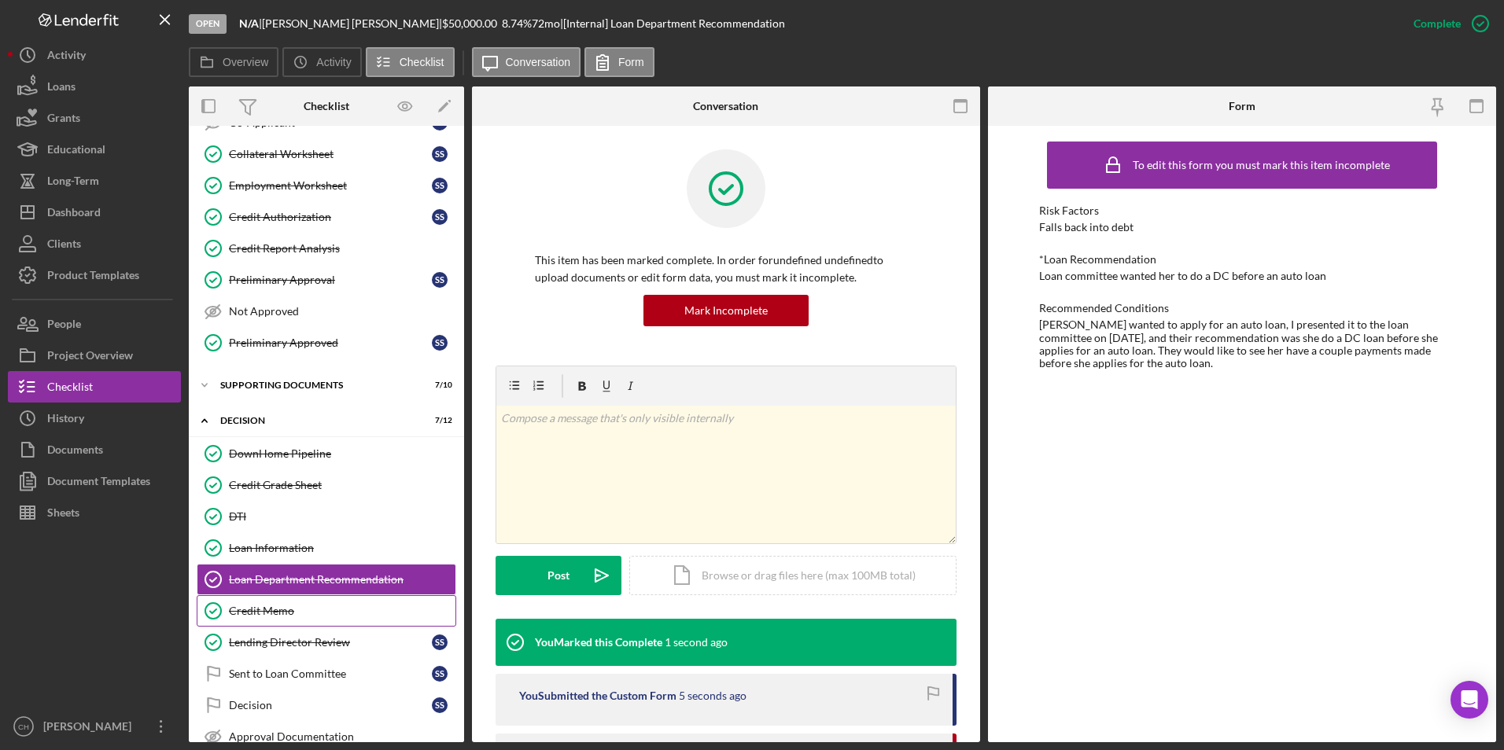
click at [264, 606] on div "Credit Memo" at bounding box center [342, 611] width 226 height 13
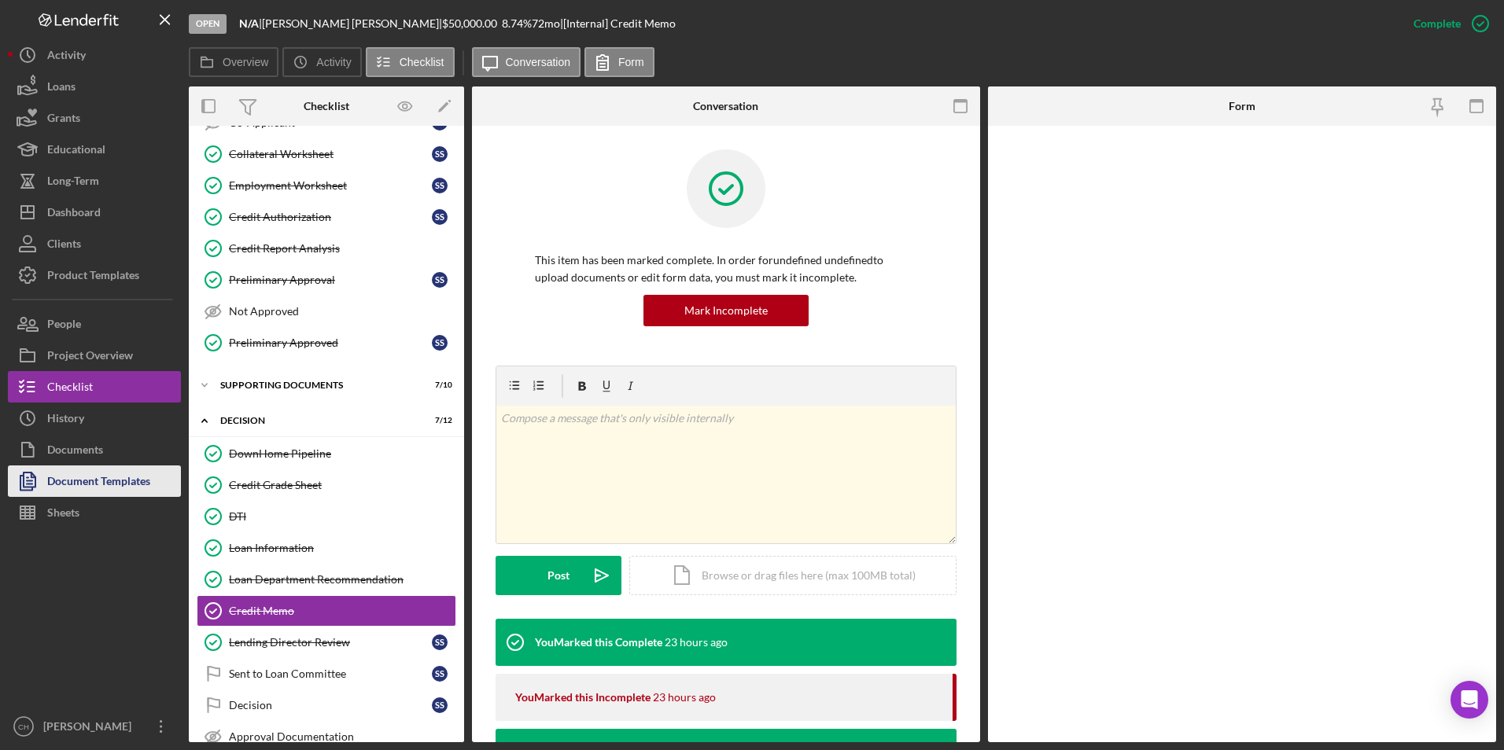
click at [118, 477] on div "Document Templates" at bounding box center [98, 483] width 103 height 35
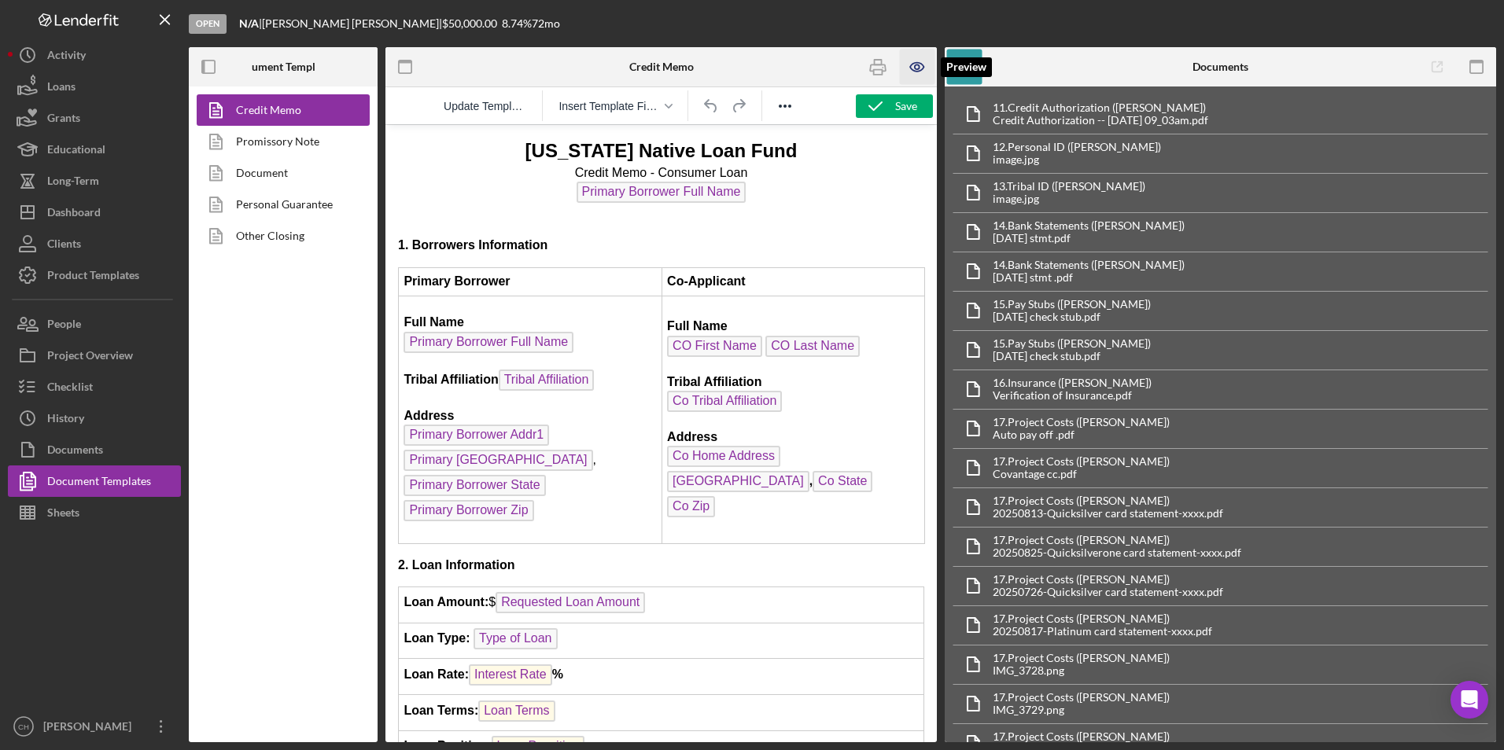
click at [909, 64] on icon "button" at bounding box center [917, 67] width 35 height 35
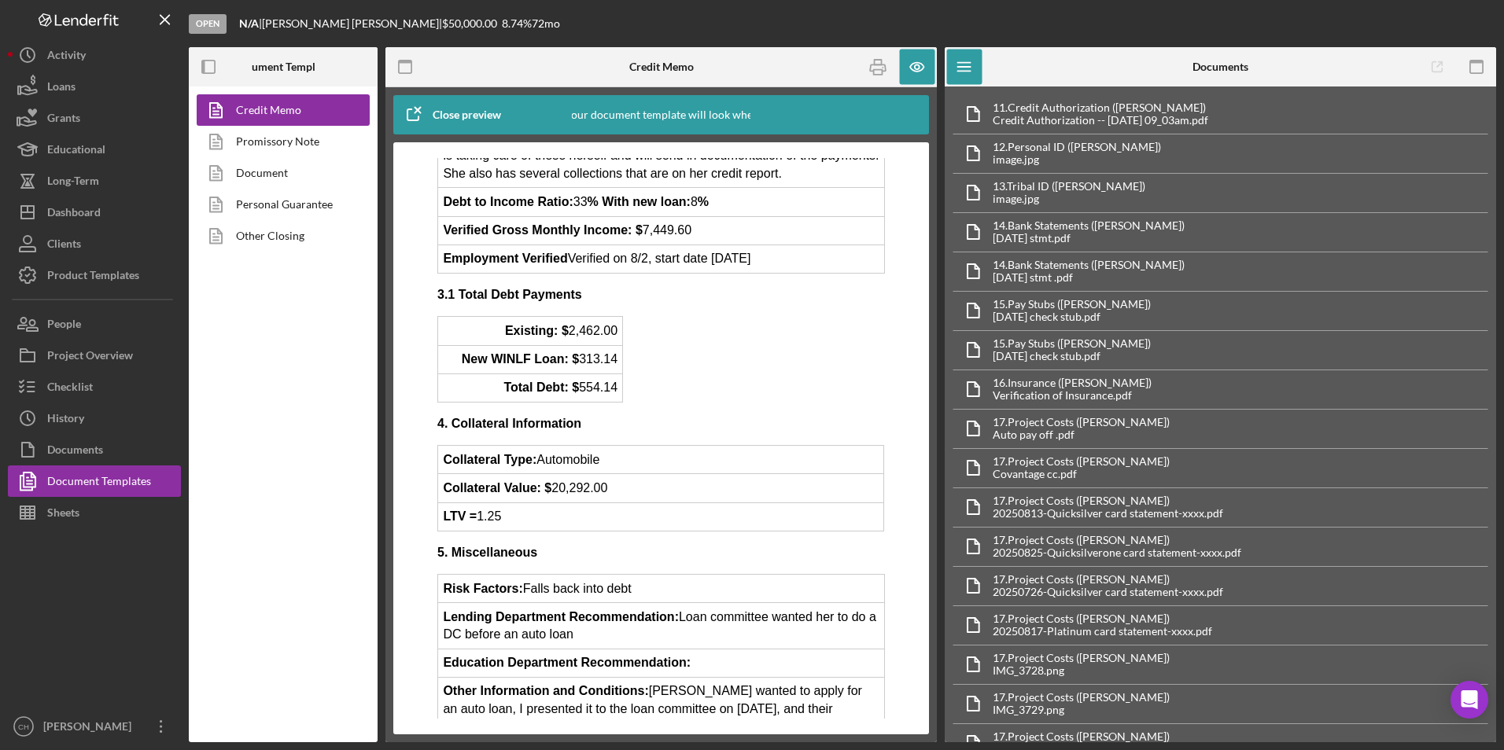
scroll to position [1022, 0]
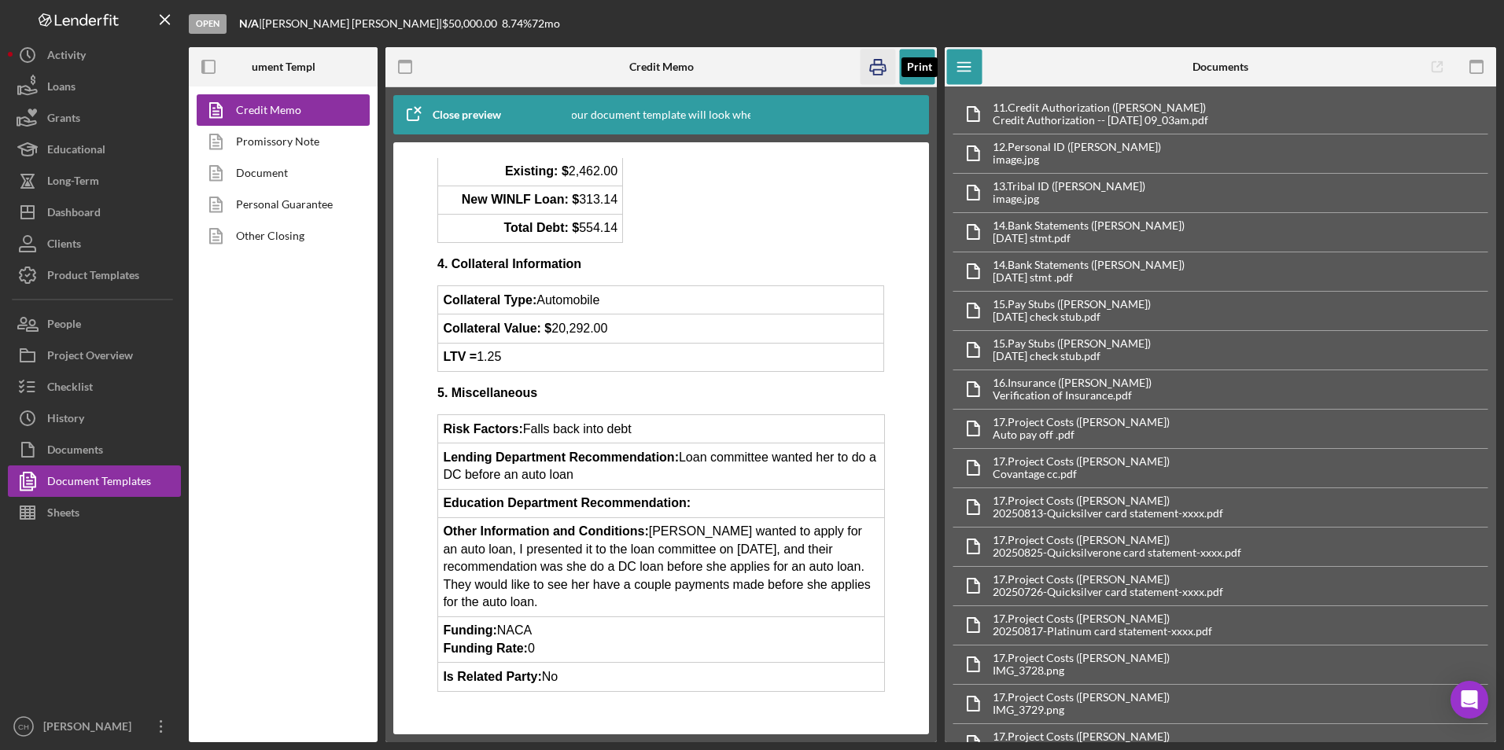
drag, startPoint x: 882, startPoint y: 74, endPoint x: 111, endPoint y: 654, distance: 965.0
click at [882, 74] on rect "button" at bounding box center [878, 72] width 9 height 5
click at [913, 67] on icon "button" at bounding box center [917, 67] width 35 height 35
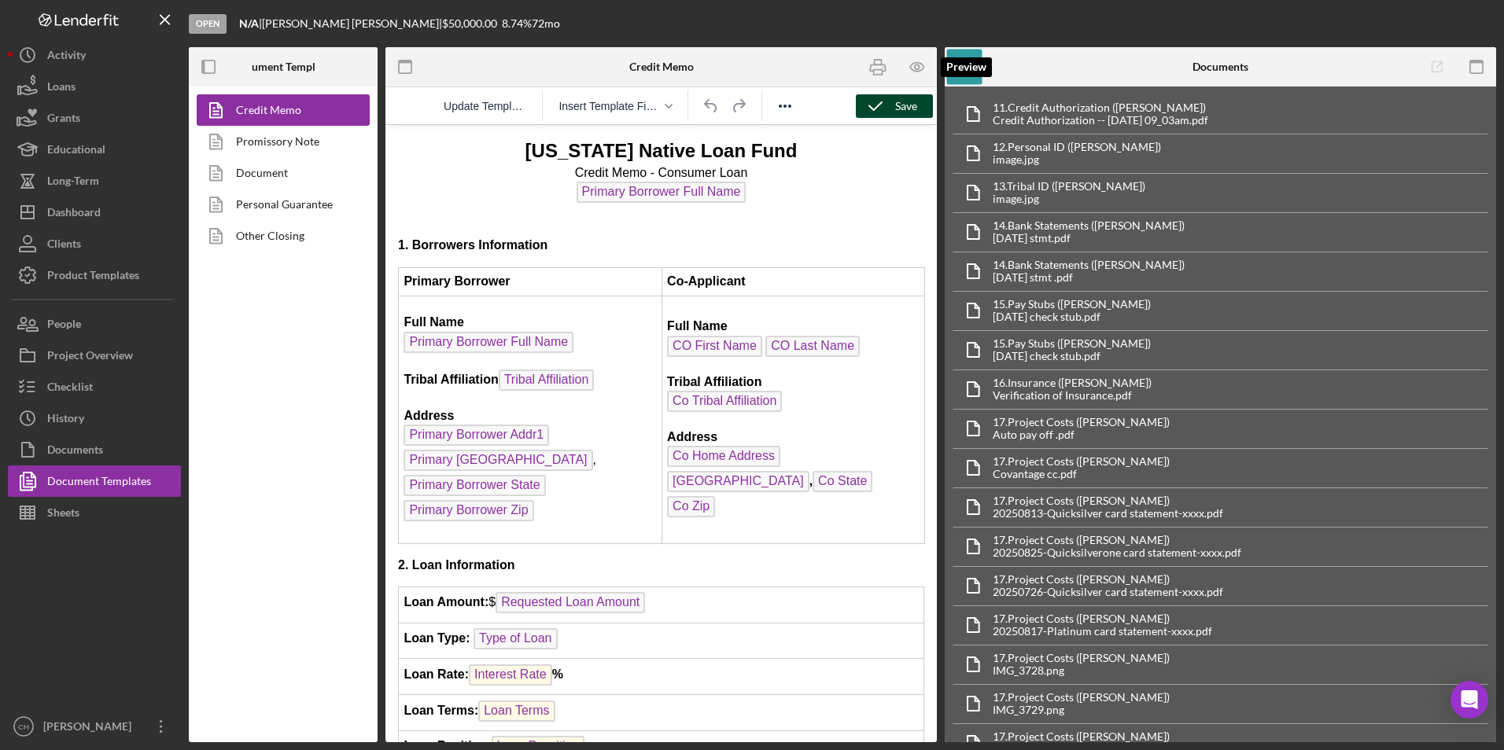
scroll to position [0, 0]
click at [897, 100] on div "Save" at bounding box center [906, 106] width 22 height 24
click at [95, 392] on button "Checklist" at bounding box center [94, 386] width 173 height 31
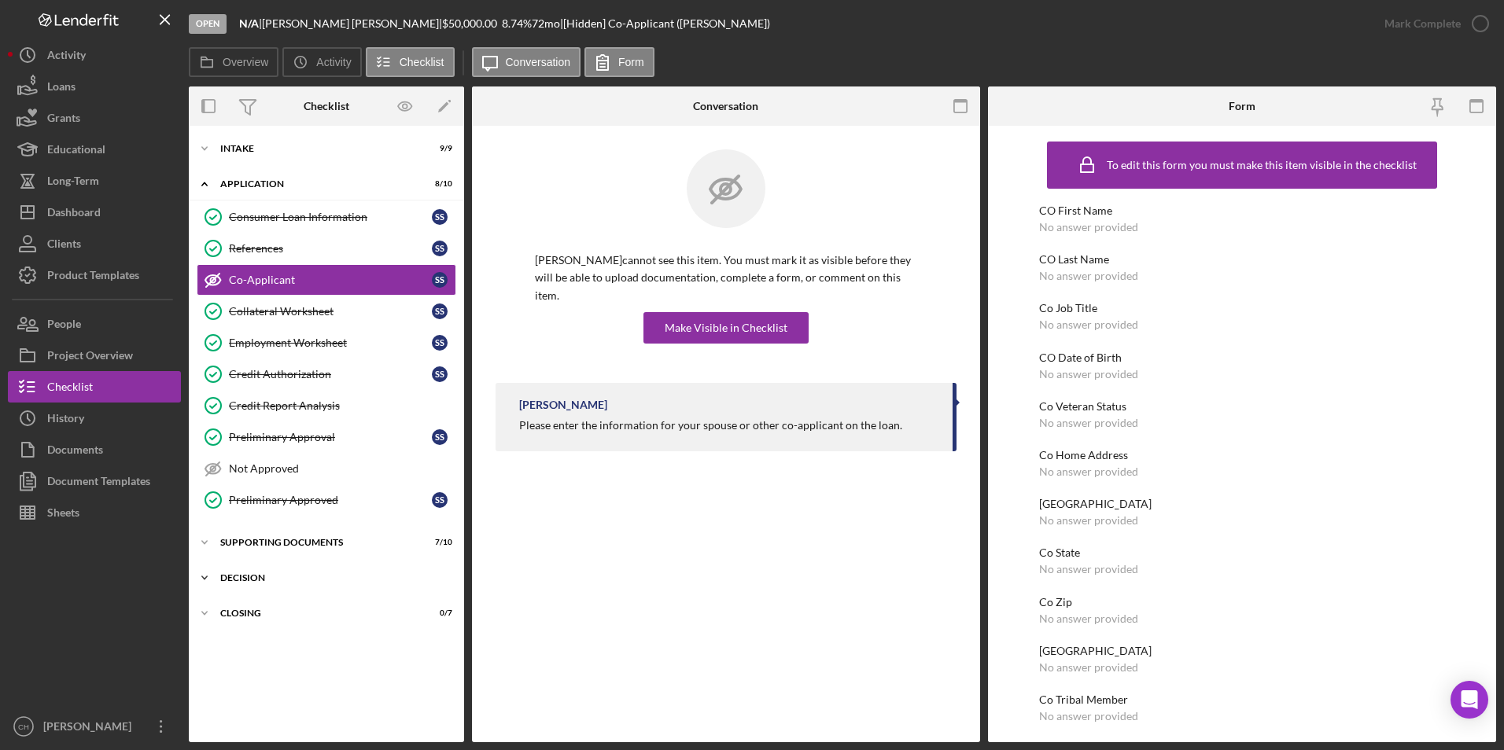
click at [296, 580] on div "Decision" at bounding box center [332, 577] width 224 height 9
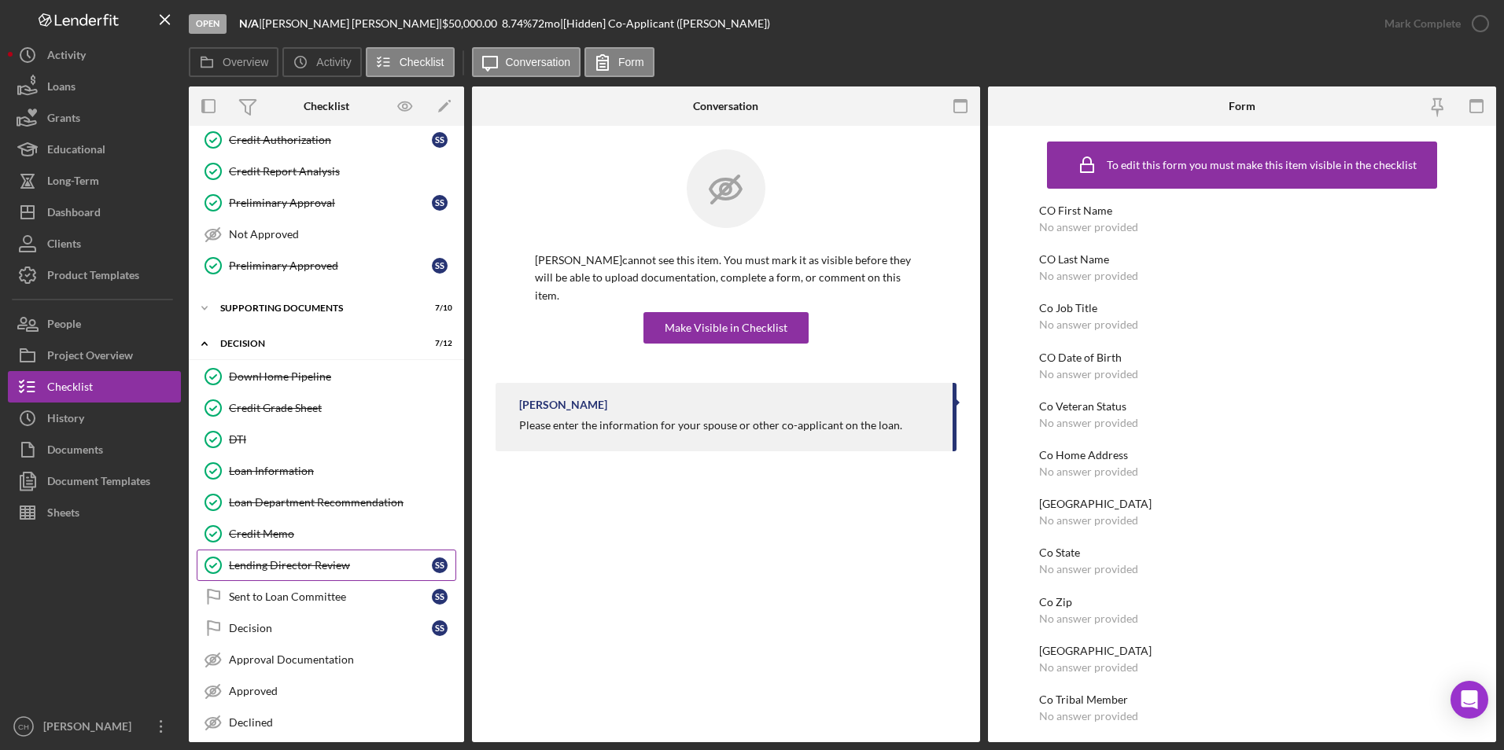
scroll to position [236, 0]
